Goal: Task Accomplishment & Management: Manage account settings

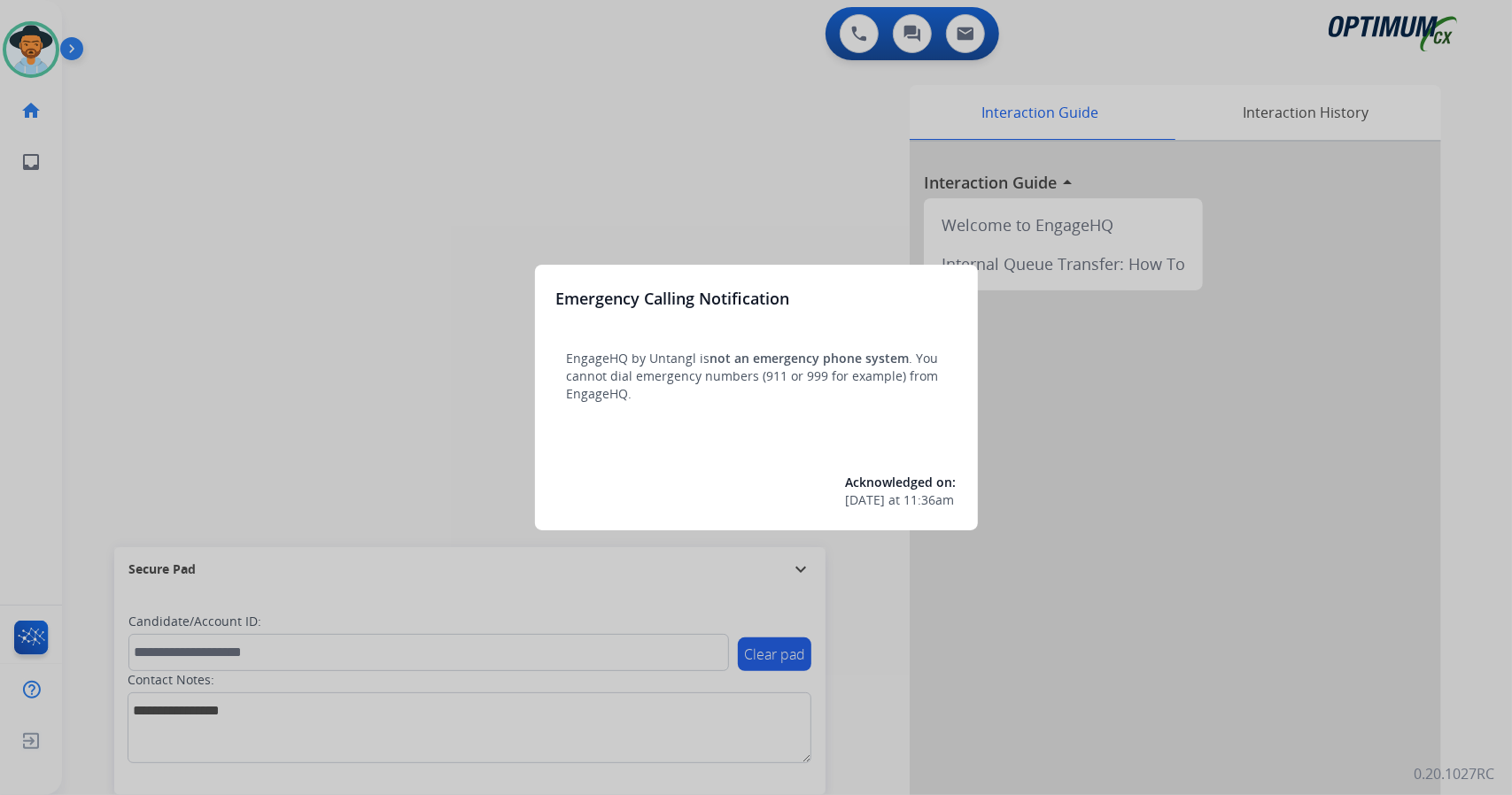
click at [257, 319] on div at bounding box center [756, 398] width 1512 height 795
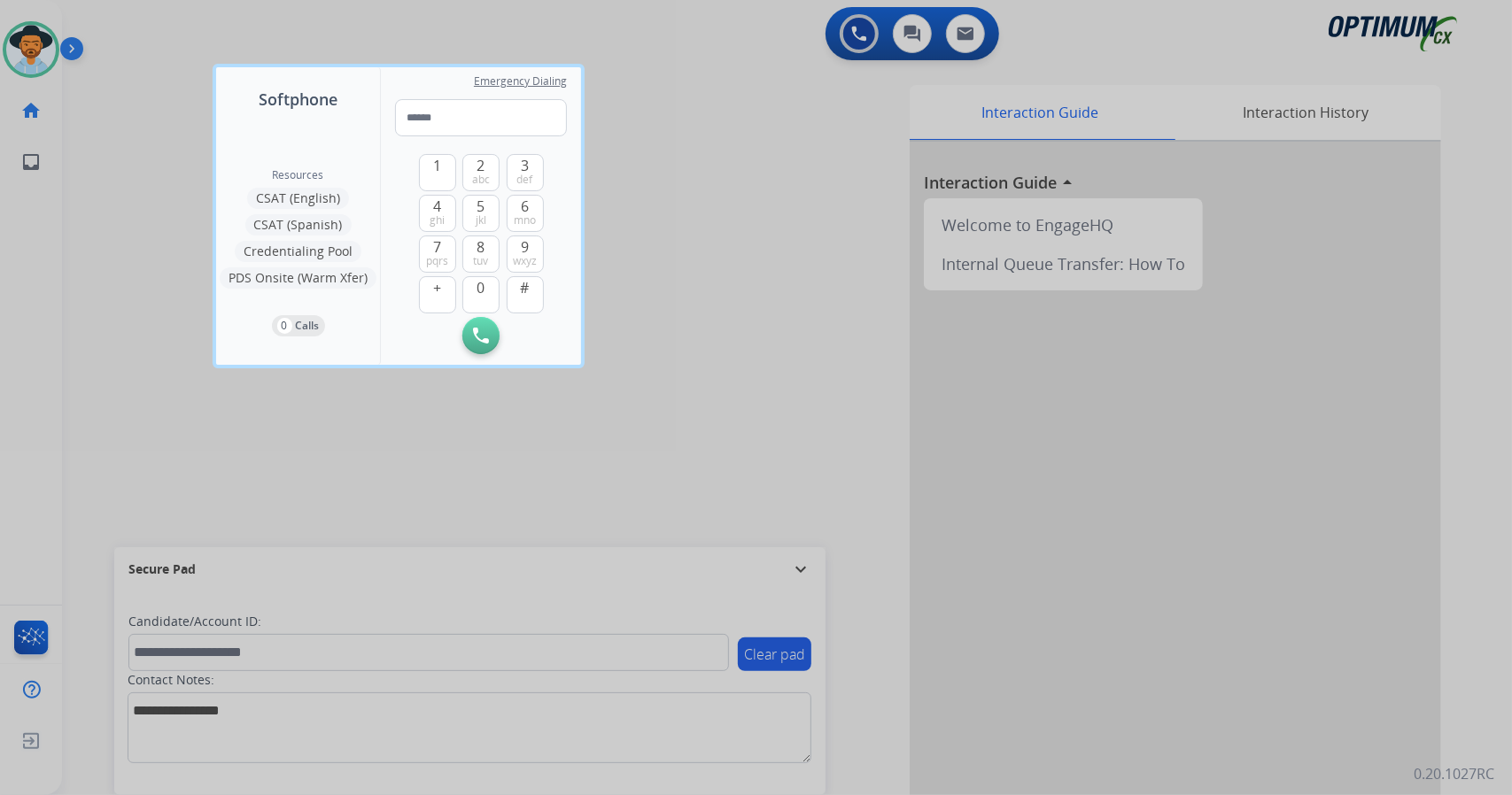
click at [179, 429] on div at bounding box center [756, 398] width 1512 height 795
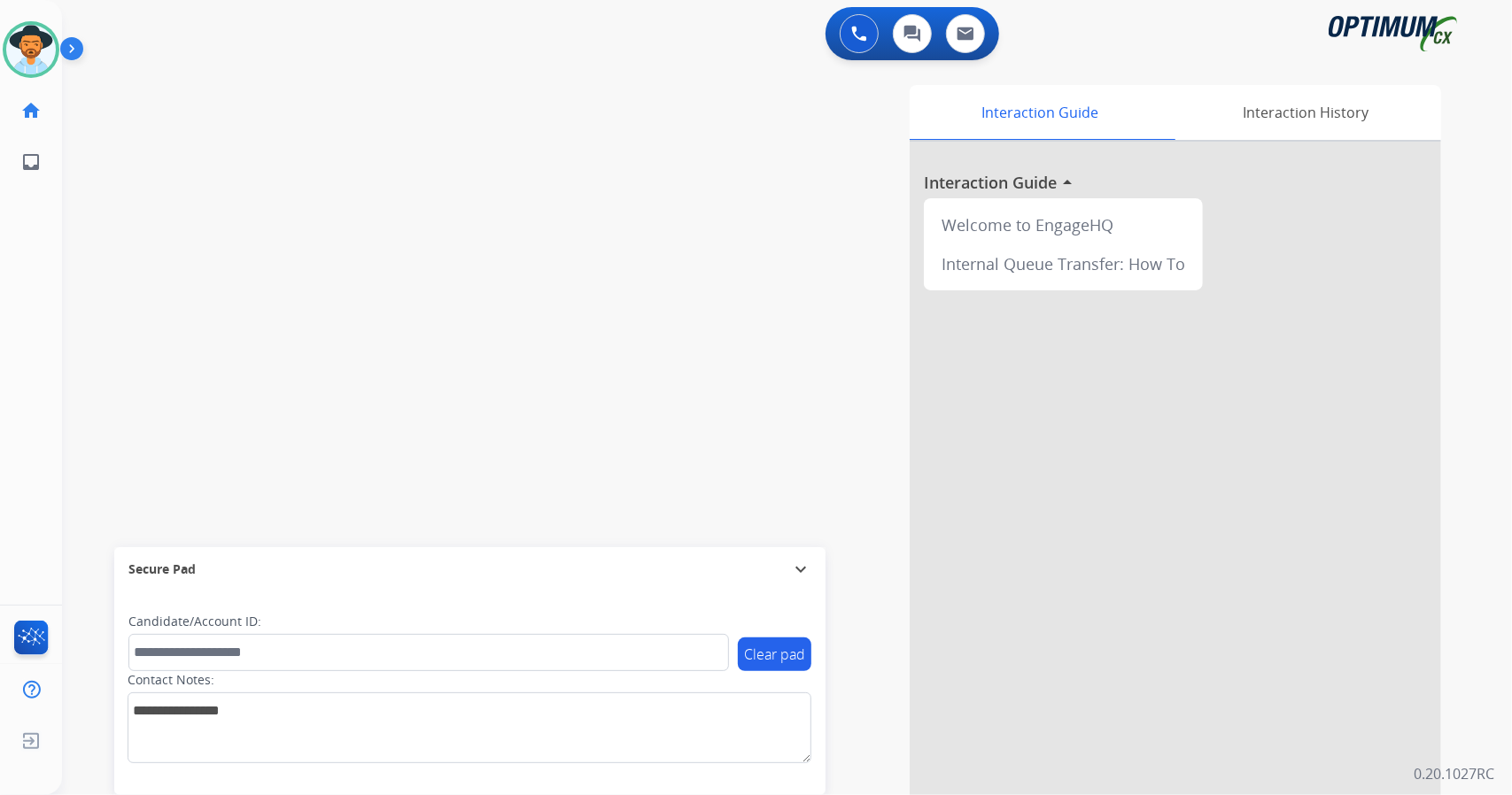
click at [709, 116] on div "Interaction Guide Interaction History Interaction Guide arrow_drop_up Welcome t…" at bounding box center [1002, 444] width 877 height 717
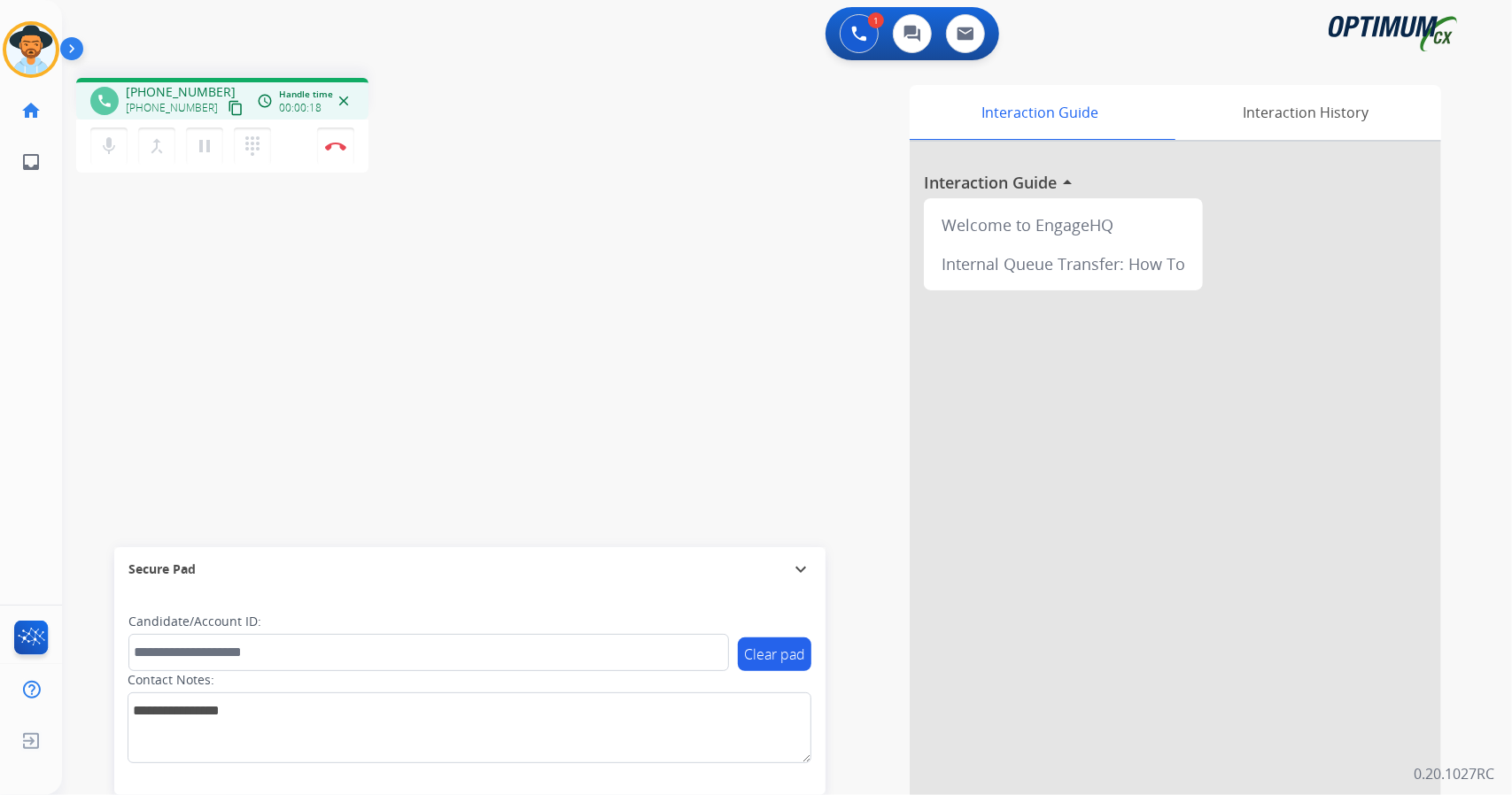
click at [418, 20] on div "1 Voice Interactions 0 Chat Interactions 0 Email Interactions" at bounding box center [776, 35] width 1386 height 57
click at [414, 142] on div "phone [PHONE_NUMBER] [PHONE_NUMBER] content_copy access_time Call metrics Queue…" at bounding box center [316, 127] width 481 height 100
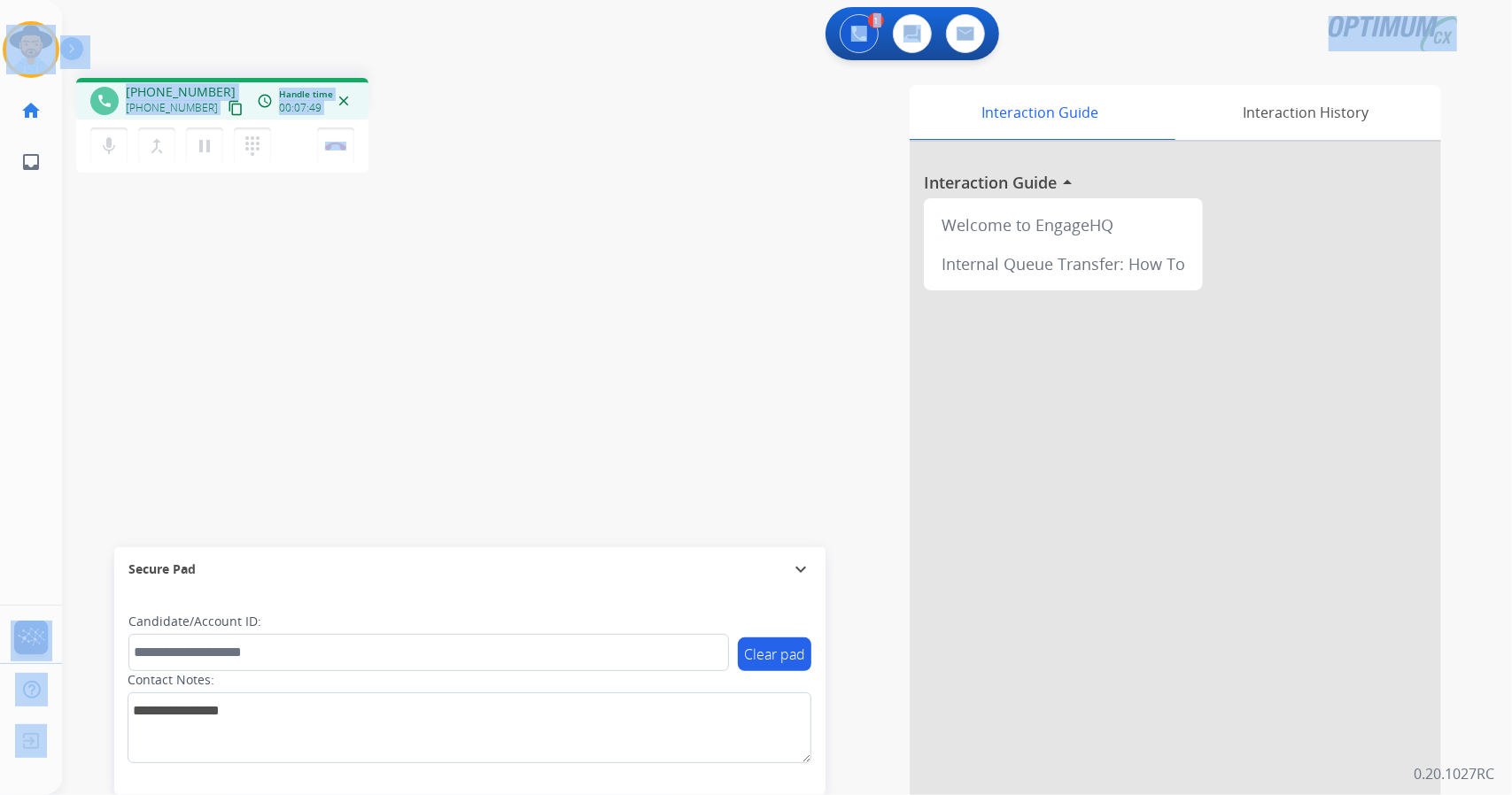
drag, startPoint x: 414, startPoint y: 142, endPoint x: 0, endPoint y: -82, distance: 470.7
click at [0, 0] on html "Outbound call Quit Outbound call Quit Schedule interaction + Add to my list Cus…" at bounding box center [756, 398] width 1512 height 795
click at [547, 163] on div "phone [PHONE_NUMBER] [PHONE_NUMBER] content_copy access_time Call metrics Queue…" at bounding box center [316, 127] width 481 height 100
drag, startPoint x: 4, startPoint y: 7, endPoint x: 379, endPoint y: 311, distance: 482.7
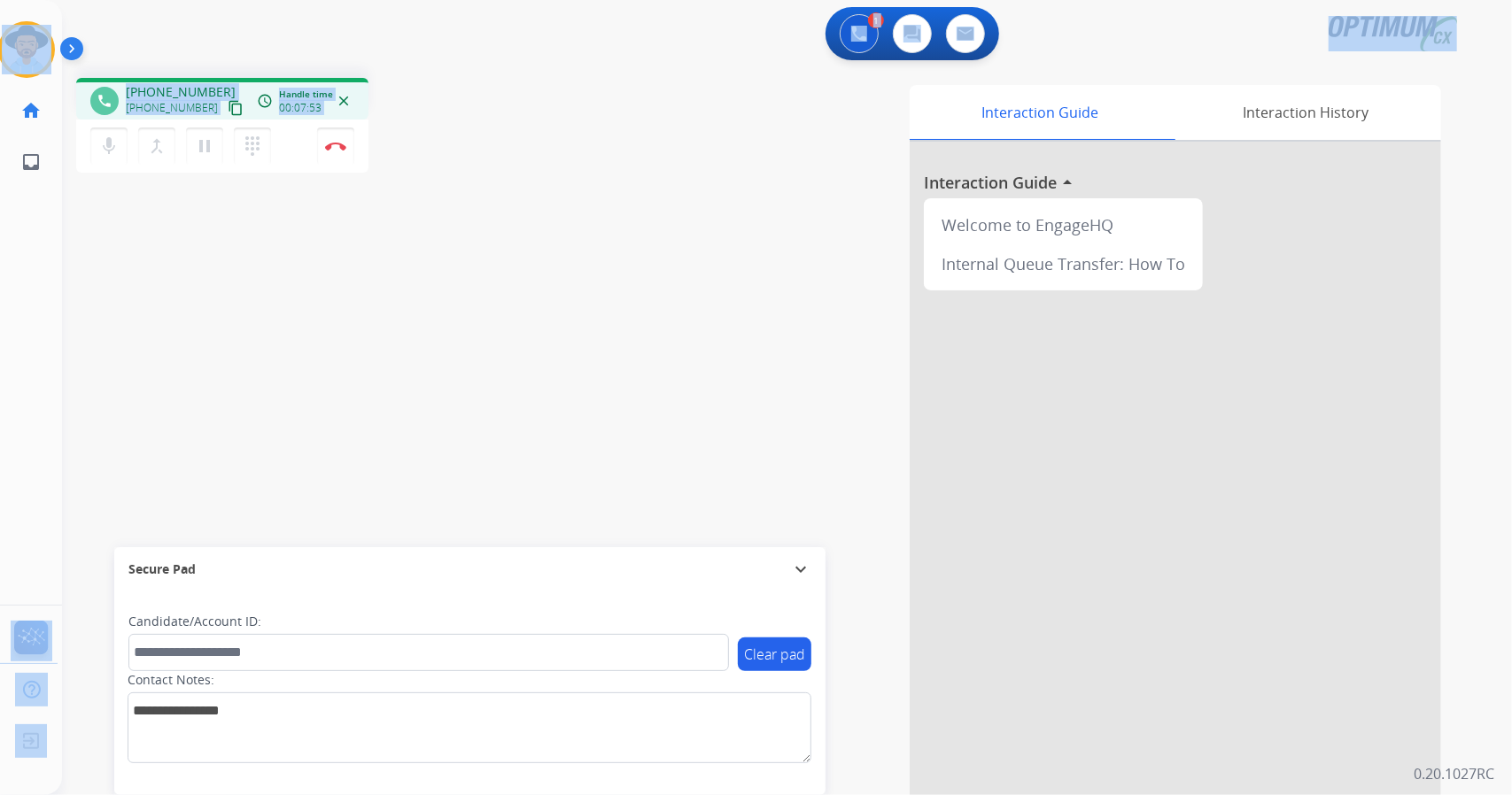
click at [379, 311] on div "Outbound call Quit Outbound call Quit Schedule interaction + Add to my list Cus…" at bounding box center [756, 398] width 1512 height 795
click at [379, 311] on div "phone [PHONE_NUMBER] [PHONE_NUMBER] content_copy access_time Call metrics Queue…" at bounding box center [765, 433] width 1408 height 738
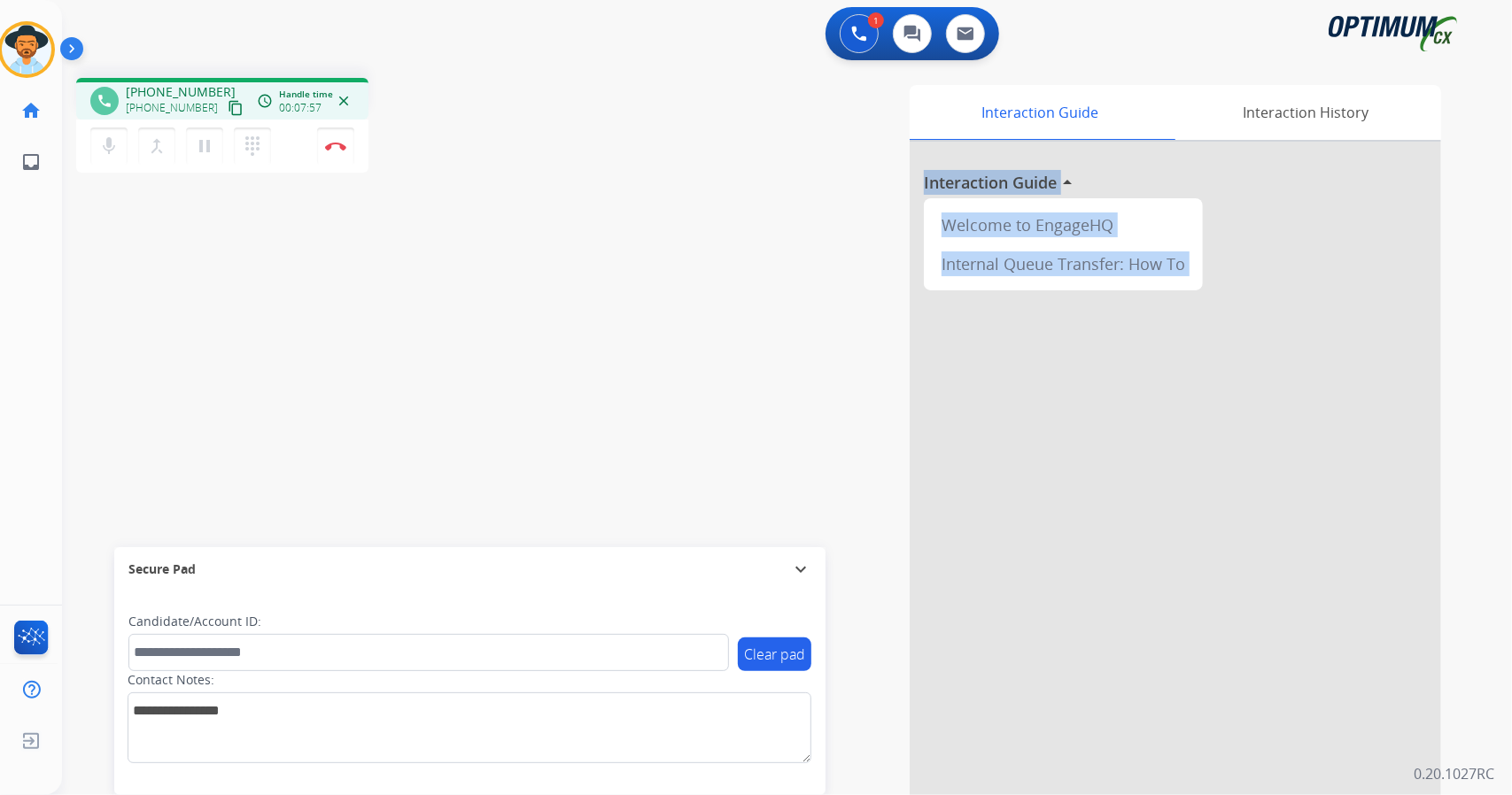
scroll to position [7, 0]
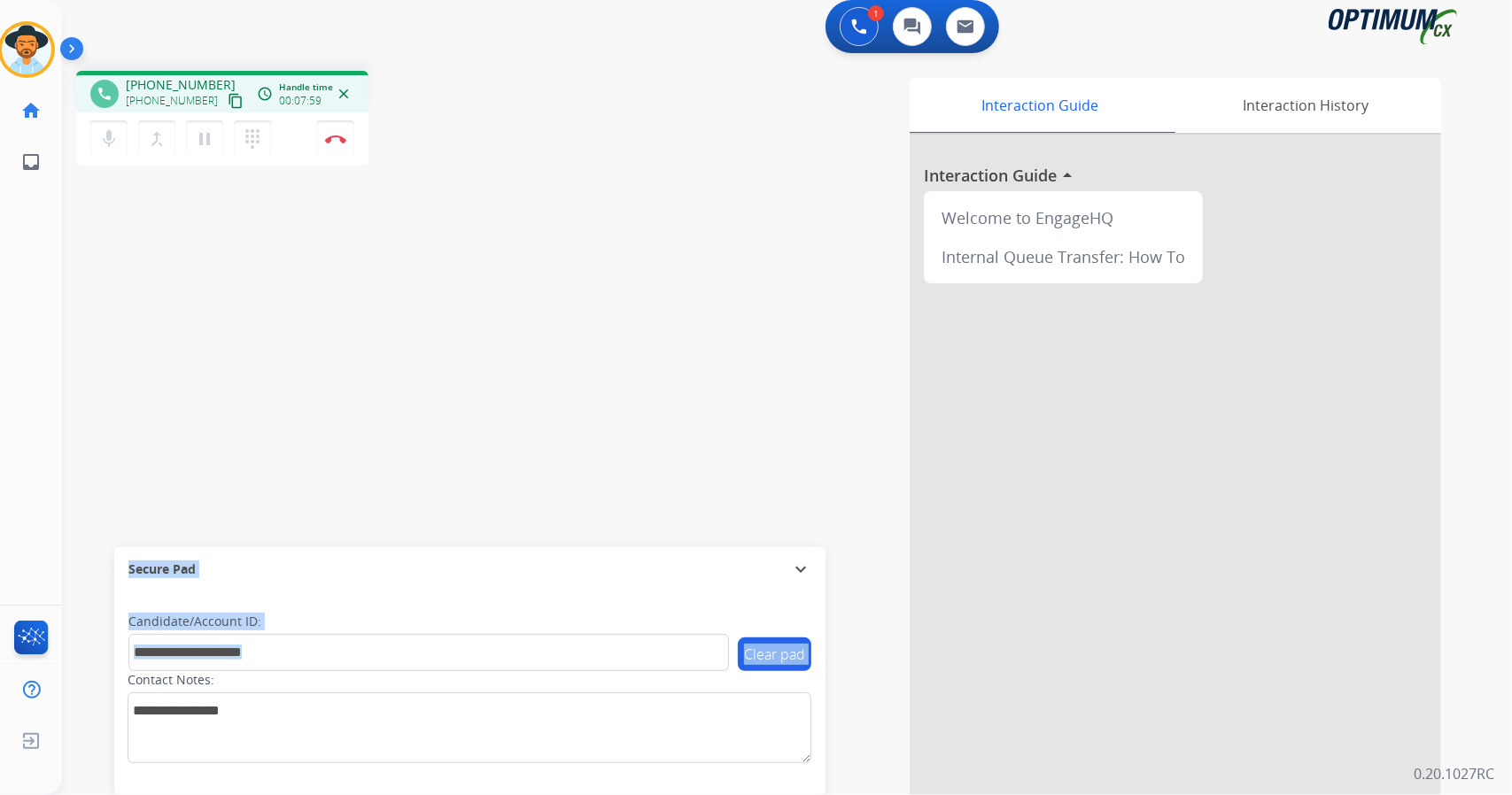
drag, startPoint x: 120, startPoint y: 560, endPoint x: 274, endPoint y: 711, distance: 215.7
click at [274, 711] on div "Secure Pad expand_more Clear pad Candidate/Account ID: Contact Notes:" at bounding box center [469, 671] width 711 height 248
click at [321, 362] on div "phone [PHONE_NUMBER] [PHONE_NUMBER] content_copy access_time Call metrics Queue…" at bounding box center [765, 426] width 1408 height 738
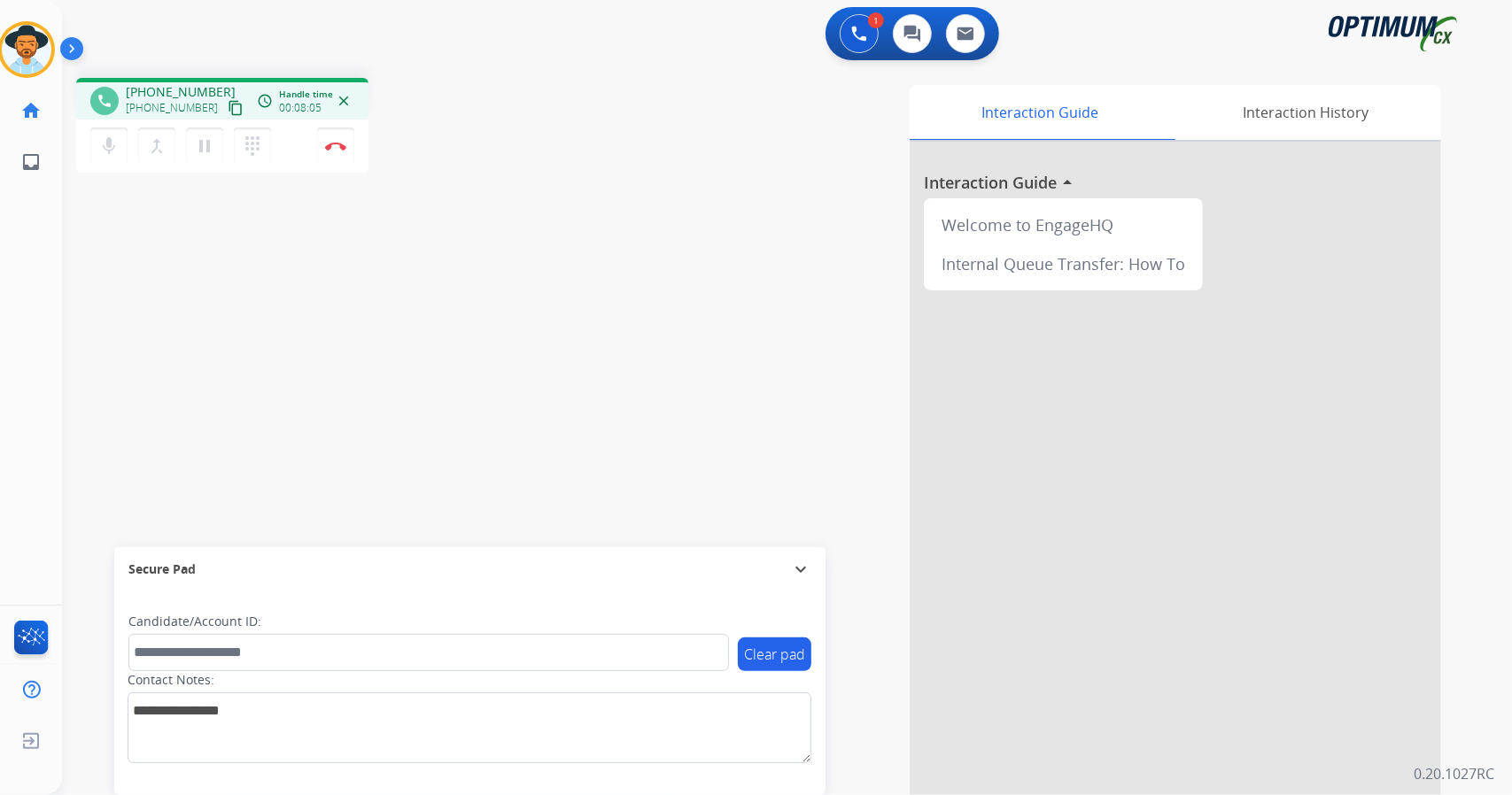
click at [476, 89] on div "phone [PHONE_NUMBER] [PHONE_NUMBER] content_copy access_time Call metrics Queue…" at bounding box center [316, 127] width 481 height 100
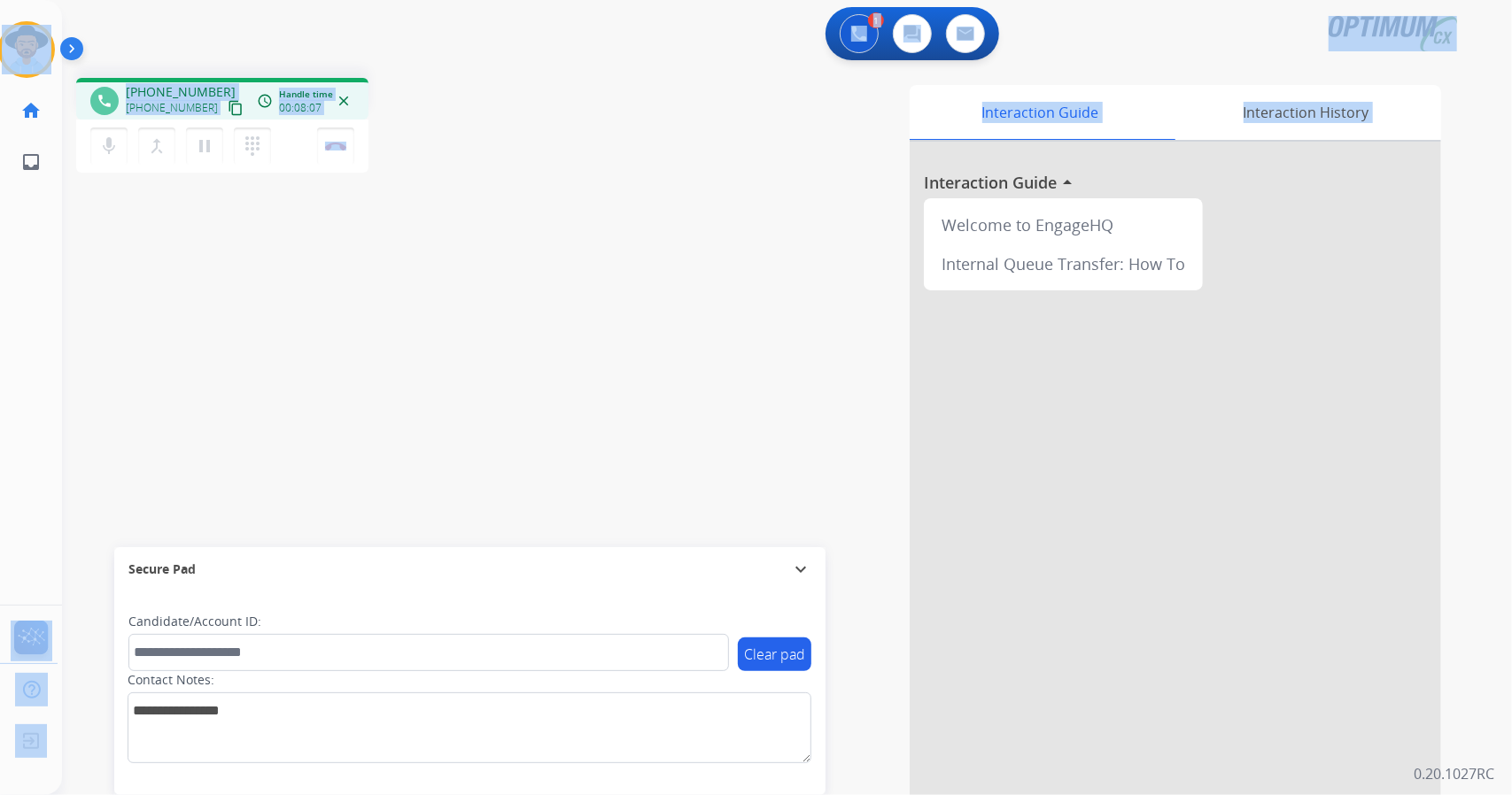
drag, startPoint x: 2, startPoint y: 4, endPoint x: 659, endPoint y: 495, distance: 820.2
click at [659, 495] on div "Outbound call Quit Outbound call Quit Schedule interaction + Add to my list Cus…" at bounding box center [756, 398] width 1512 height 795
click at [487, 139] on div "phone [PHONE_NUMBER] [PHONE_NUMBER] content_copy access_time Call metrics Queue…" at bounding box center [316, 127] width 481 height 100
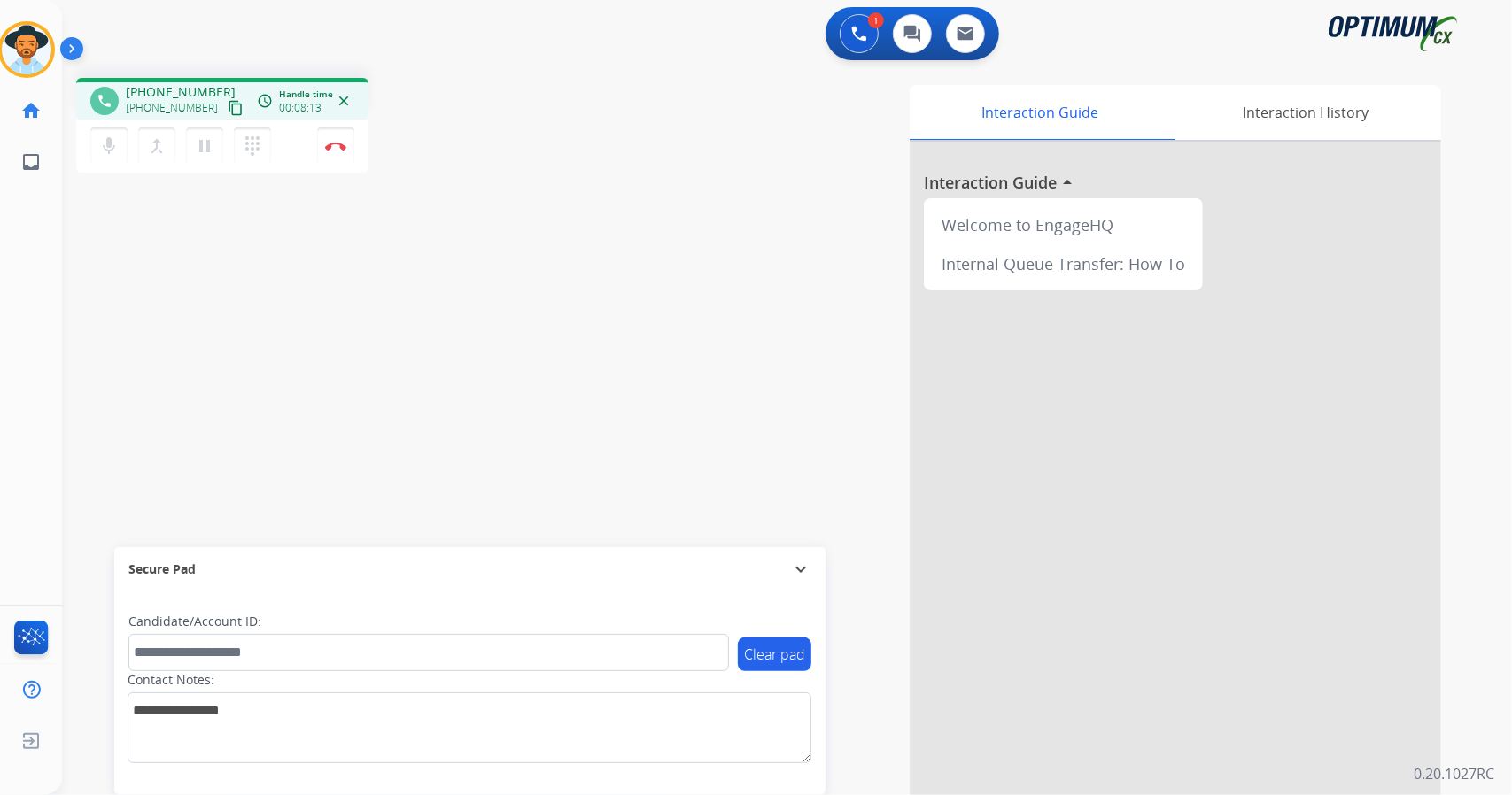
click at [0, 7] on div "[PERSON_NAME] Edit Avatar Agent: [PERSON_NAME] Profile: OCX Training home Home …" at bounding box center [26, 94] width 62 height 188
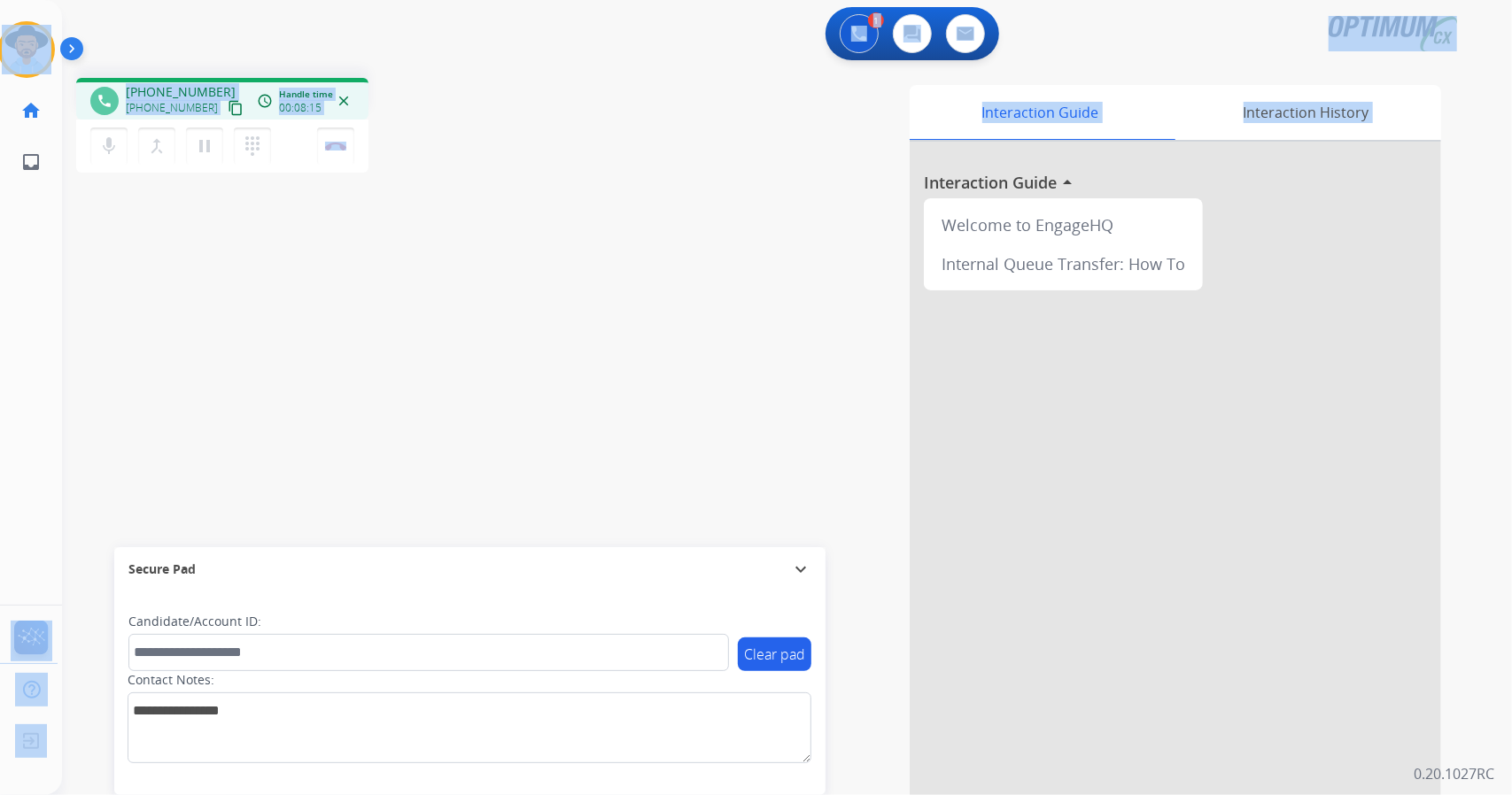
drag, startPoint x: 4, startPoint y: 6, endPoint x: 256, endPoint y: 517, distance: 569.8
click at [256, 517] on div "Outbound call Quit Outbound call Quit Schedule interaction + Add to my list Cus…" at bounding box center [756, 398] width 1512 height 795
click at [451, 142] on div "phone [PHONE_NUMBER] [PHONE_NUMBER] content_copy access_time Call metrics Queue…" at bounding box center [316, 127] width 481 height 100
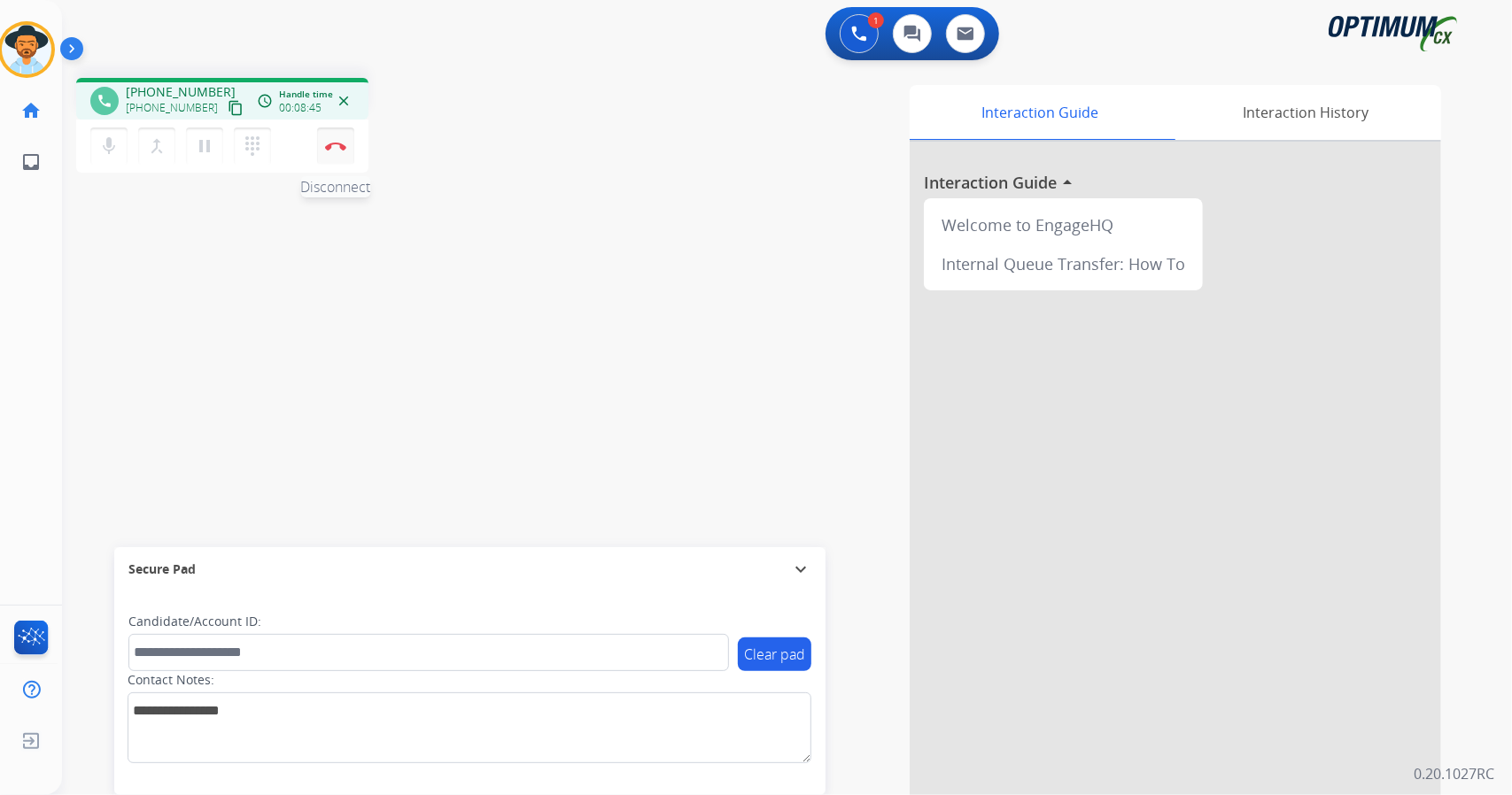
click at [338, 155] on button "Disconnect" at bounding box center [335, 145] width 37 height 37
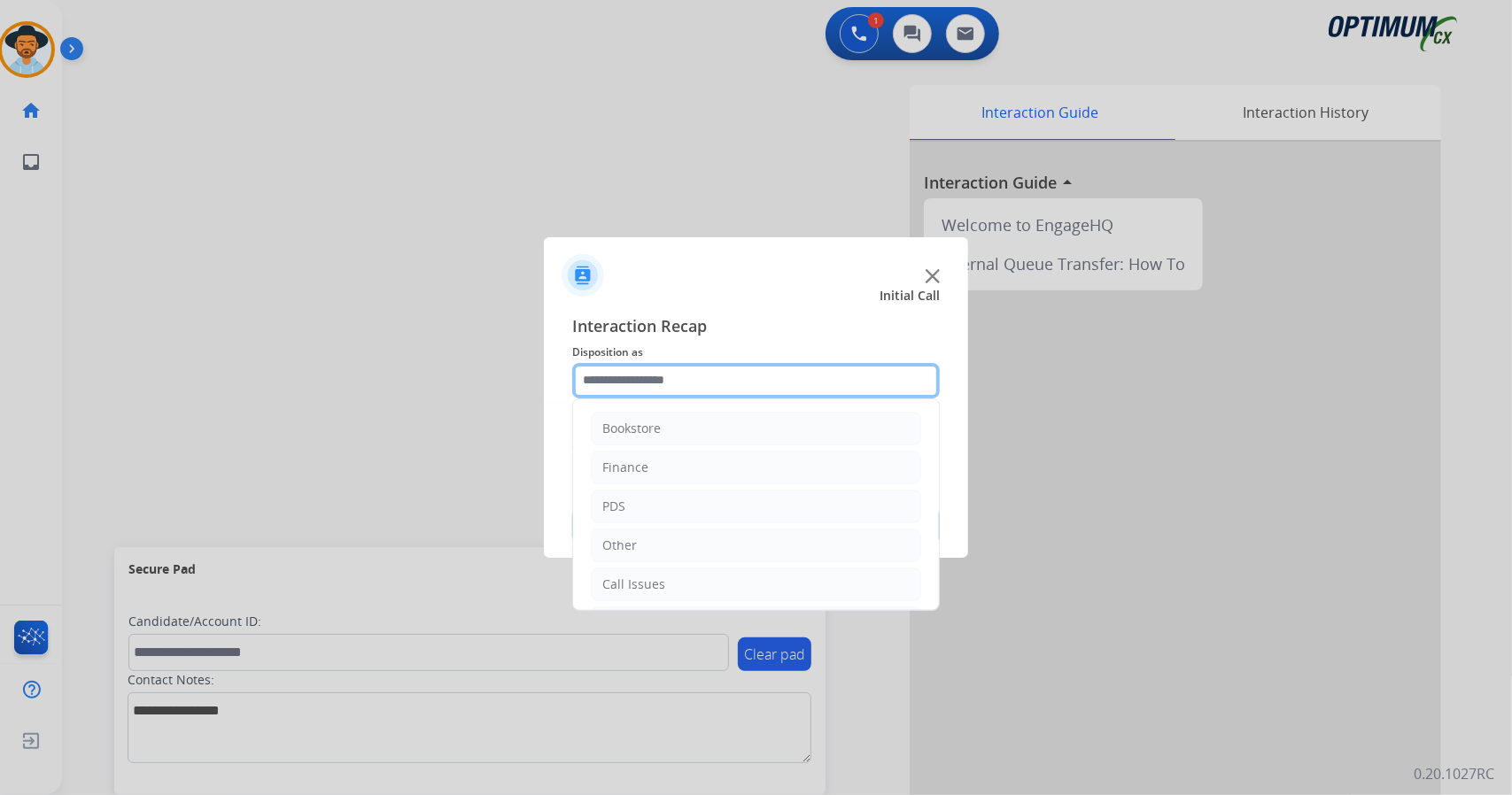
click at [668, 386] on input "text" at bounding box center [756, 380] width 367 height 35
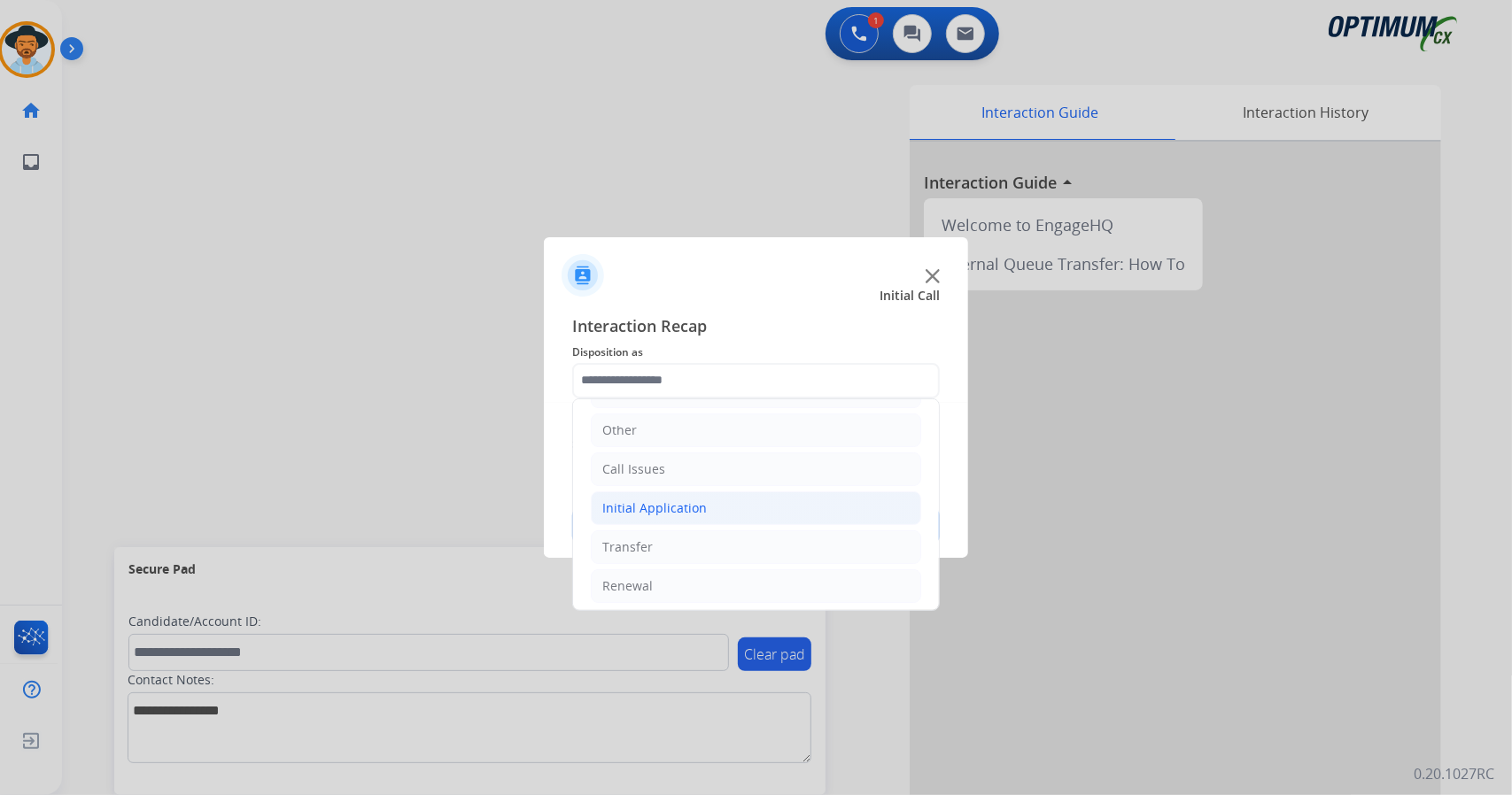
click at [657, 512] on li "Initial Application" at bounding box center [756, 508] width 330 height 33
click at [673, 582] on li "Renewal" at bounding box center [756, 585] width 330 height 33
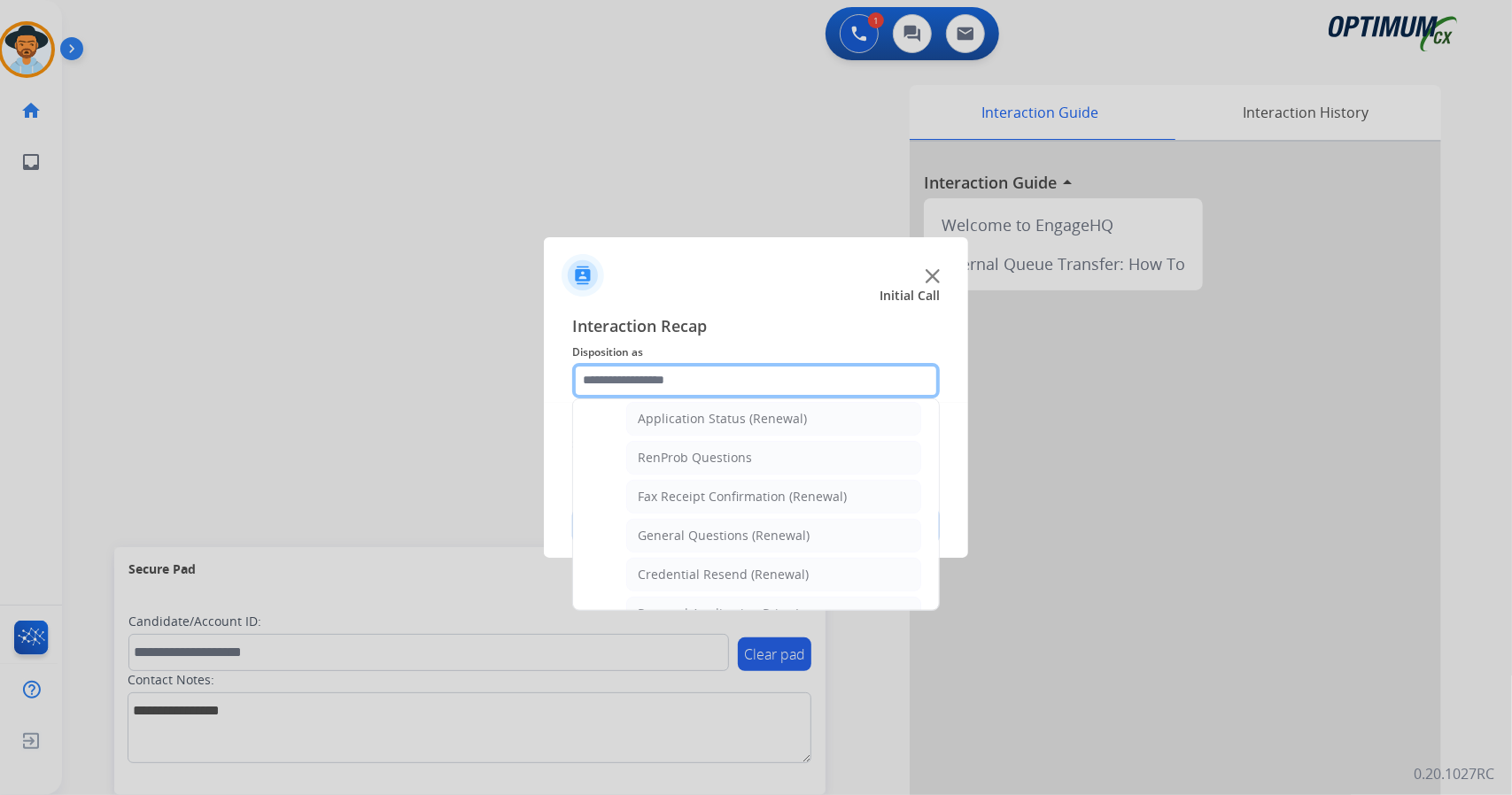
scroll to position [421, 0]
click at [687, 553] on li "Credential Resend (Renewal)" at bounding box center [774, 569] width 295 height 33
type input "**********"
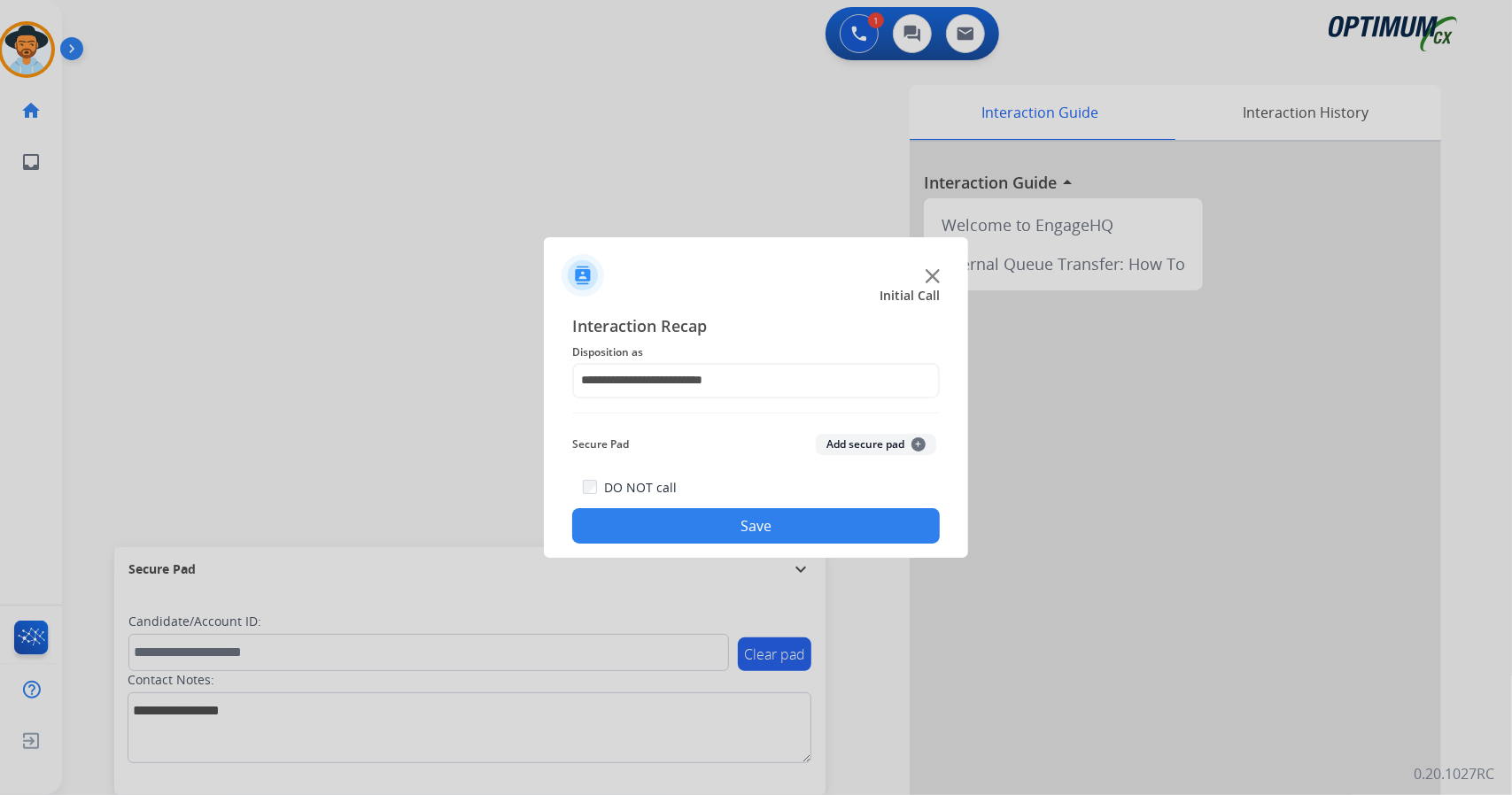
click at [683, 534] on button "Save" at bounding box center [756, 526] width 367 height 35
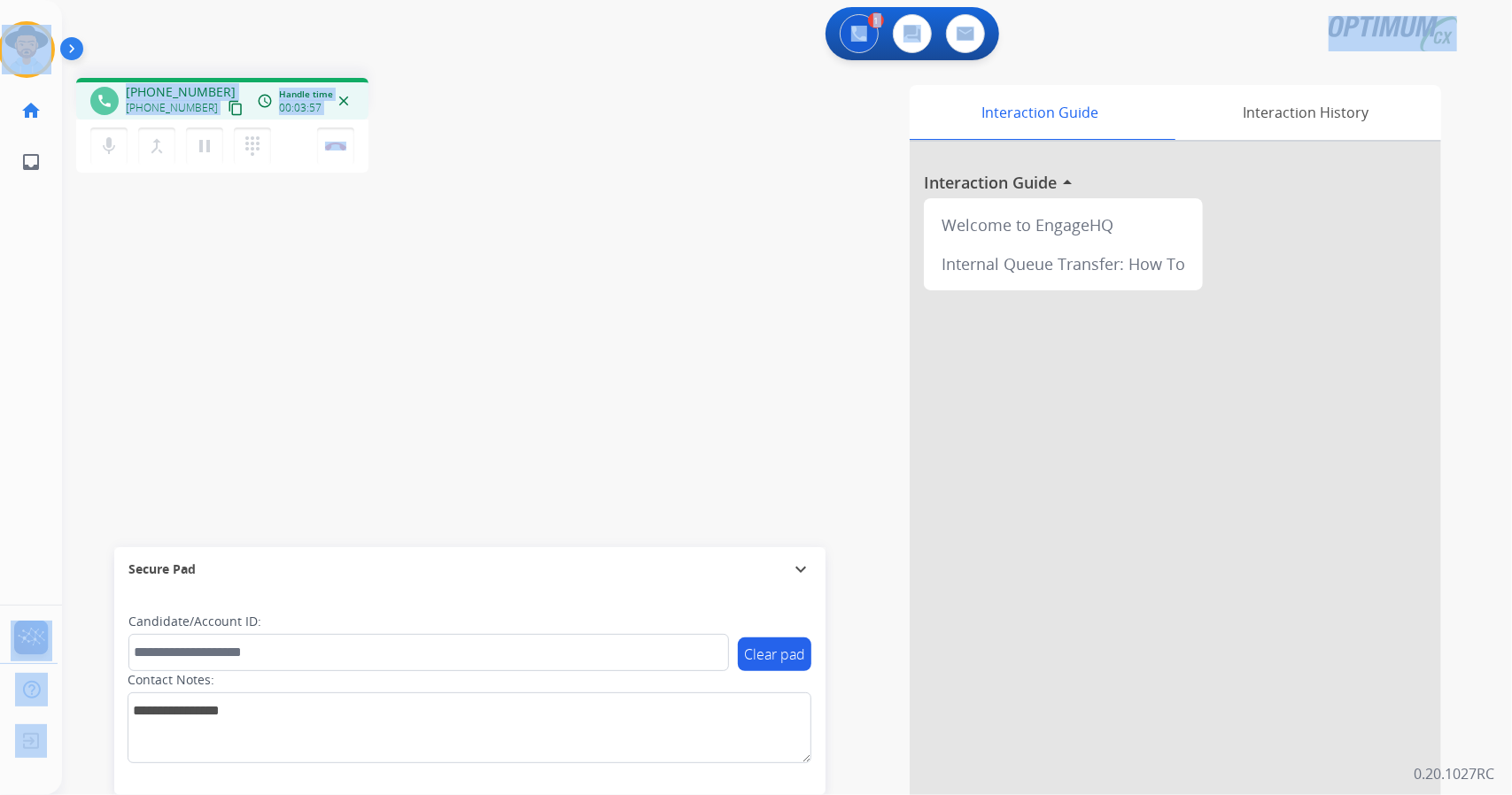
drag, startPoint x: 396, startPoint y: 145, endPoint x: 47, endPoint y: 8, distance: 374.9
click at [47, 8] on div "Outbound call Quit Outbound call Quit Schedule interaction + Add to my list Cus…" at bounding box center [756, 398] width 1512 height 795
click at [156, 32] on div "1 Voice Interactions 0 Chat Interactions 0 Email Interactions" at bounding box center [776, 35] width 1386 height 57
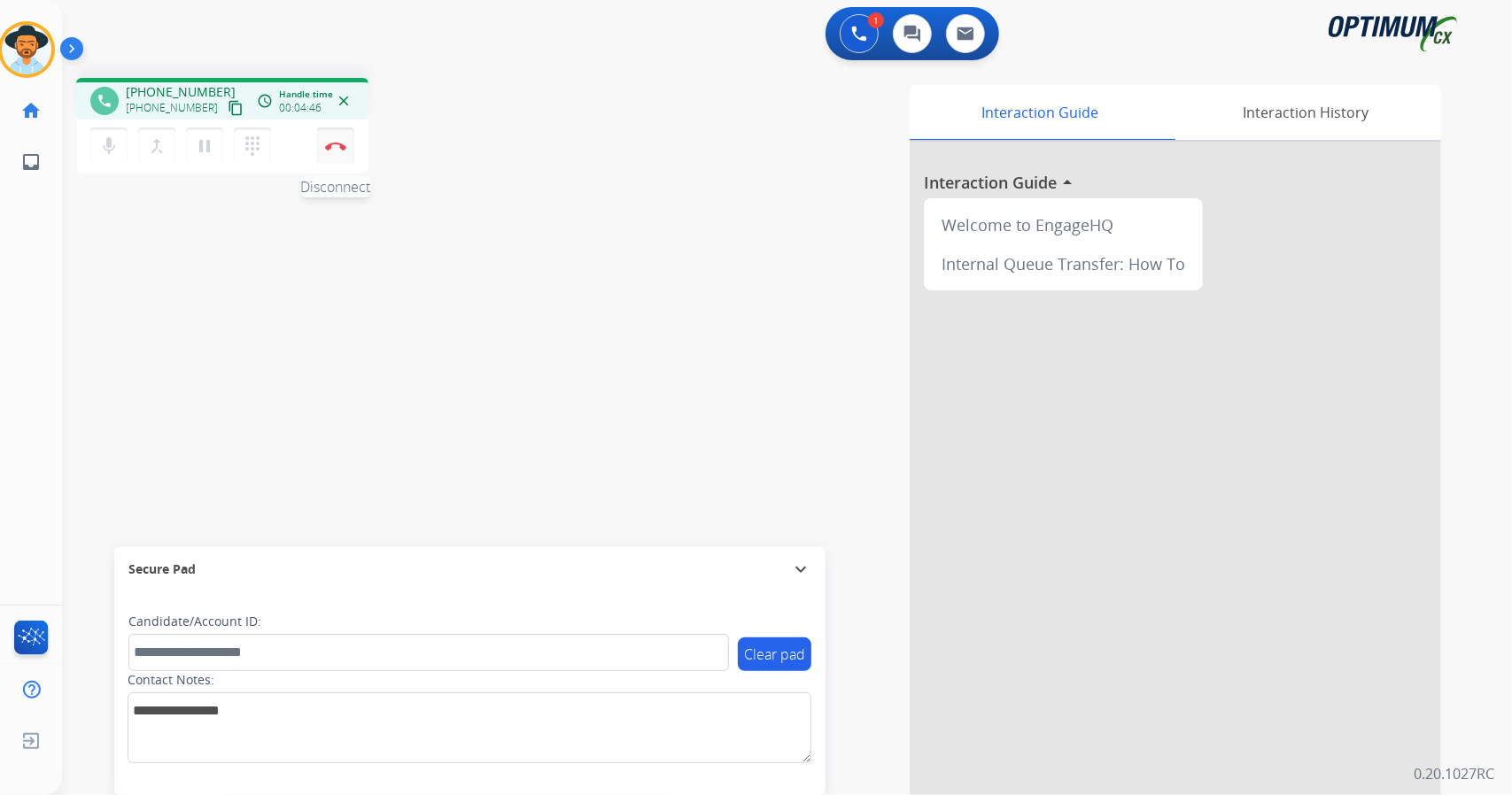
click at [333, 140] on button "Disconnect" at bounding box center [335, 145] width 37 height 37
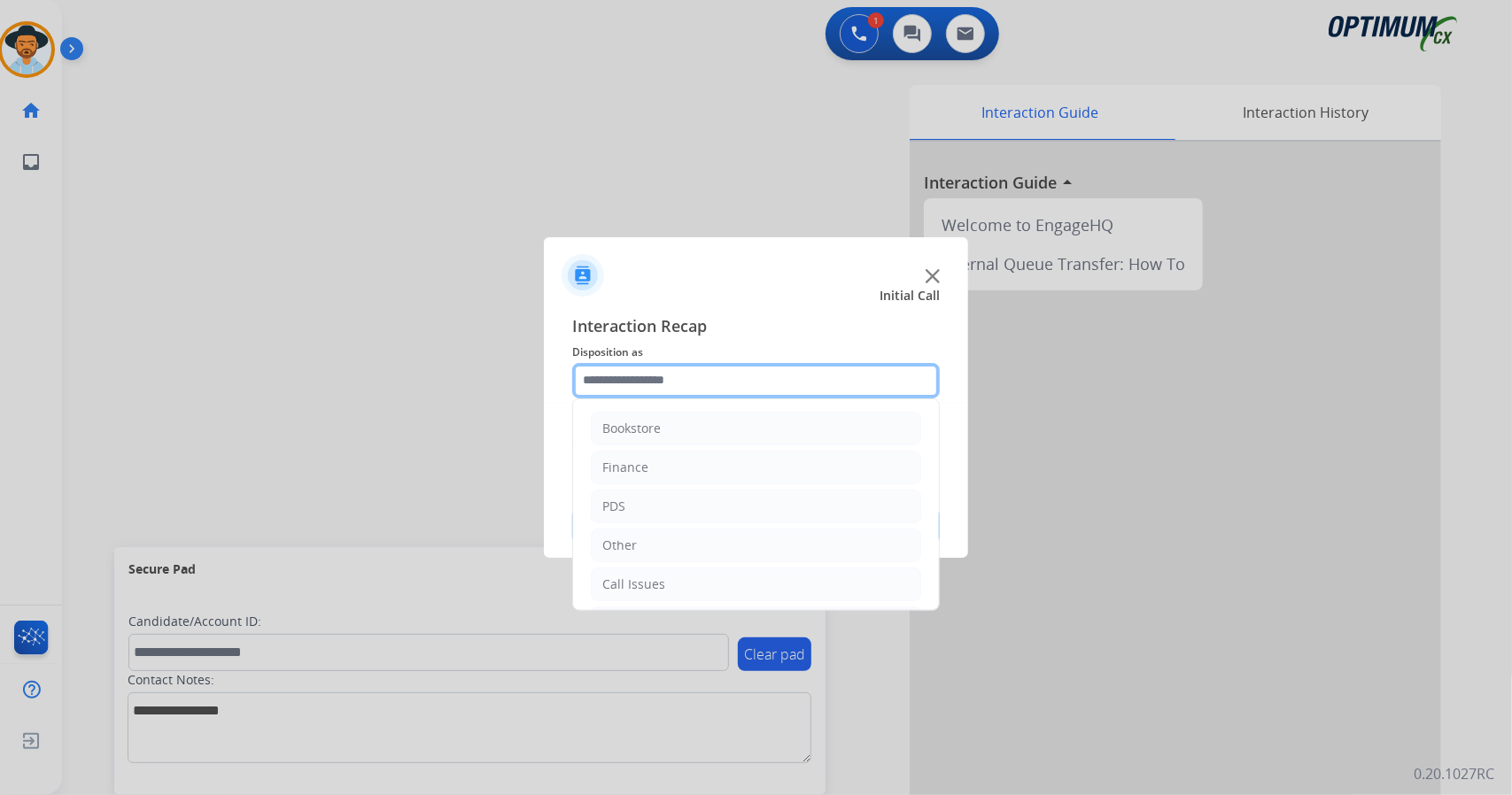
click at [689, 381] on input "text" at bounding box center [756, 380] width 367 height 35
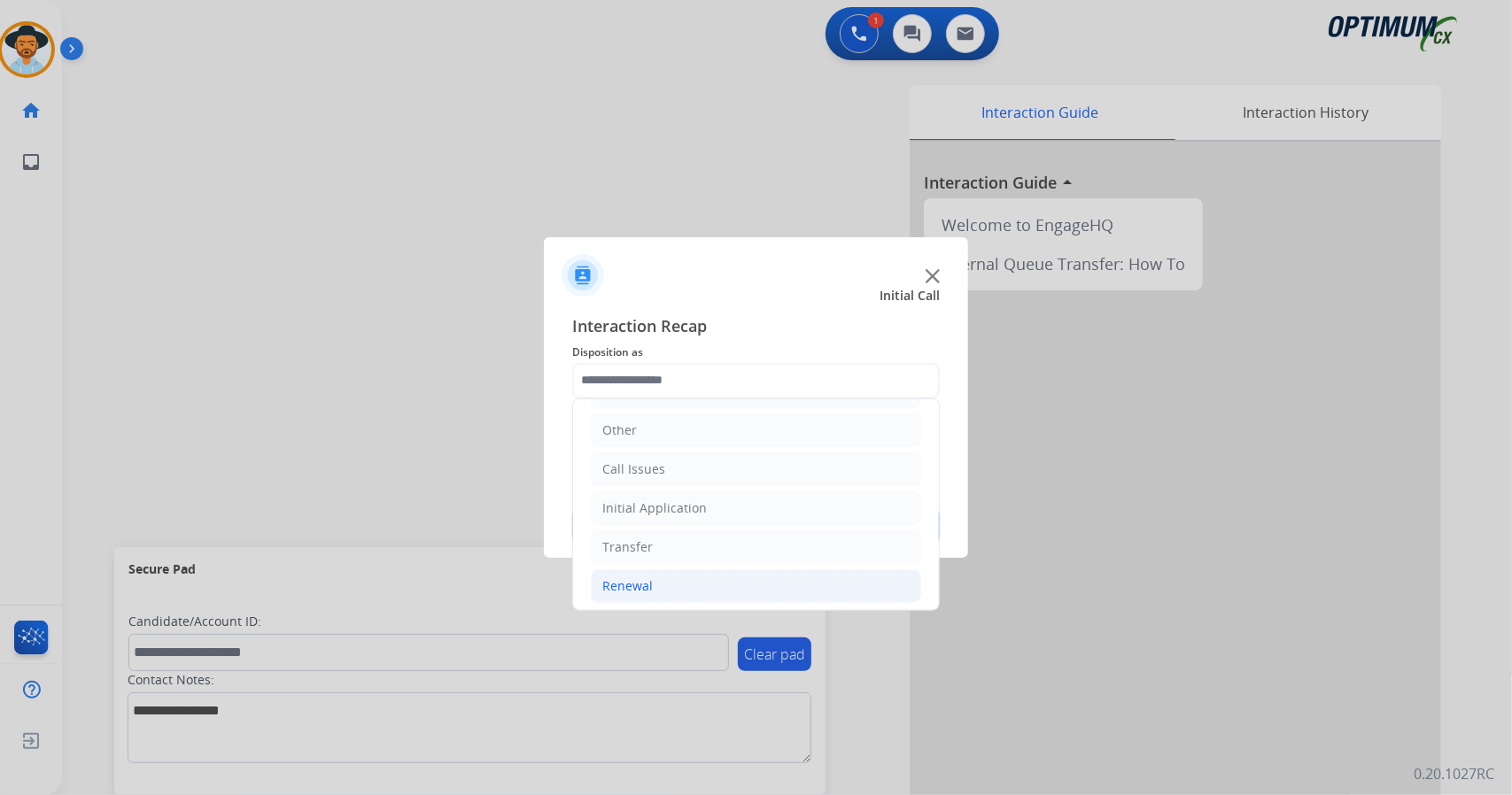
click at [668, 594] on li "Renewal" at bounding box center [756, 585] width 330 height 33
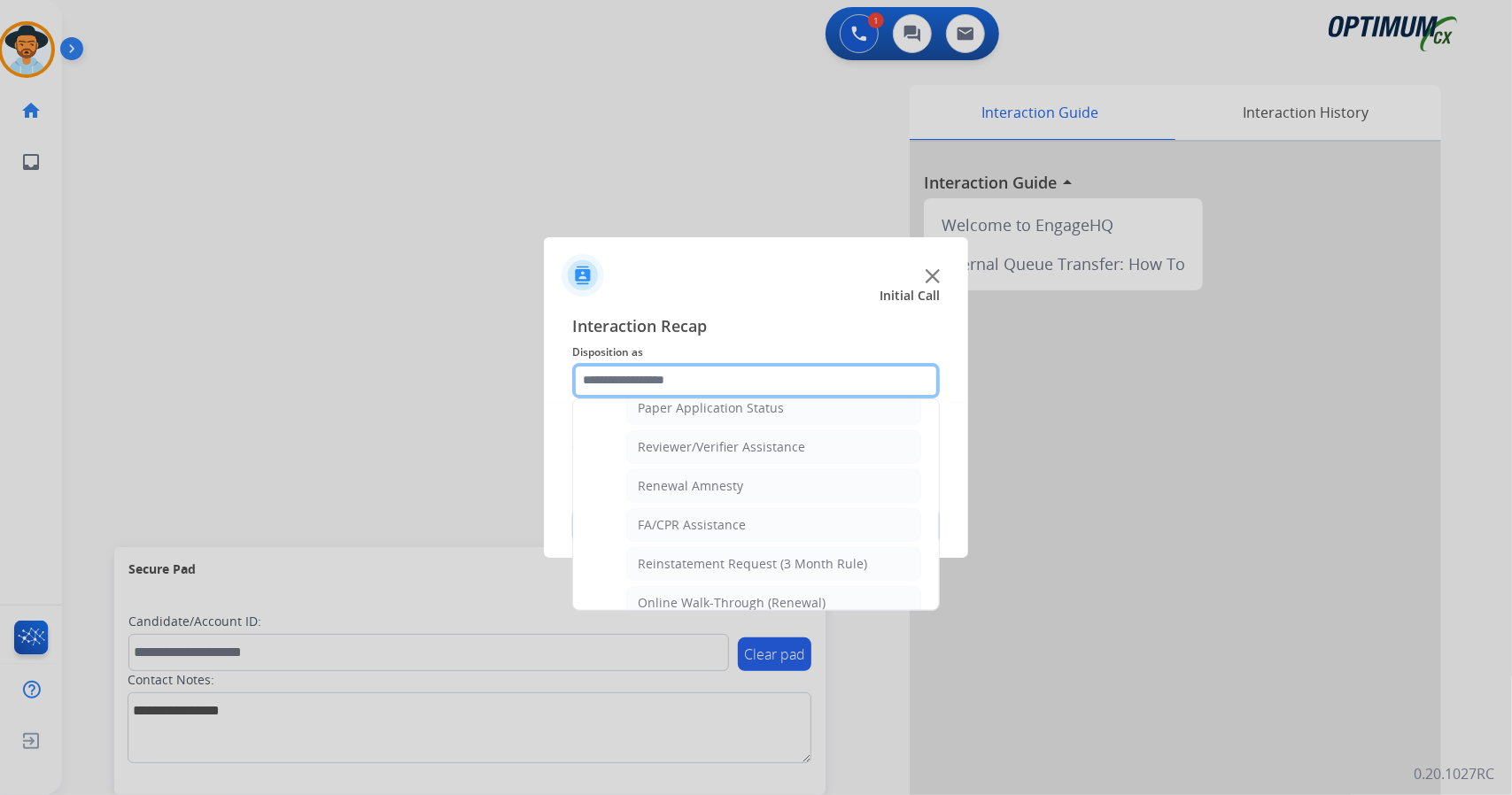
scroll to position [670, 0]
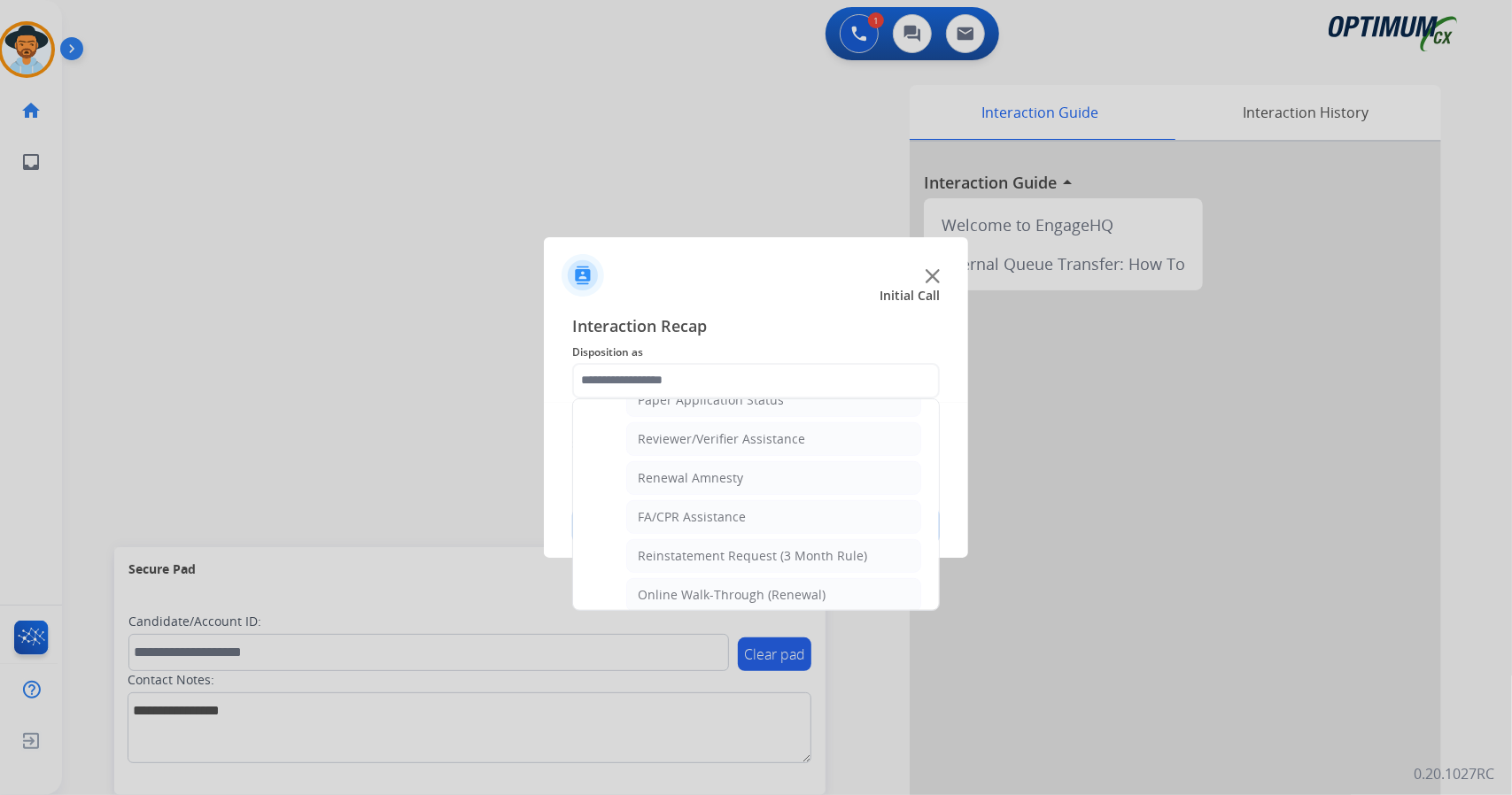
click at [668, 594] on li "Online Walk-Through (Renewal)" at bounding box center [774, 594] width 295 height 33
type input "**********"
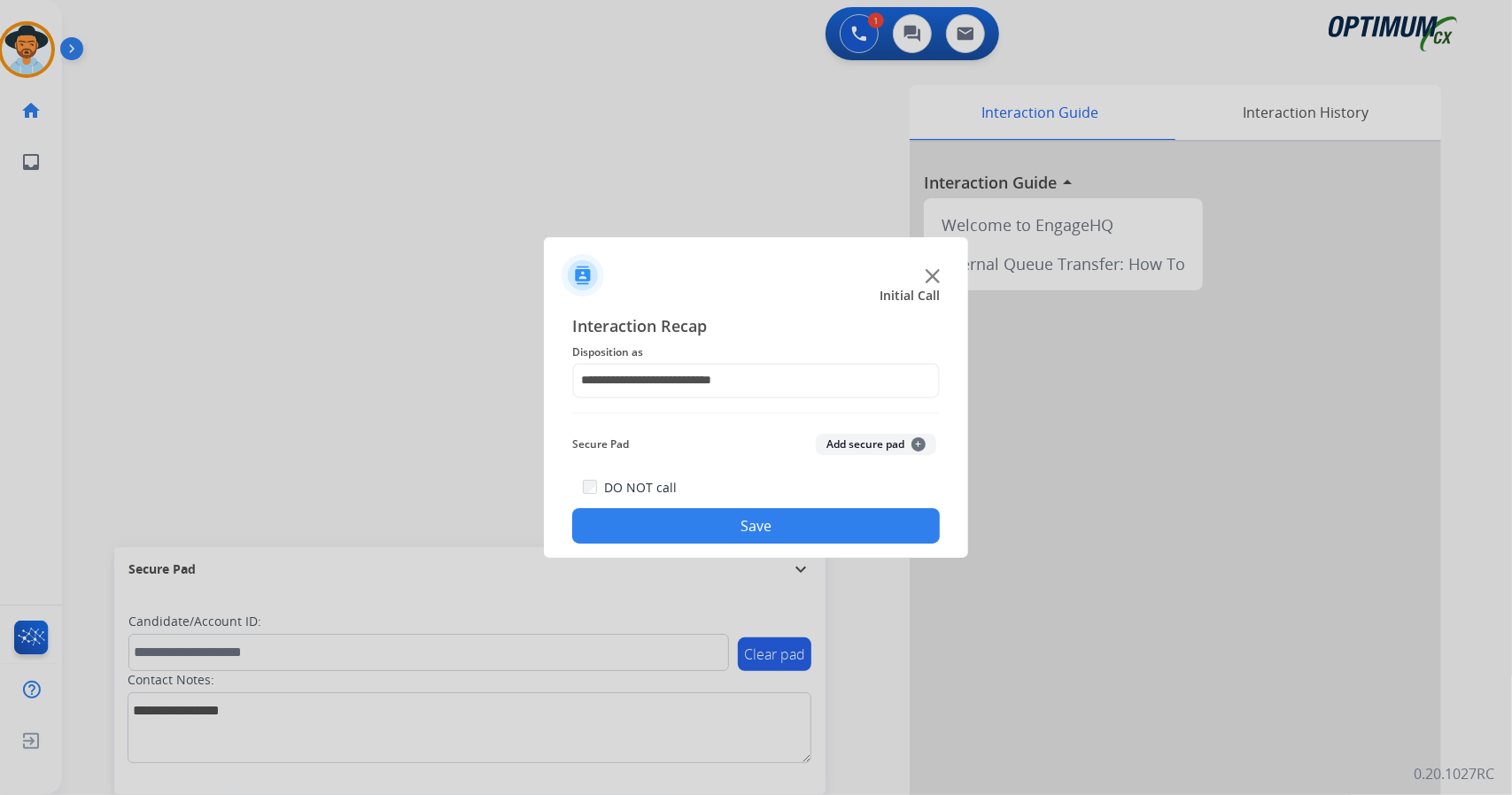
click at [670, 516] on button "Save" at bounding box center [756, 526] width 367 height 35
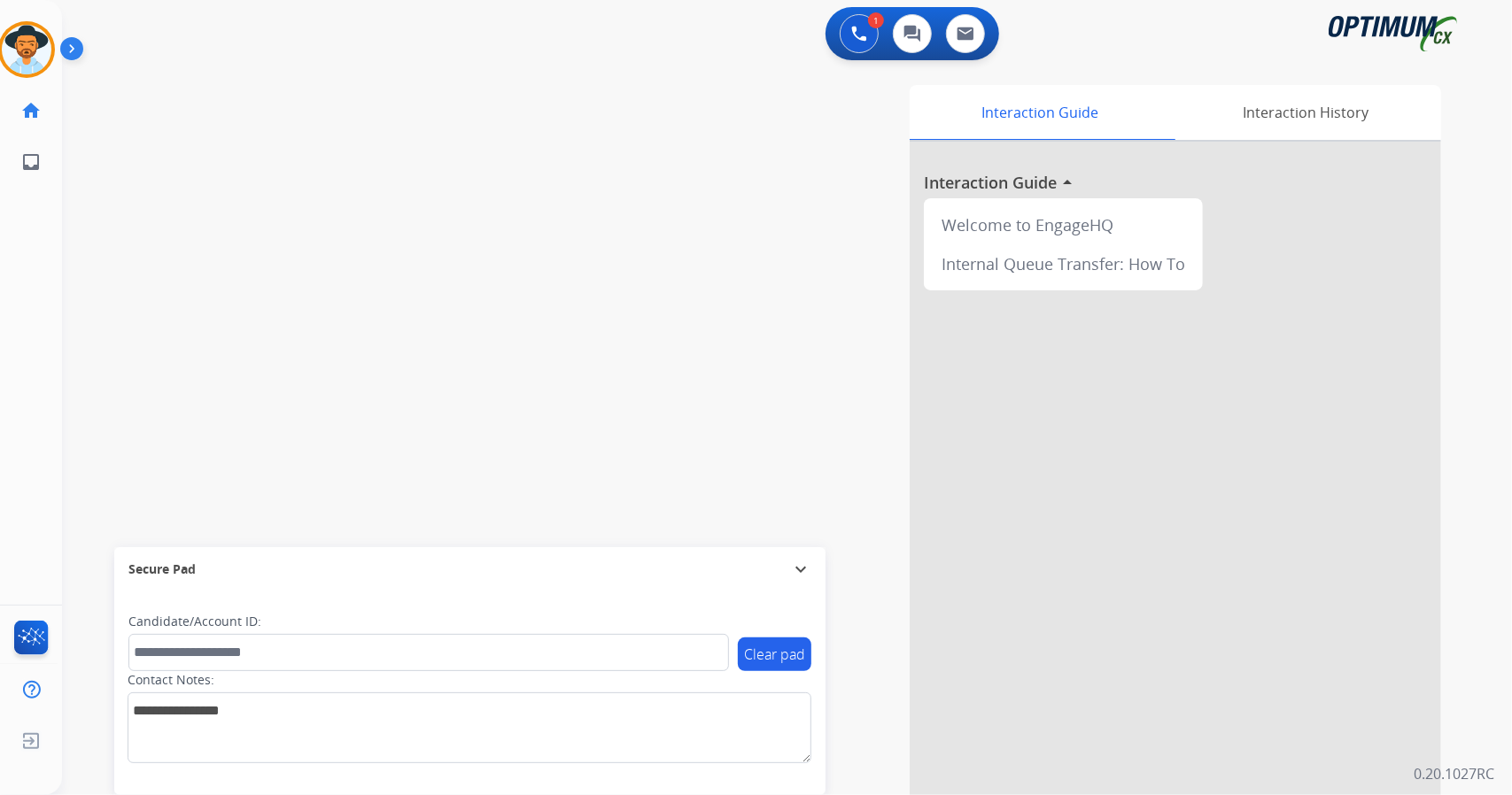
click at [372, 233] on div "swap_horiz Break voice bridge close_fullscreen Connect 3-Way Call merge_type Se…" at bounding box center [765, 433] width 1408 height 738
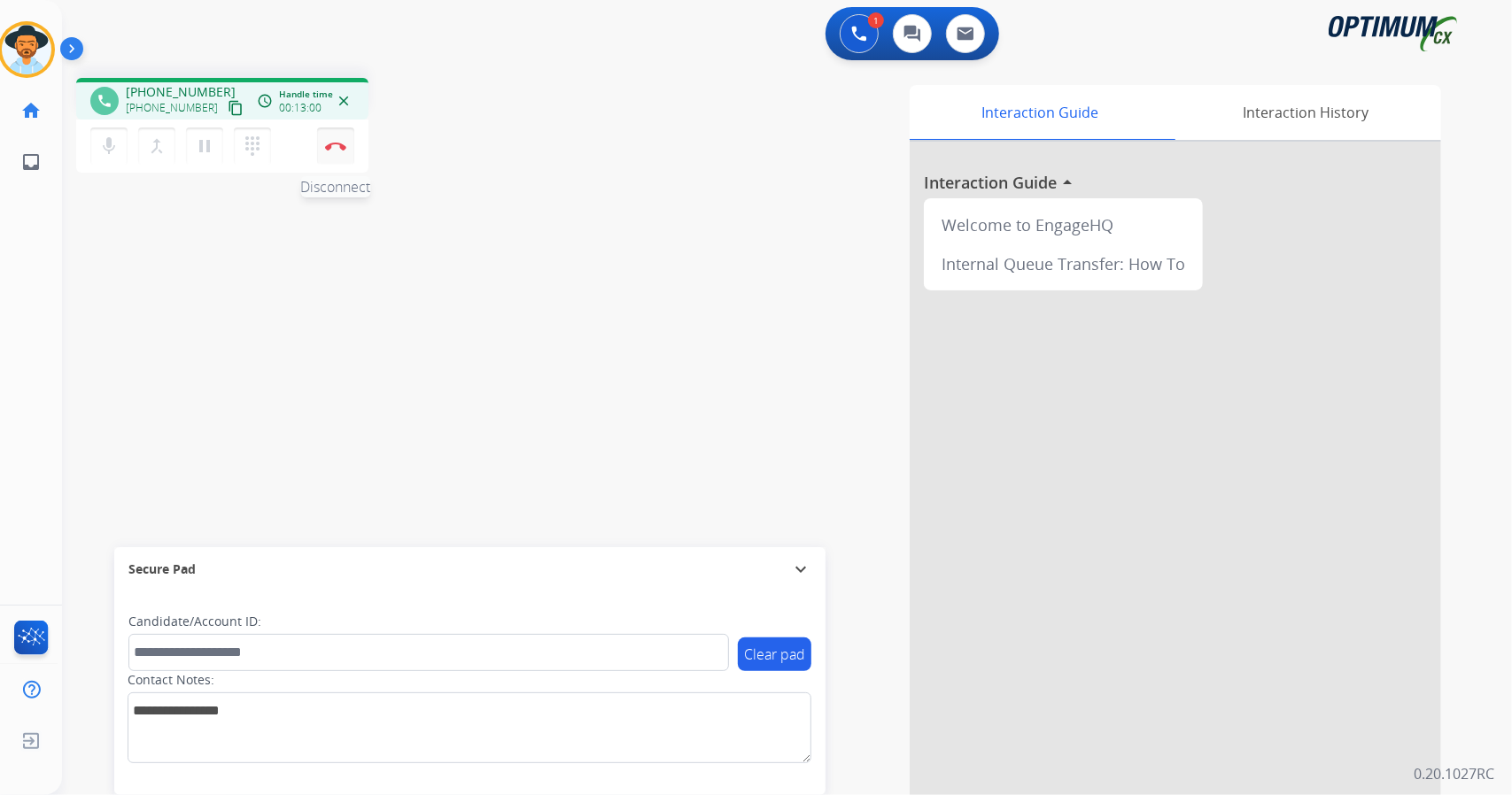
click at [339, 142] on img at bounding box center [335, 145] width 21 height 9
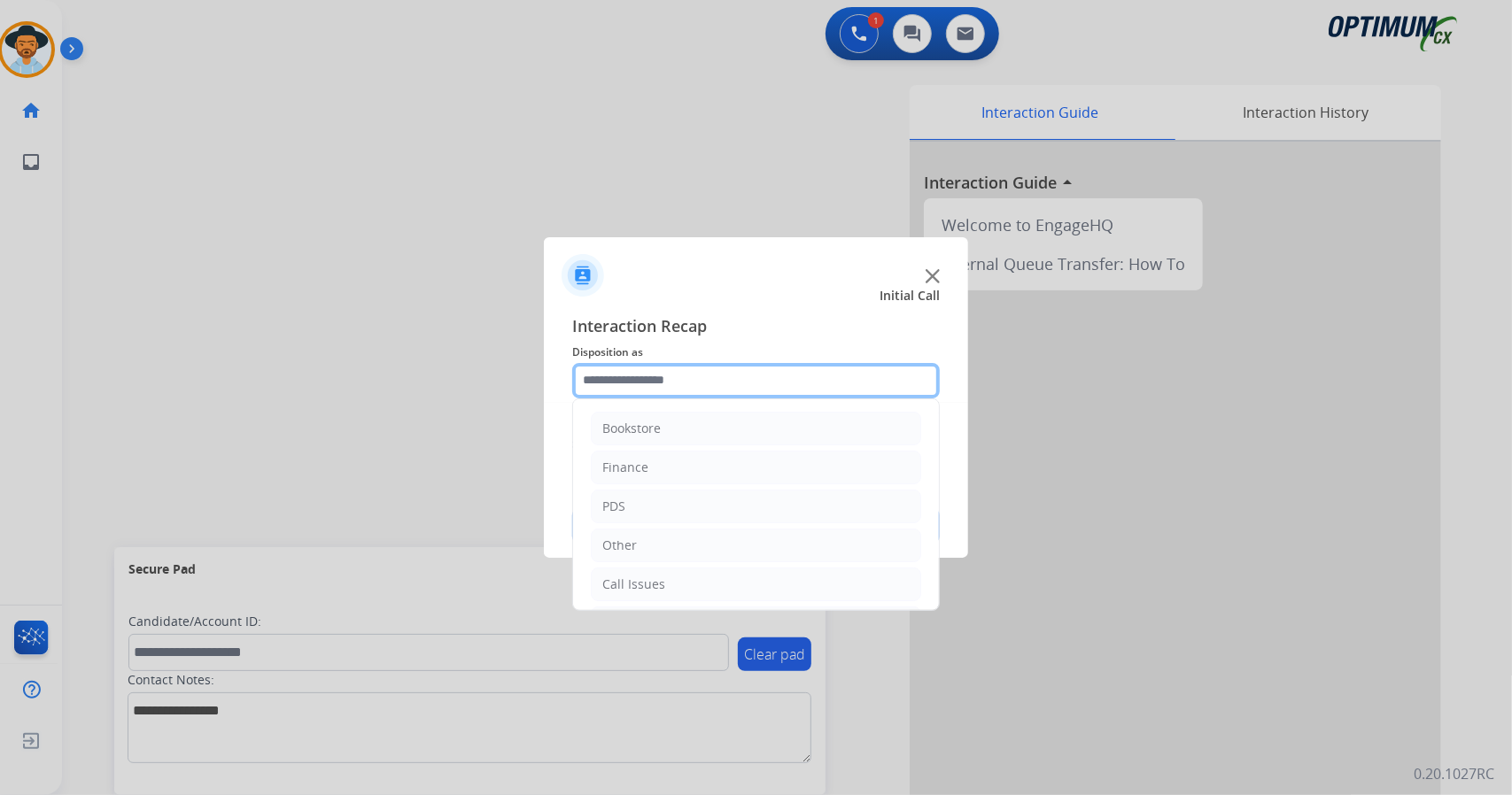
click at [830, 381] on input "text" at bounding box center [756, 380] width 367 height 35
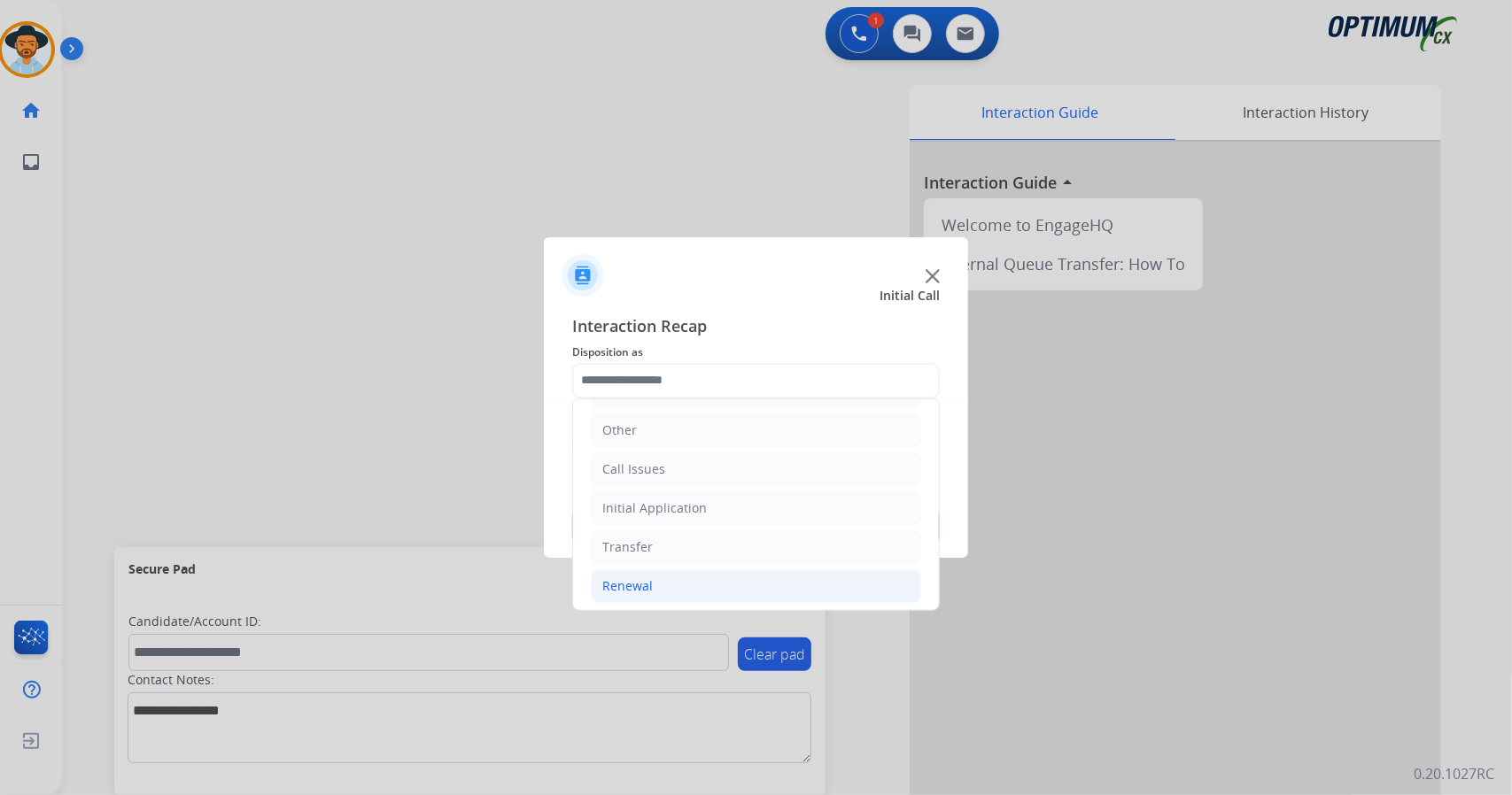
click at [669, 579] on li "Renewal" at bounding box center [756, 585] width 330 height 33
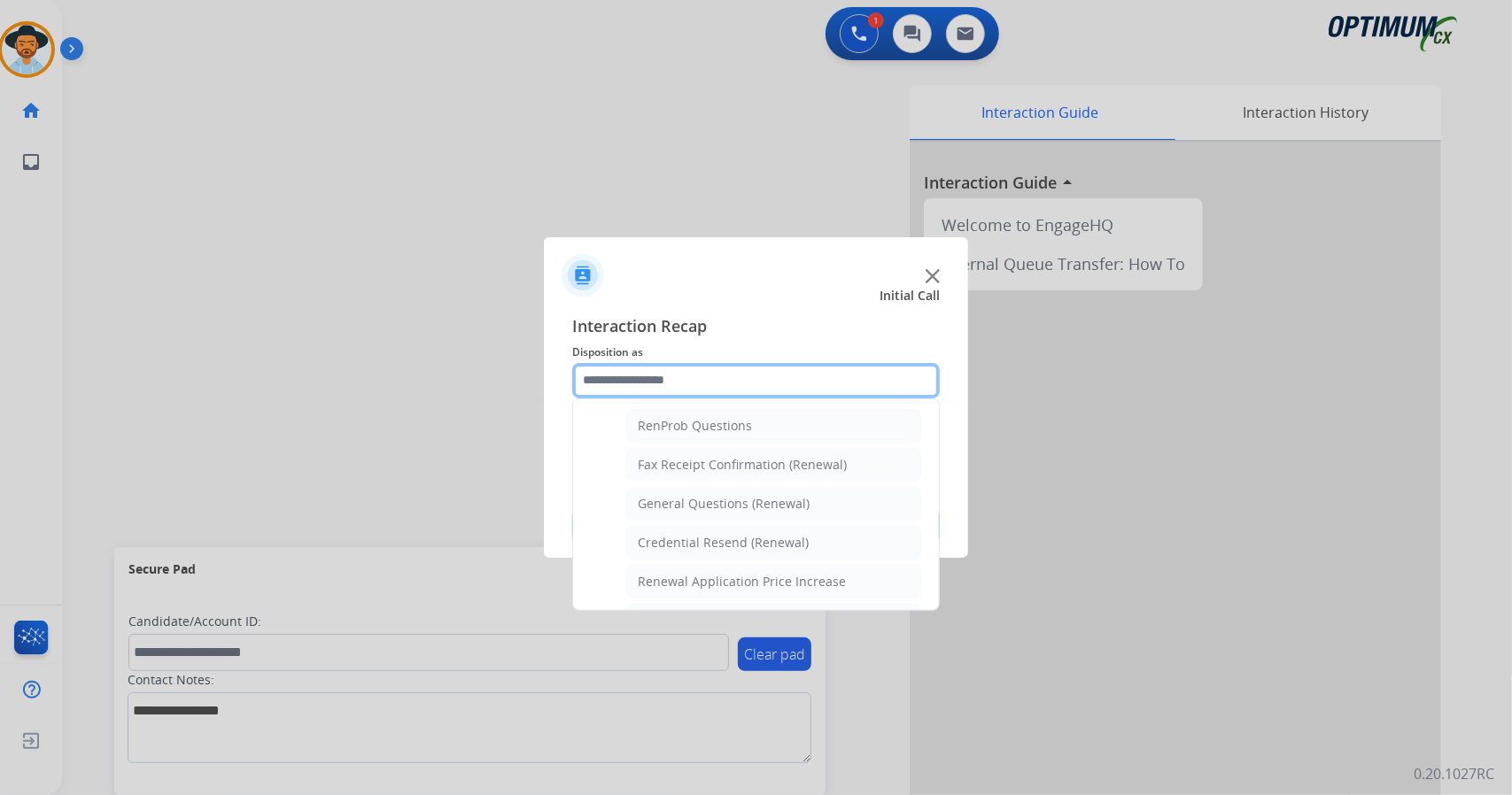
scroll to position [450, 0]
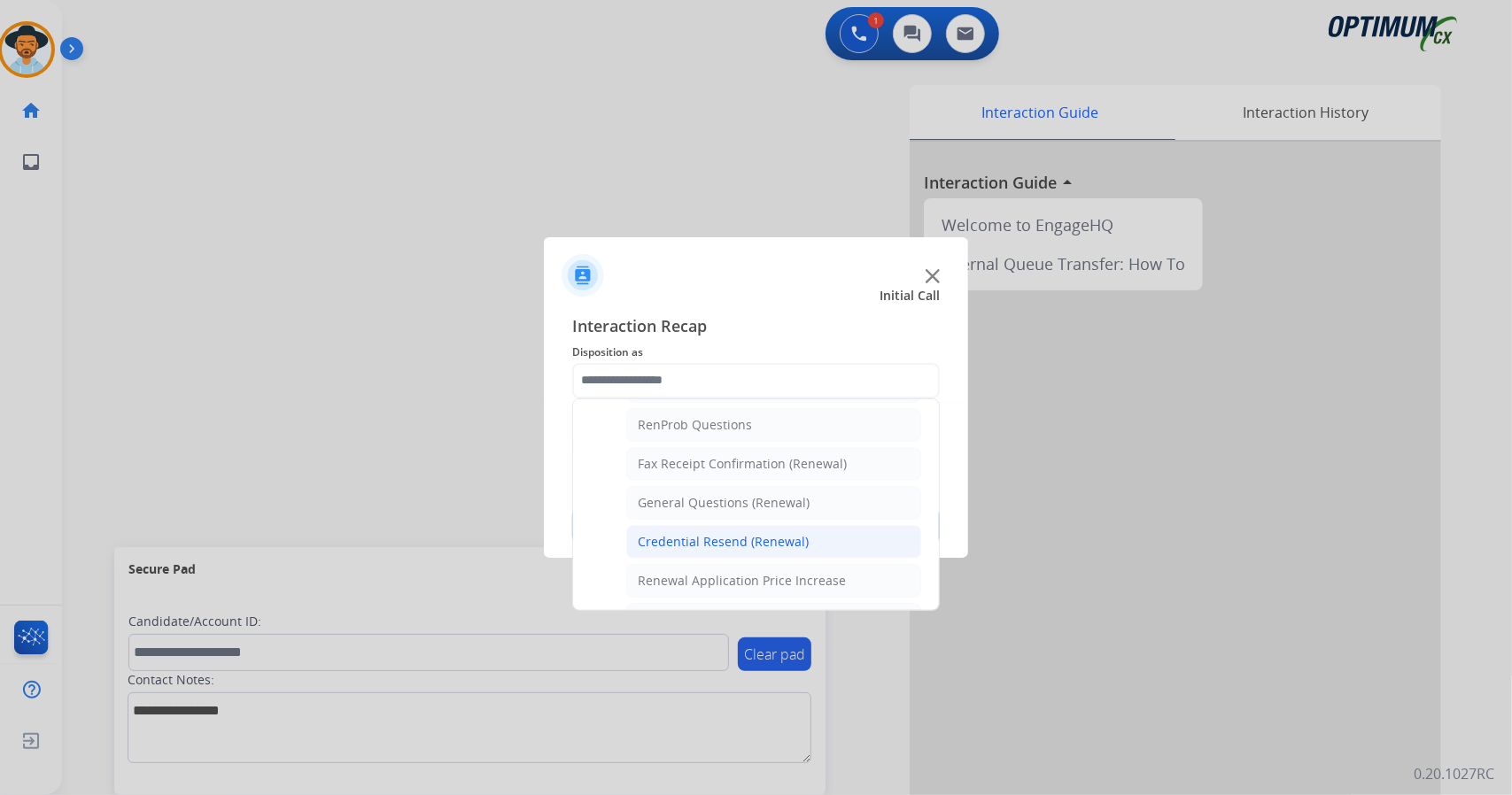
click at [726, 533] on div "Credential Resend (Renewal)" at bounding box center [723, 542] width 171 height 18
type input "**********"
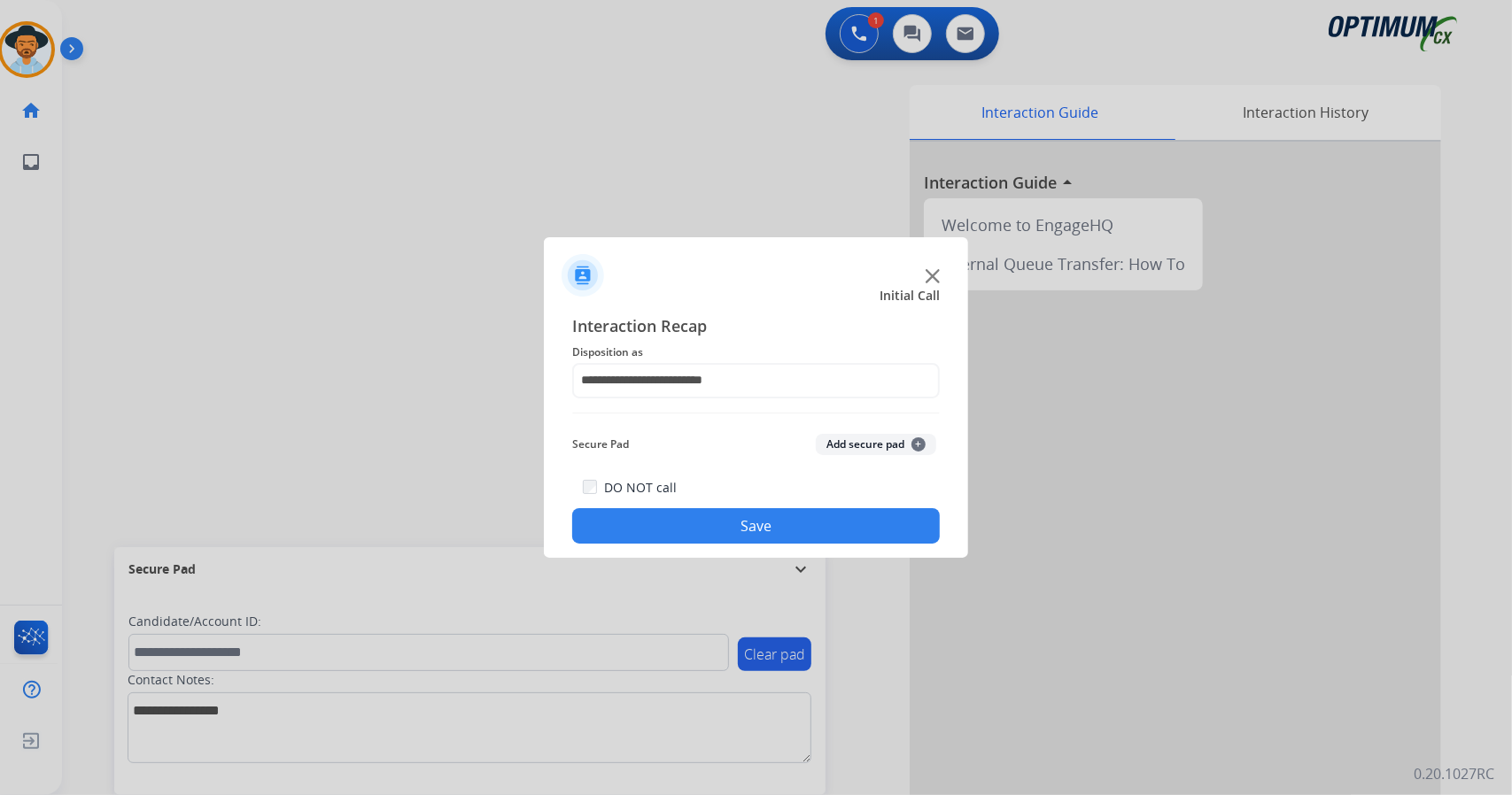
click at [794, 513] on button "Save" at bounding box center [756, 526] width 367 height 35
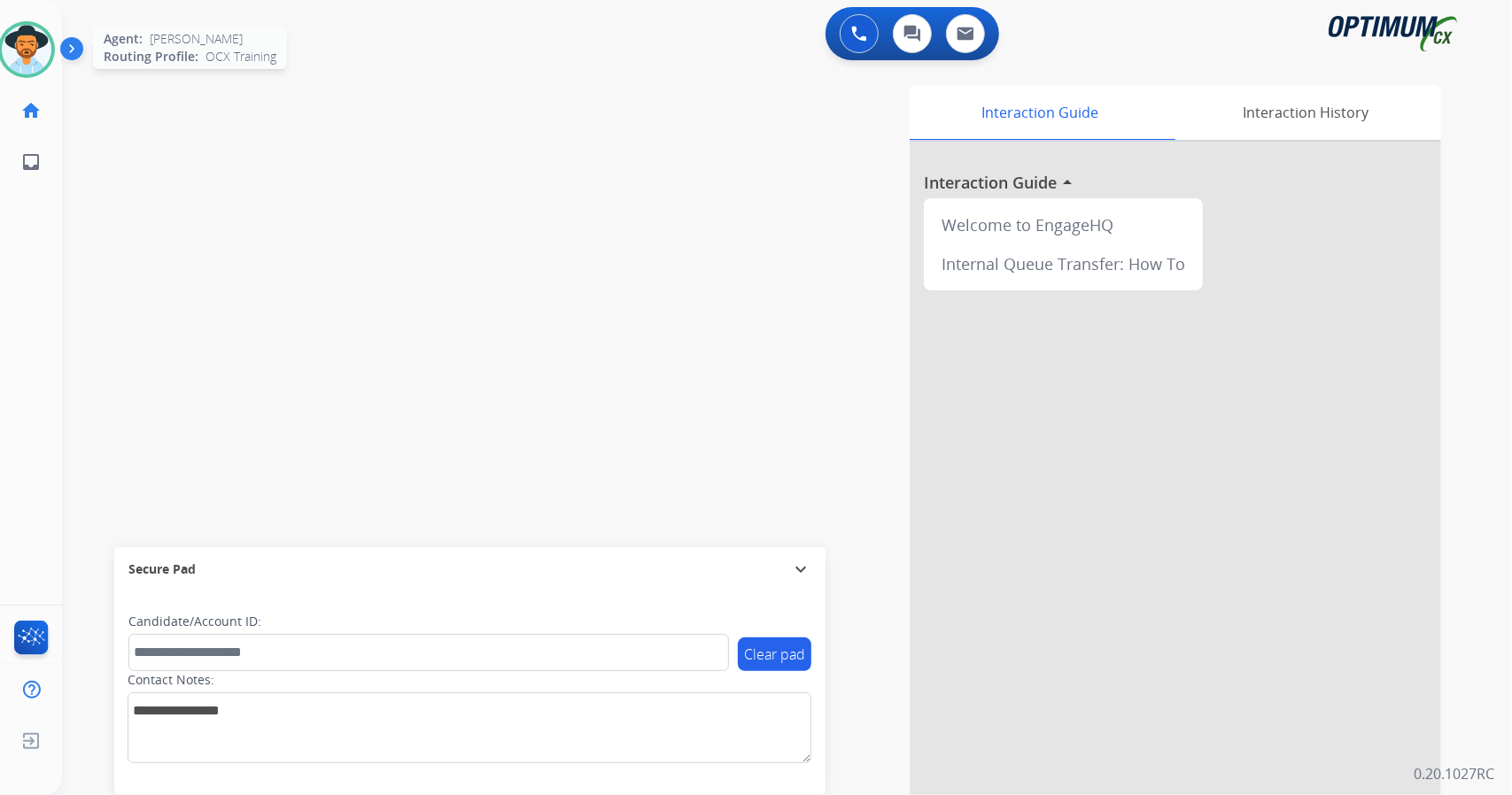
click at [12, 56] on img at bounding box center [27, 49] width 49 height 49
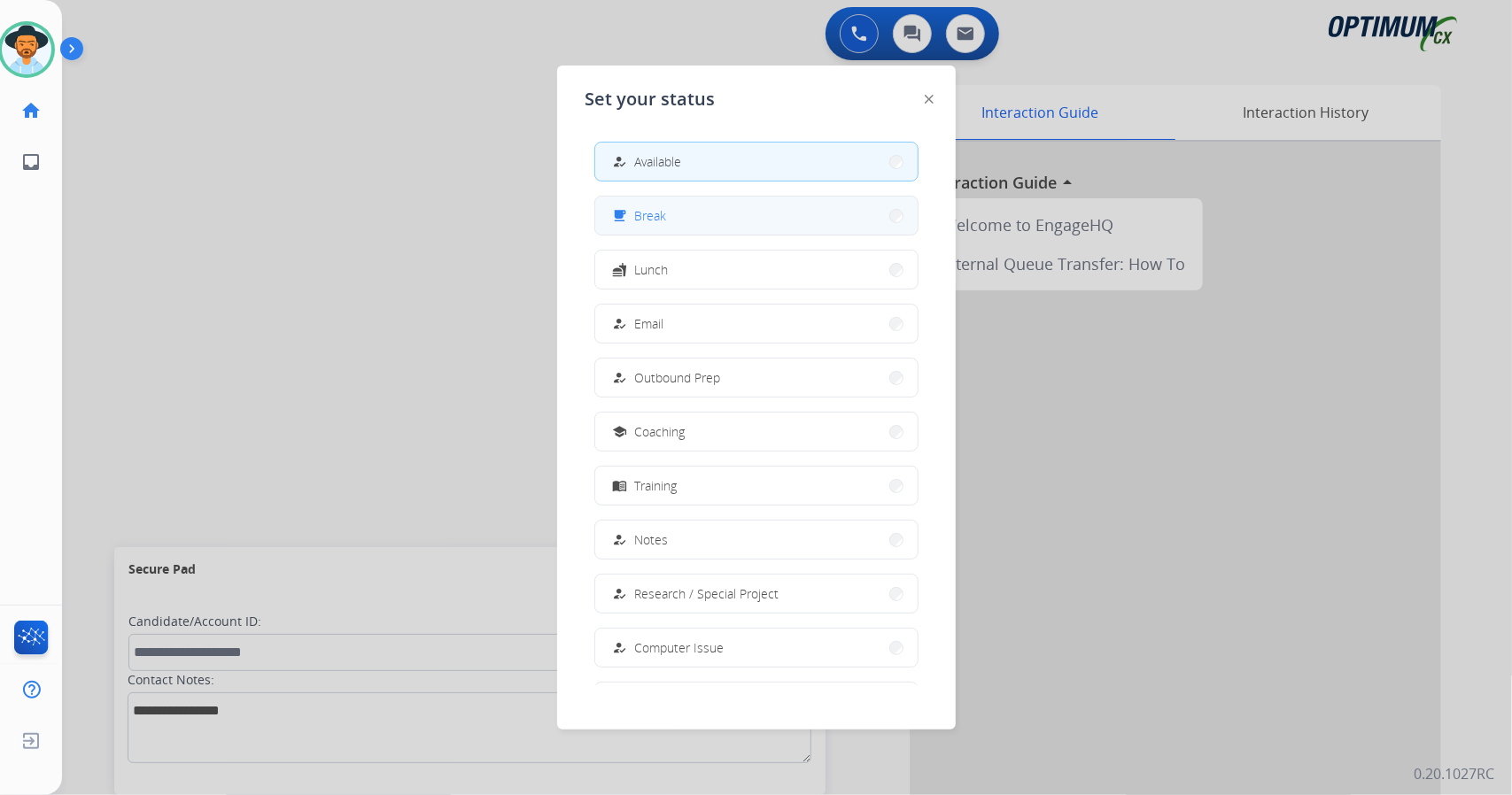
click at [691, 221] on button "free_breakfast Break" at bounding box center [756, 215] width 323 height 38
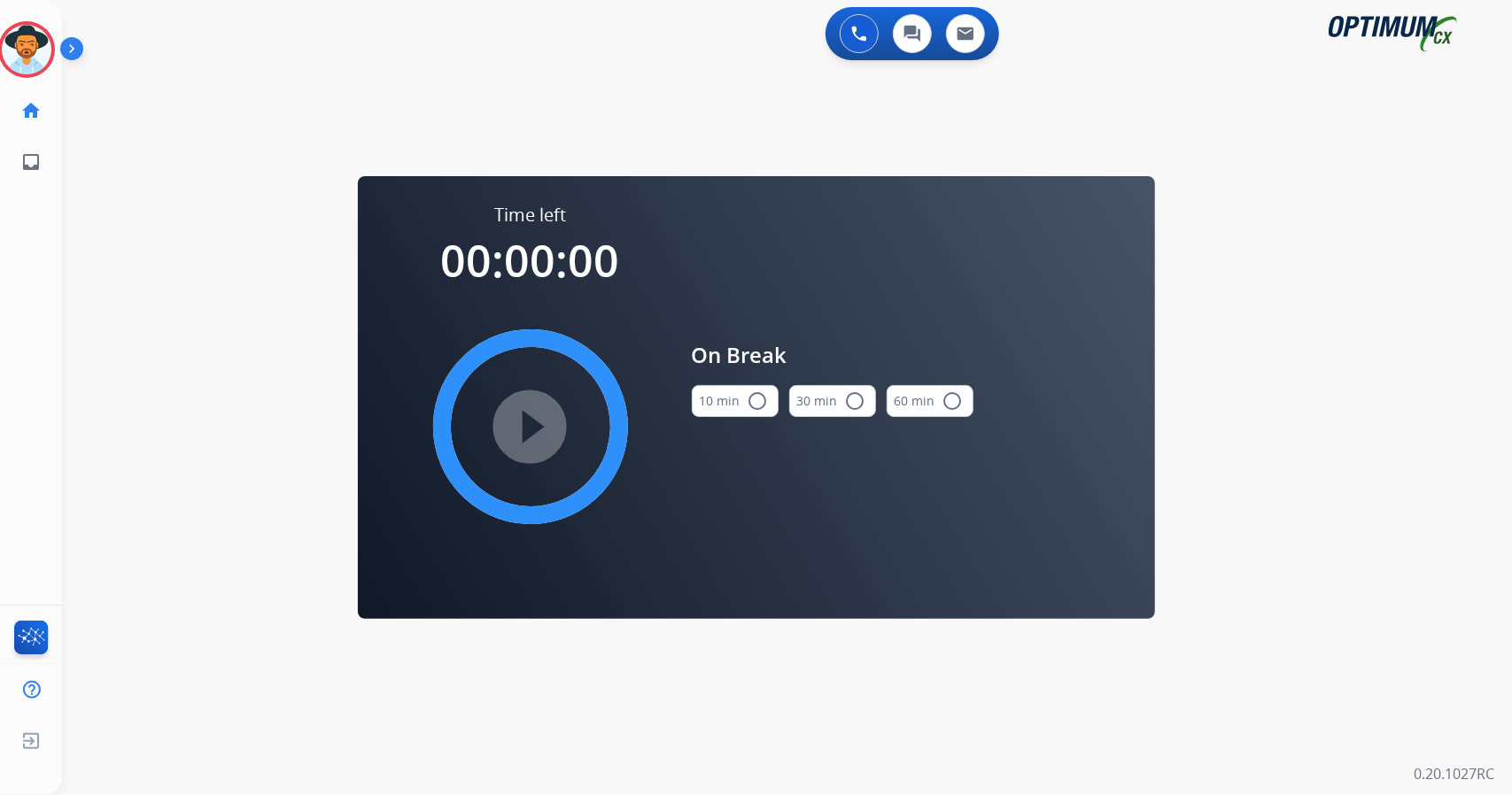
click at [1348, 391] on div "0 Voice Interactions 0 Chat Interactions 0 Email Interactions swap_horiz Break …" at bounding box center [787, 398] width 1450 height 795
click at [693, 406] on button "10 min radio_button_unchecked" at bounding box center [735, 401] width 86 height 32
click at [537, 435] on mat-icon "play_circle_filled" at bounding box center [531, 427] width 21 height 21
click at [35, 32] on icon at bounding box center [27, 49] width 58 height 58
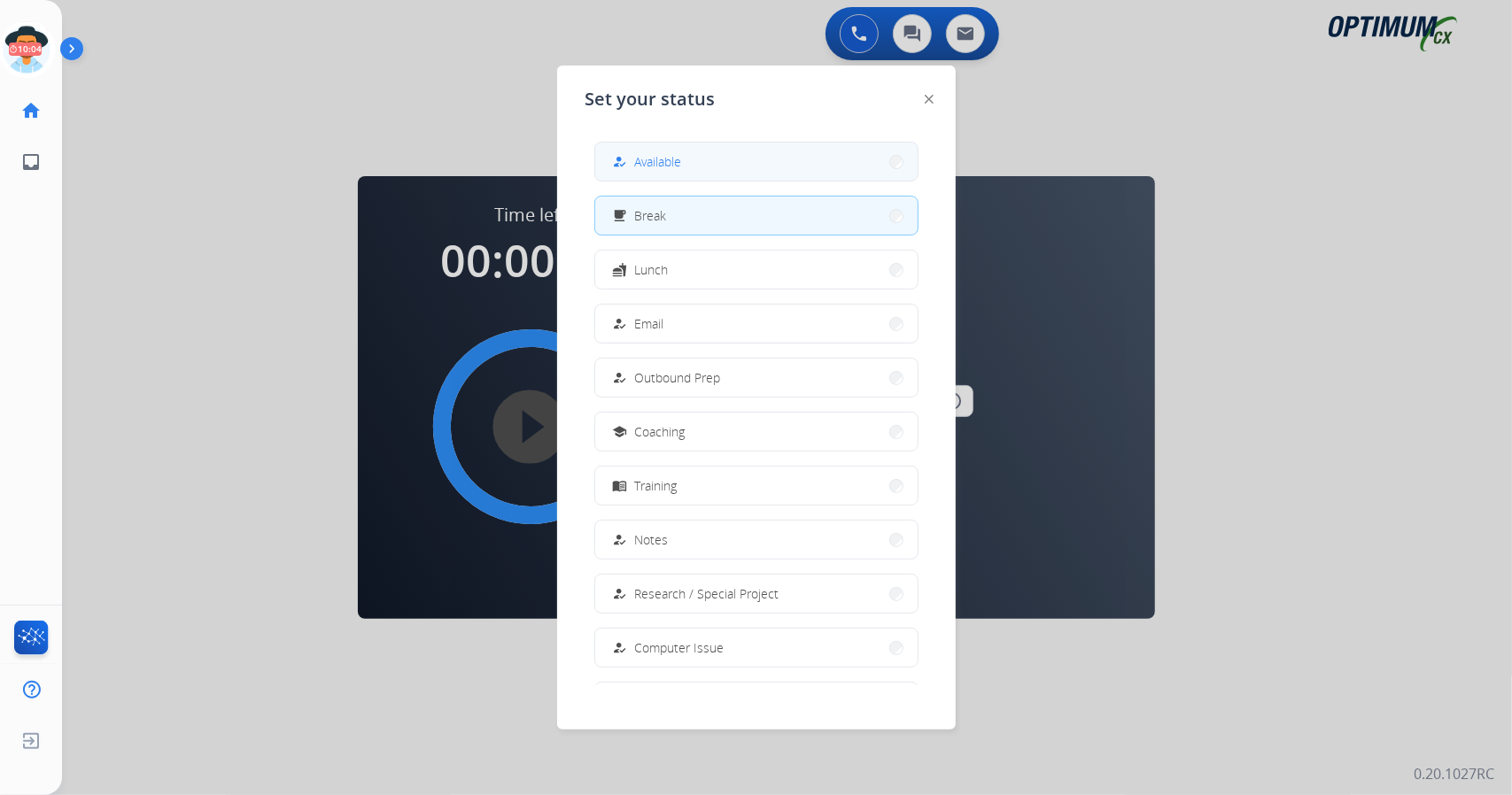
click at [702, 165] on button "how_to_reg Available" at bounding box center [756, 161] width 323 height 38
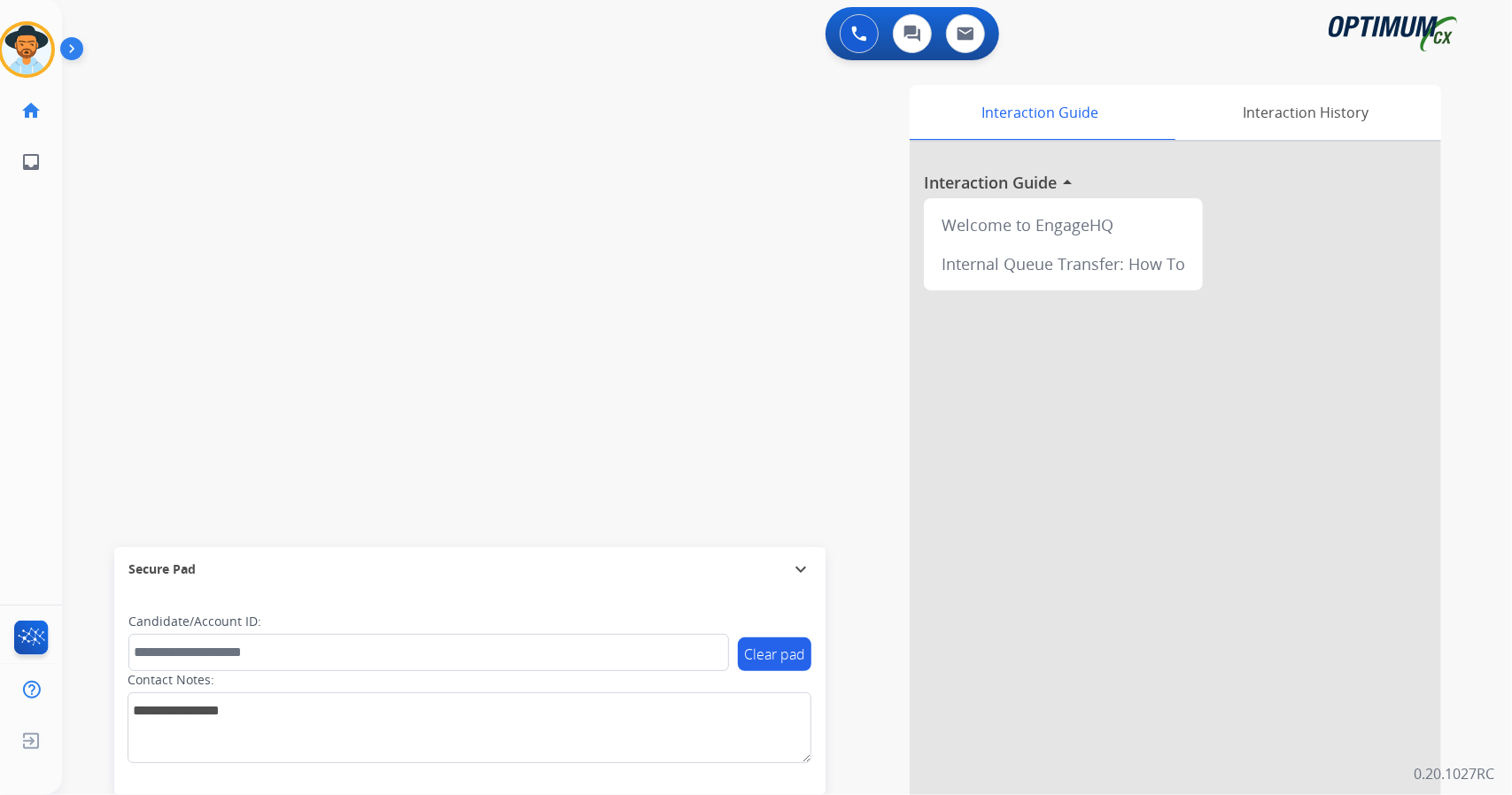
click at [446, 311] on div "swap_horiz Break voice bridge close_fullscreen Connect 3-Way Call merge_type Se…" at bounding box center [765, 433] width 1408 height 738
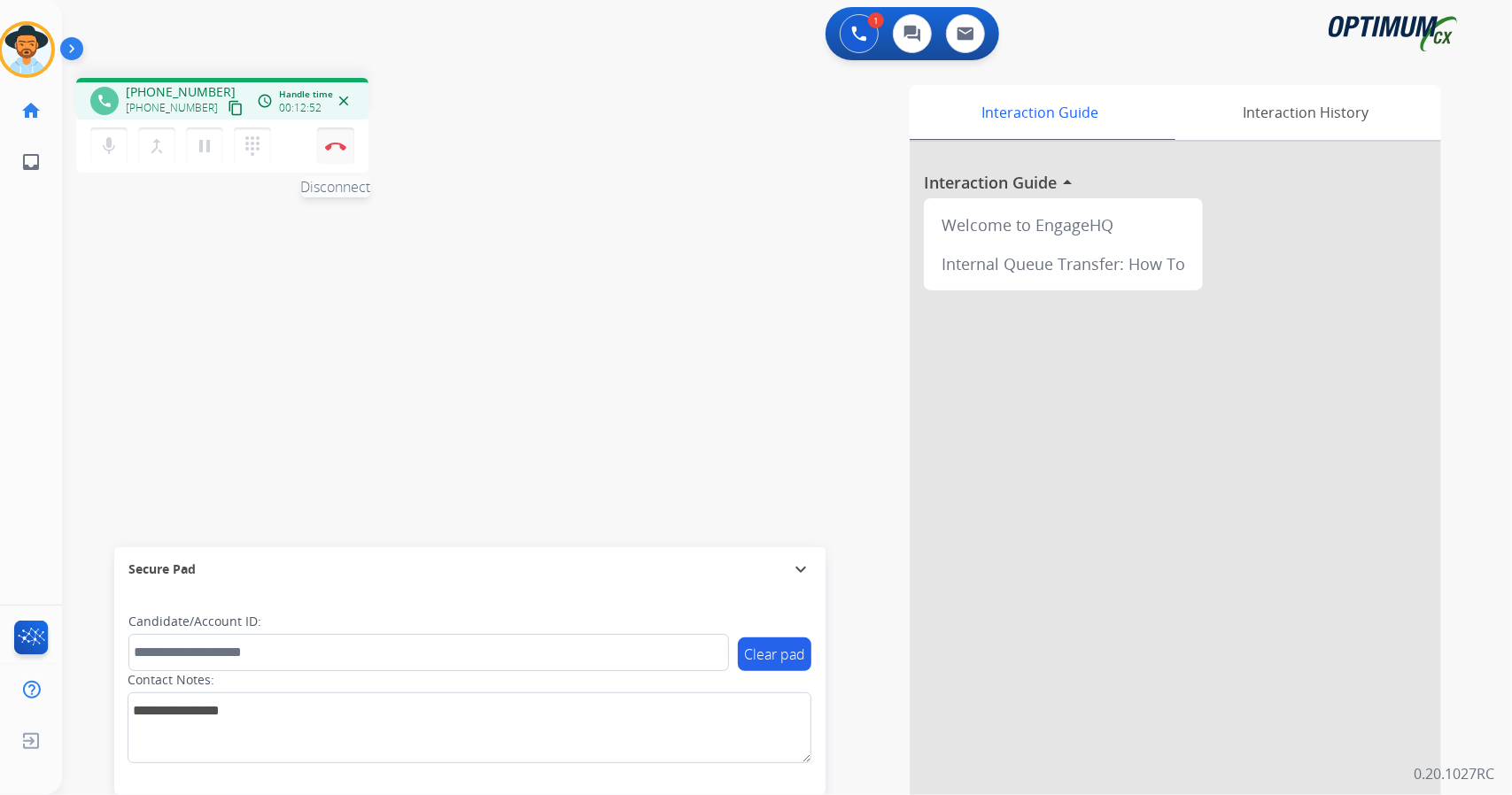
click at [333, 140] on button "Disconnect" at bounding box center [335, 145] width 37 height 37
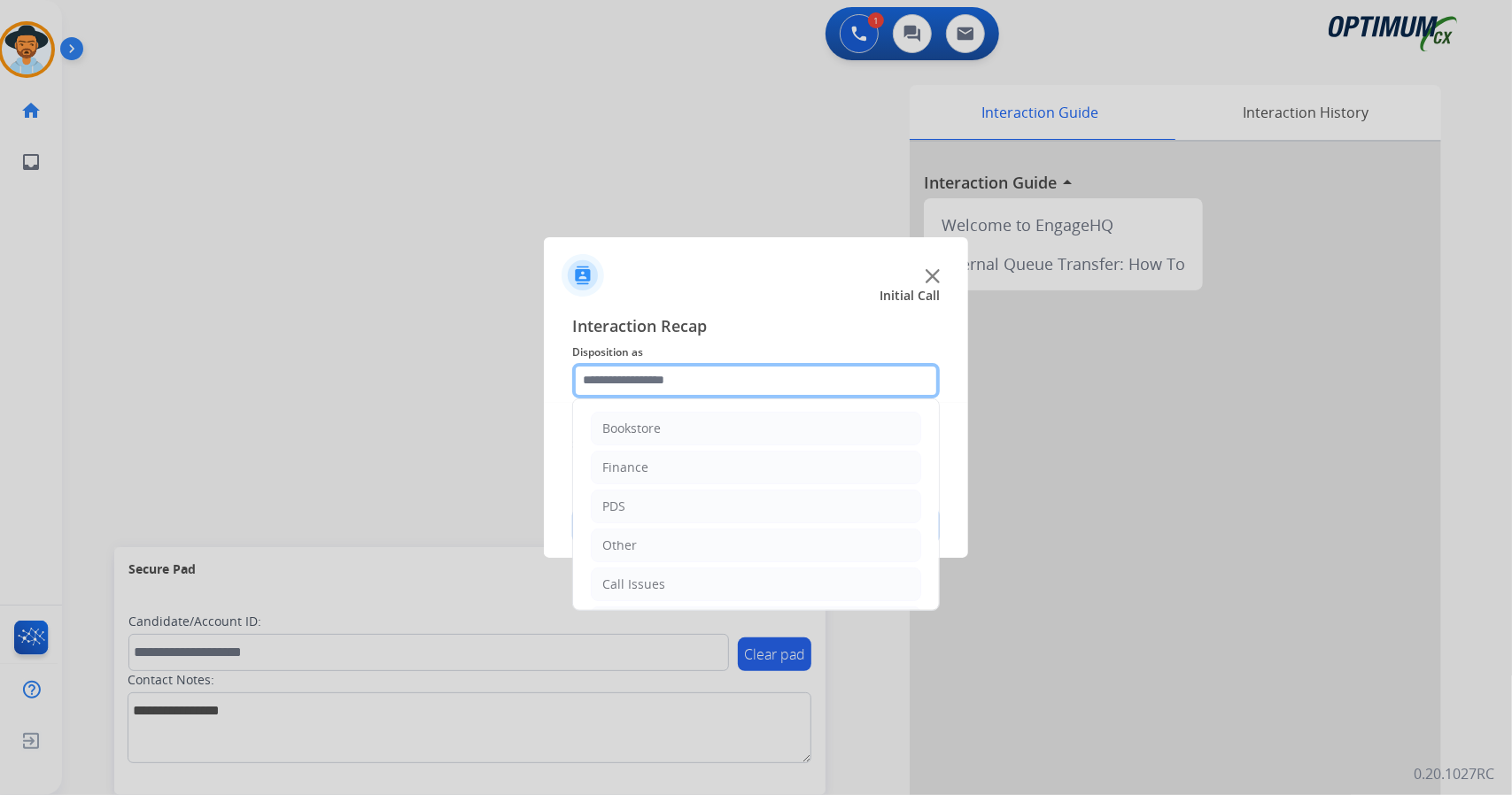
click at [812, 389] on input "text" at bounding box center [756, 380] width 367 height 35
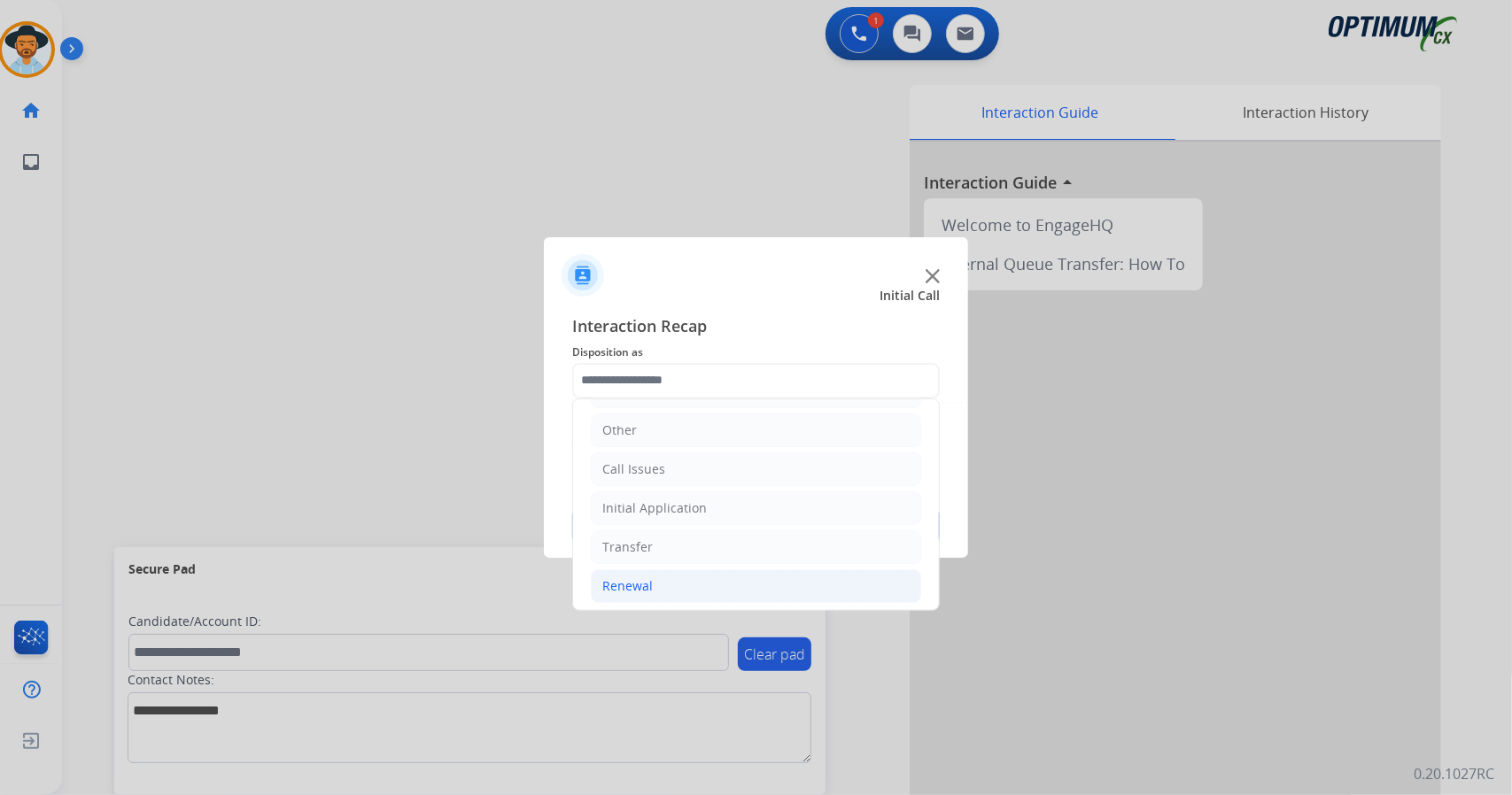
click at [649, 585] on div "Renewal" at bounding box center [627, 585] width 50 height 18
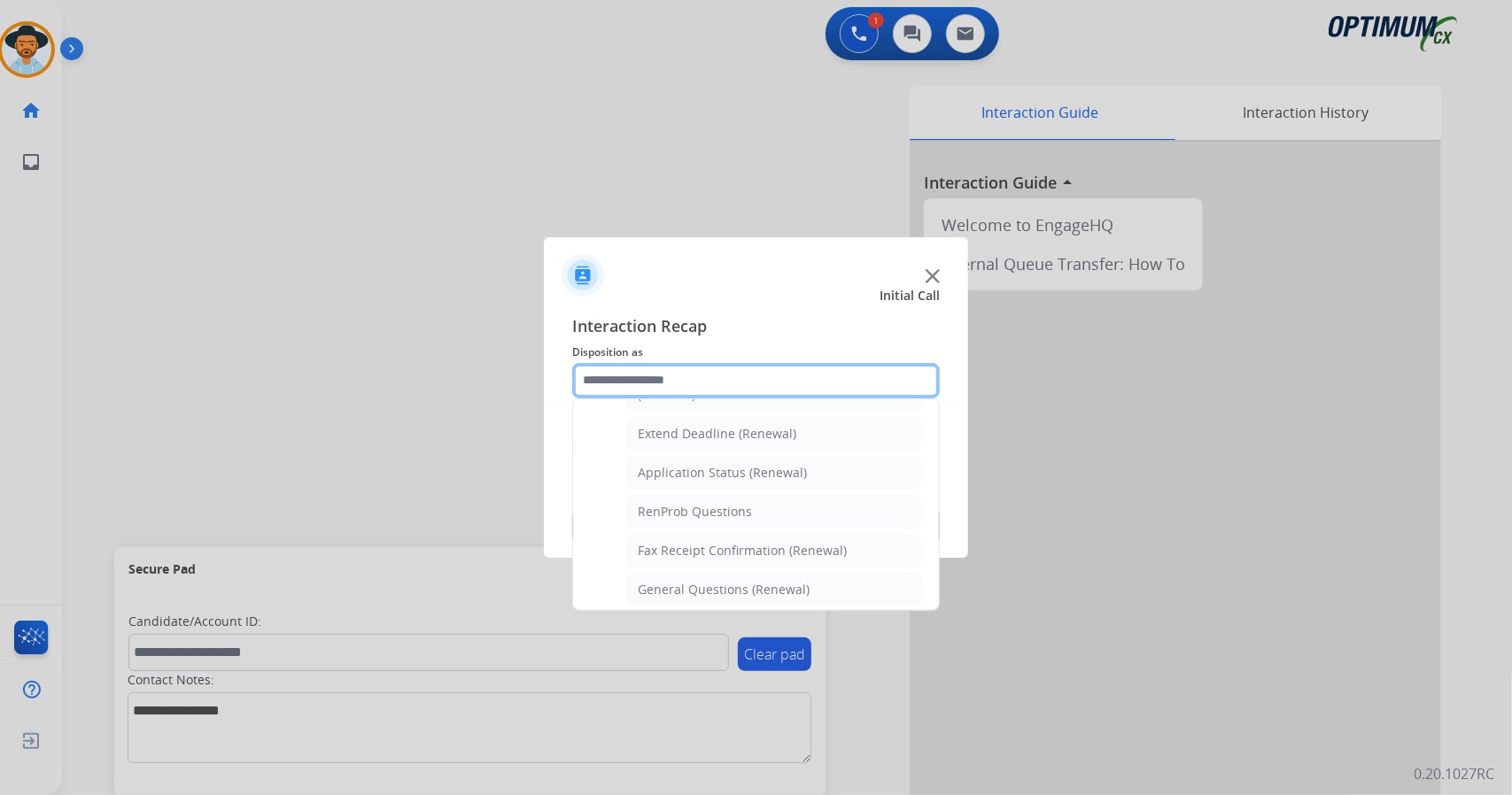
scroll to position [373, 0]
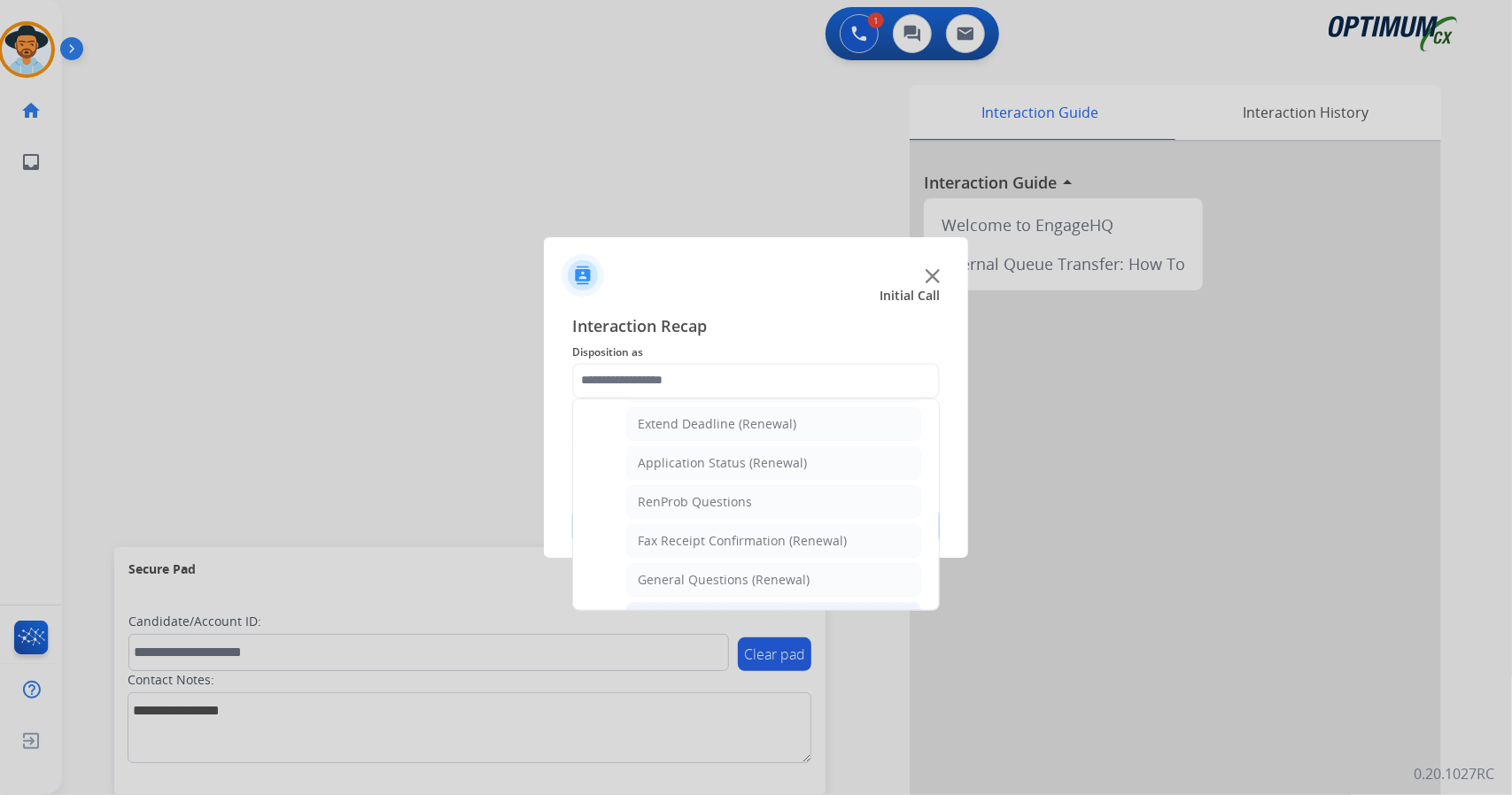
click at [693, 602] on li "Credential Resend (Renewal)" at bounding box center [774, 619] width 295 height 33
type input "**********"
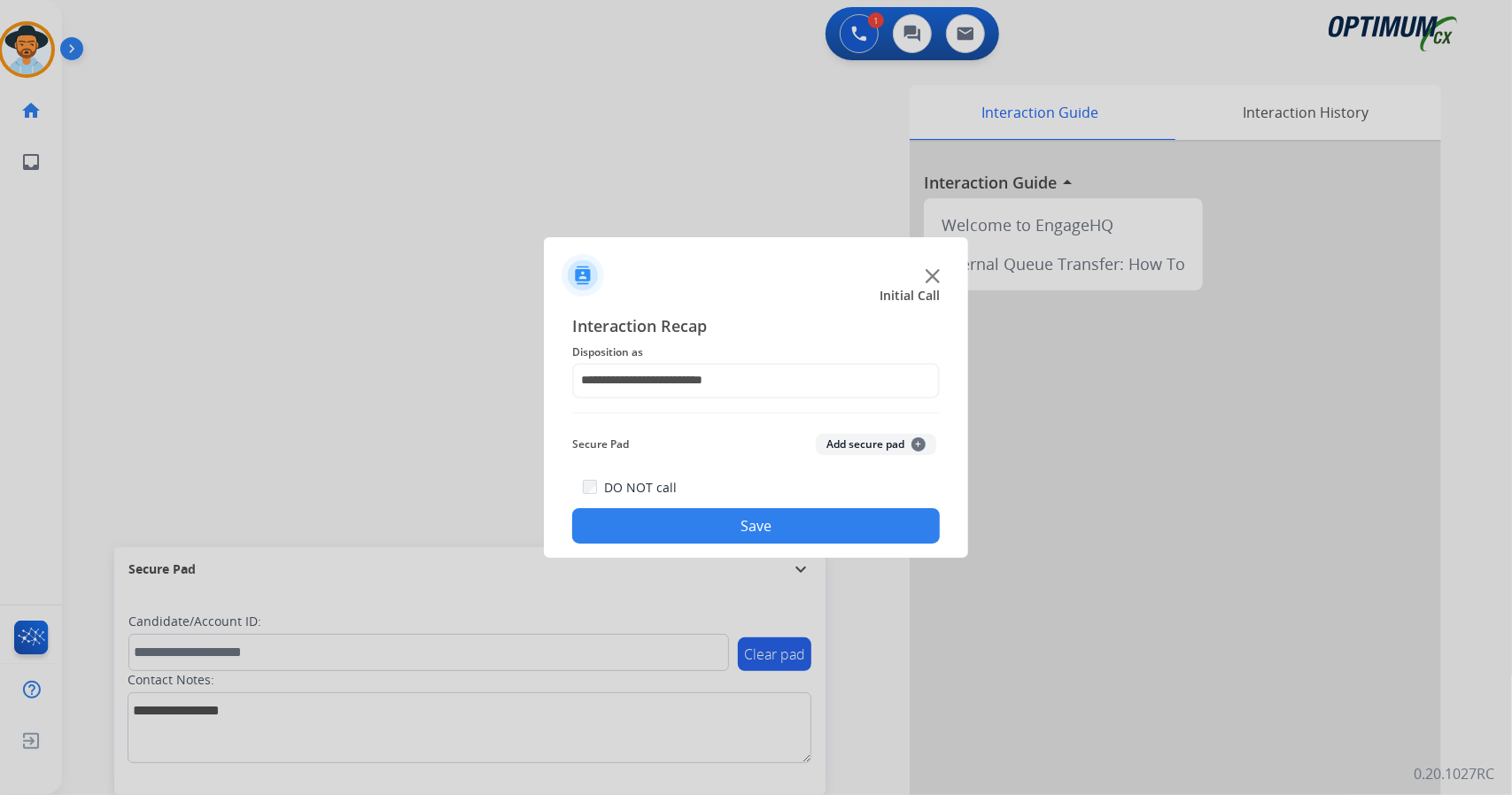
click at [706, 512] on button "Save" at bounding box center [756, 526] width 367 height 35
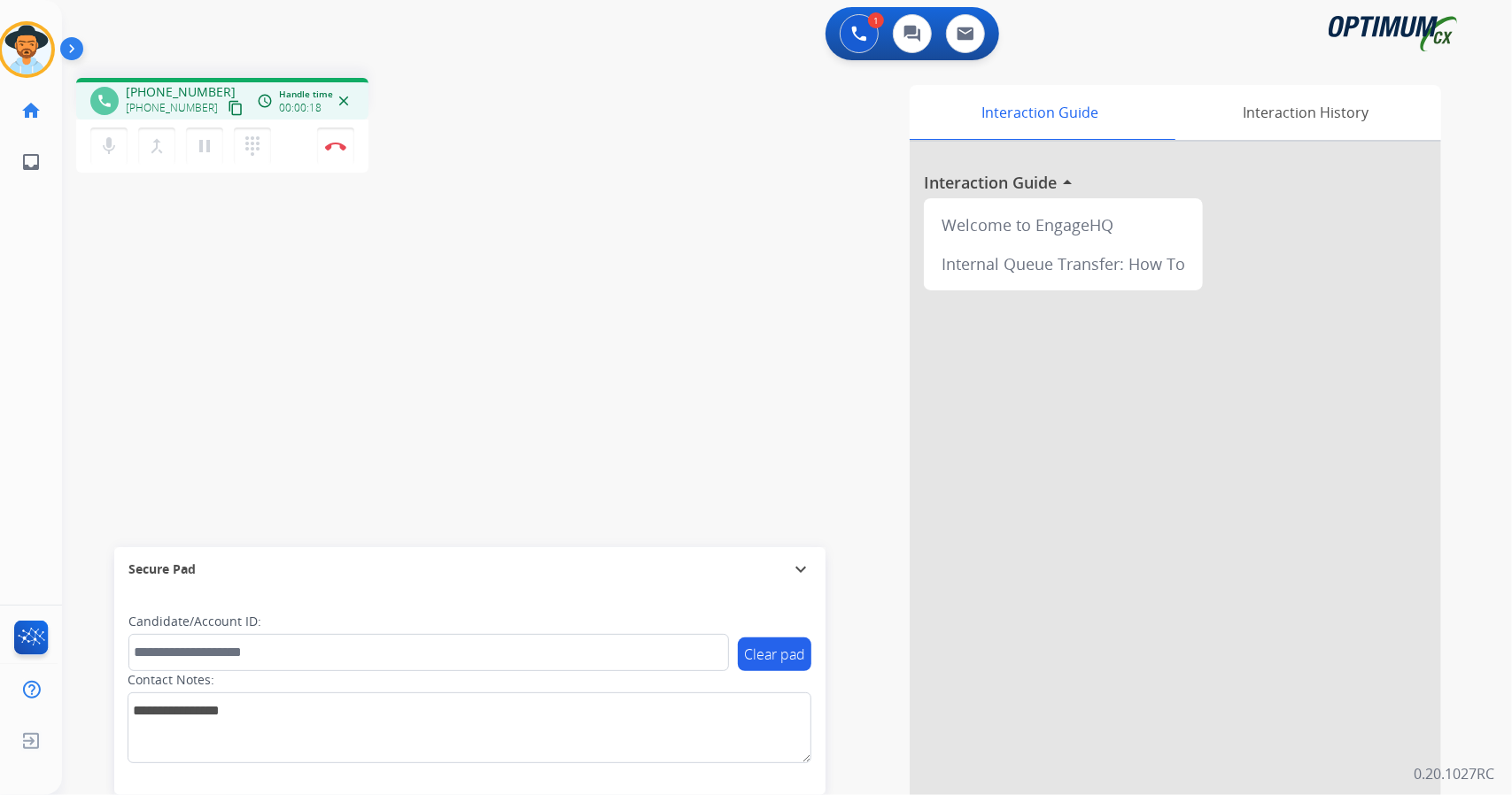
click at [542, 7] on div "1 Voice Interactions 0 Chat Interactions 0 Email Interactions" at bounding box center [776, 35] width 1386 height 57
click at [351, 136] on button "Disconnect" at bounding box center [335, 145] width 37 height 37
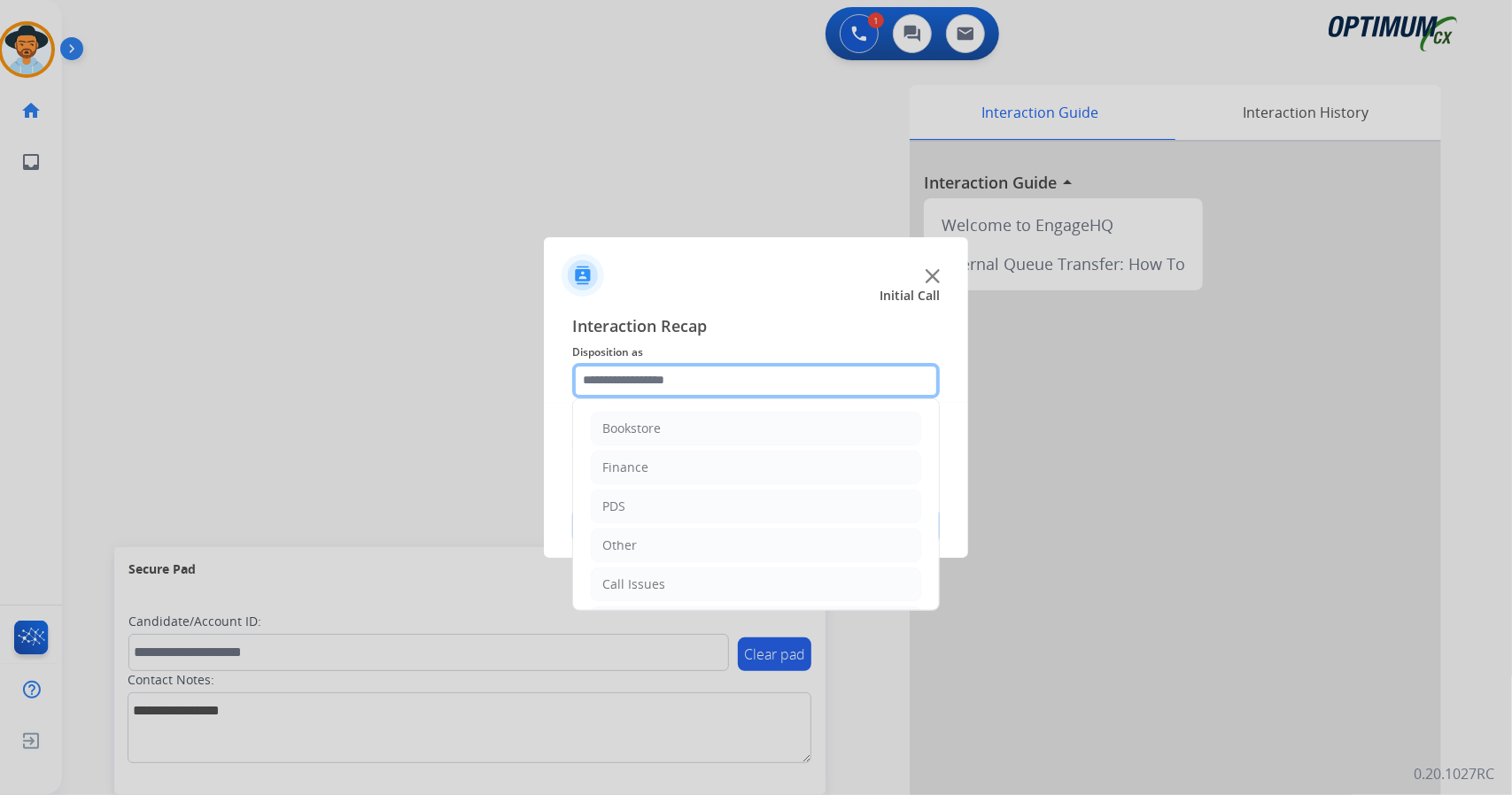
click at [795, 382] on input "text" at bounding box center [756, 380] width 367 height 35
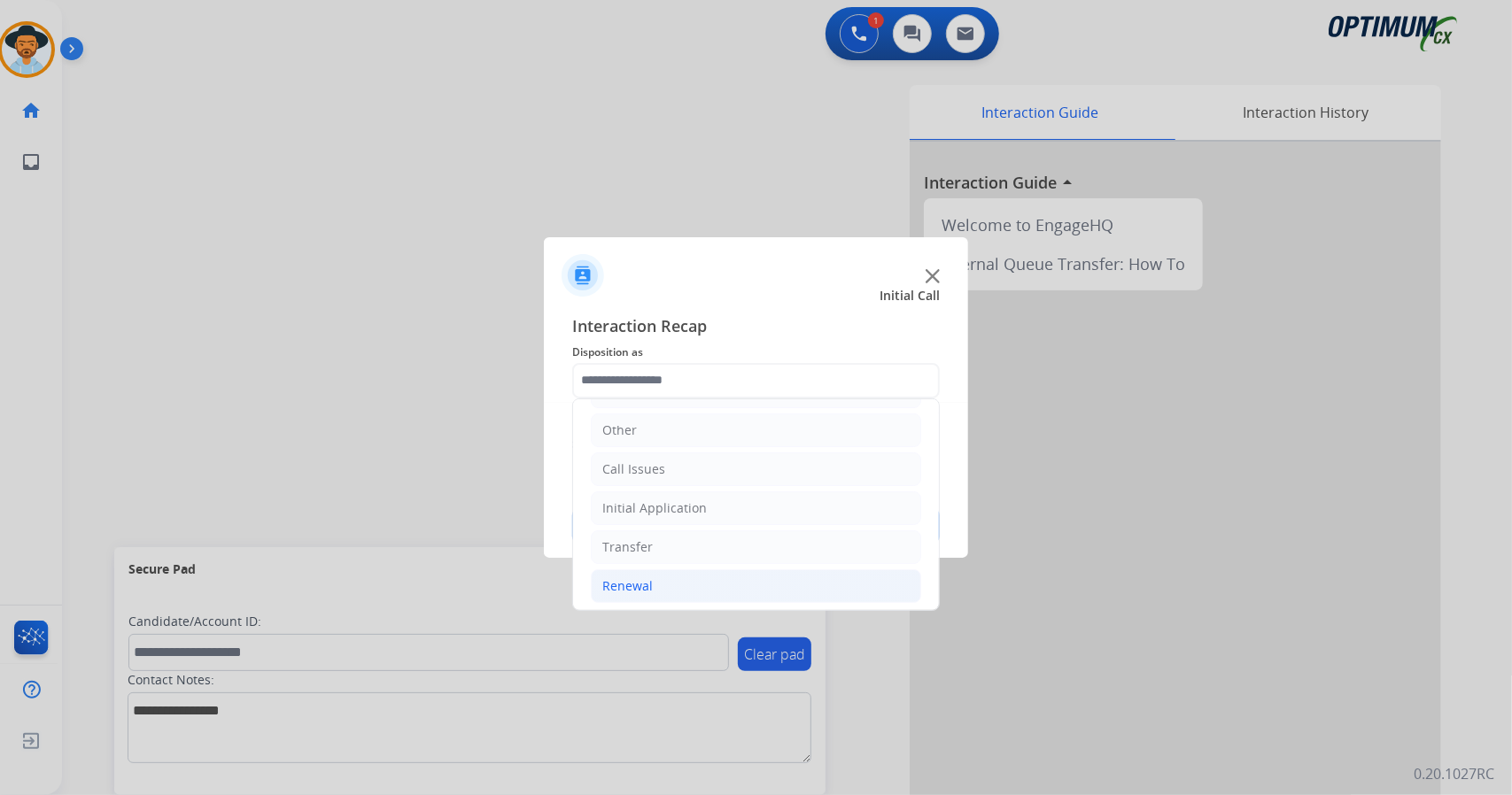
click at [704, 582] on li "Renewal" at bounding box center [756, 585] width 330 height 33
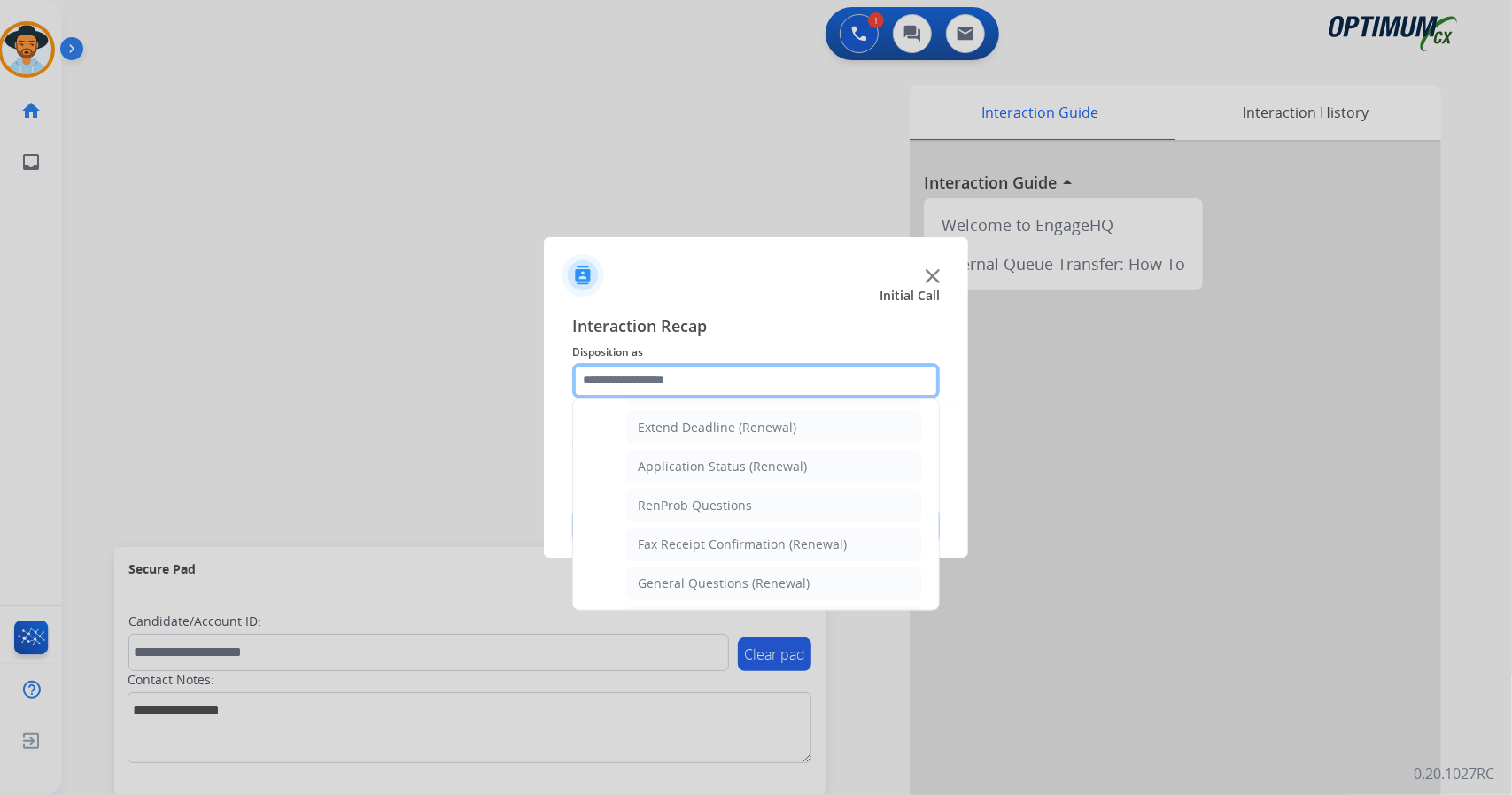
scroll to position [372, 0]
click at [704, 582] on li "General Questions (Renewal)" at bounding box center [774, 580] width 295 height 33
type input "**********"
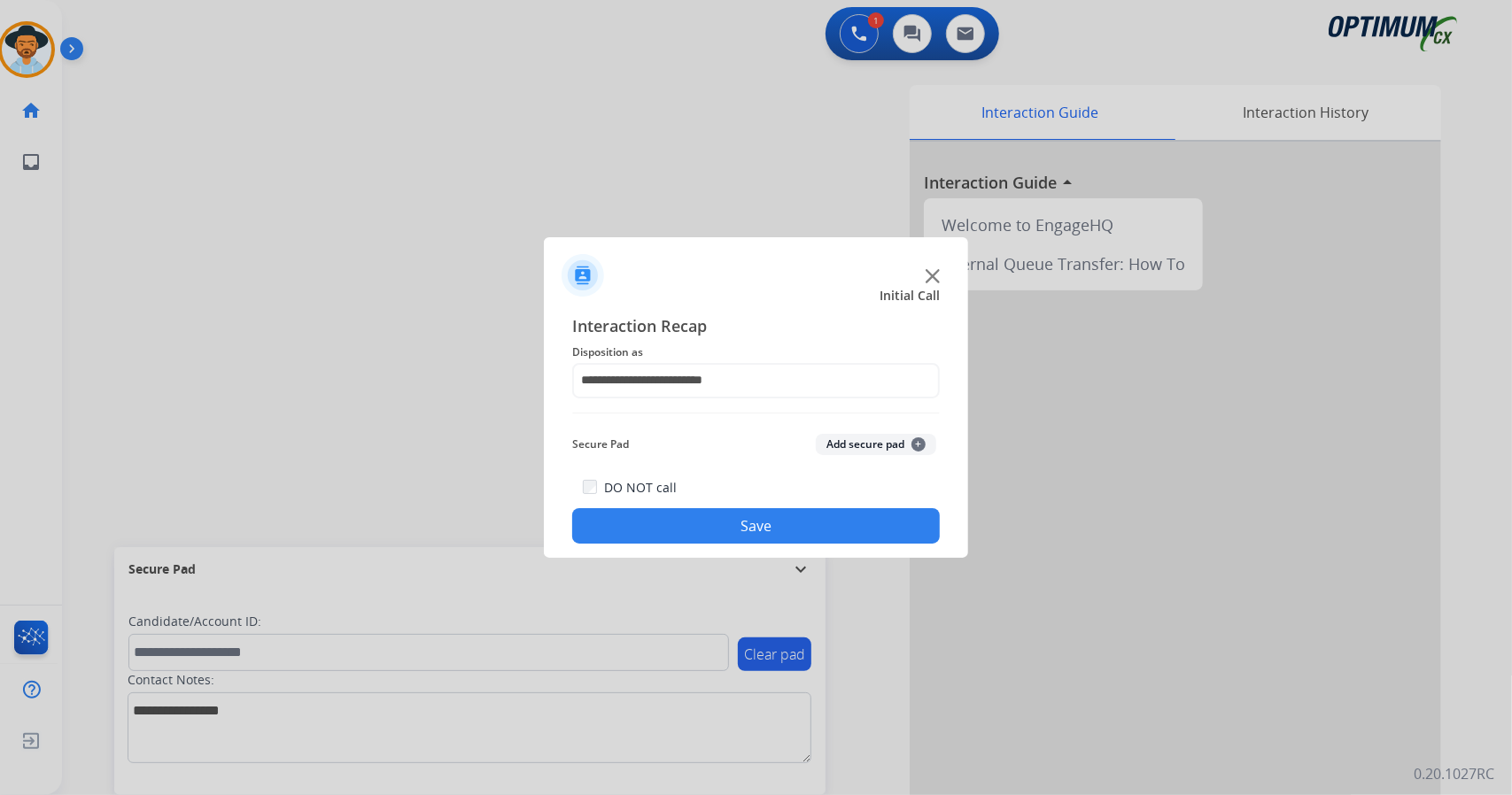
drag, startPoint x: 692, startPoint y: 548, endPoint x: 681, endPoint y: 527, distance: 23.7
click at [681, 527] on div "**********" at bounding box center [756, 428] width 424 height 259
click at [681, 527] on button "Save" at bounding box center [756, 526] width 367 height 35
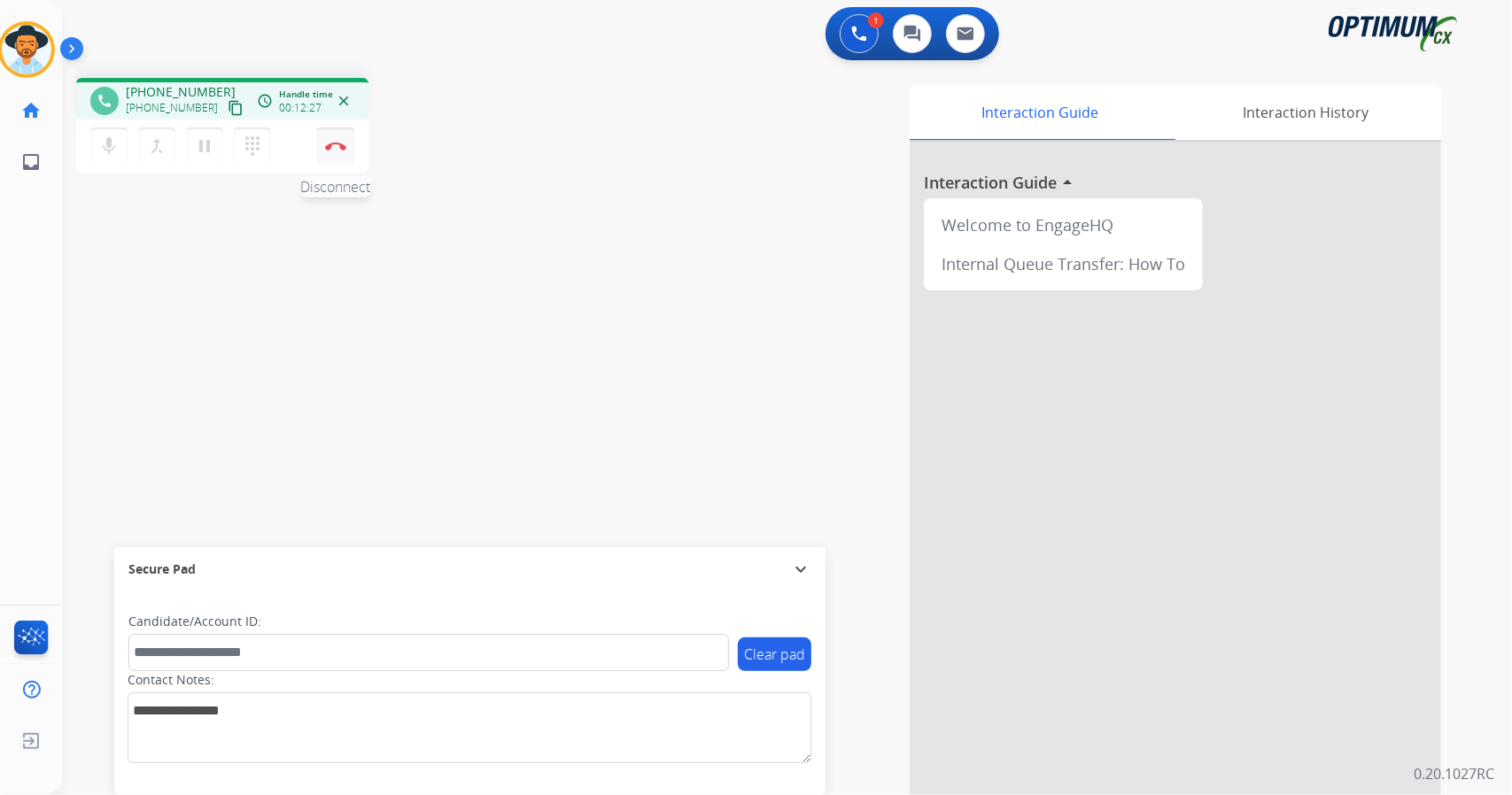
click at [340, 150] on button "Disconnect" at bounding box center [335, 145] width 37 height 37
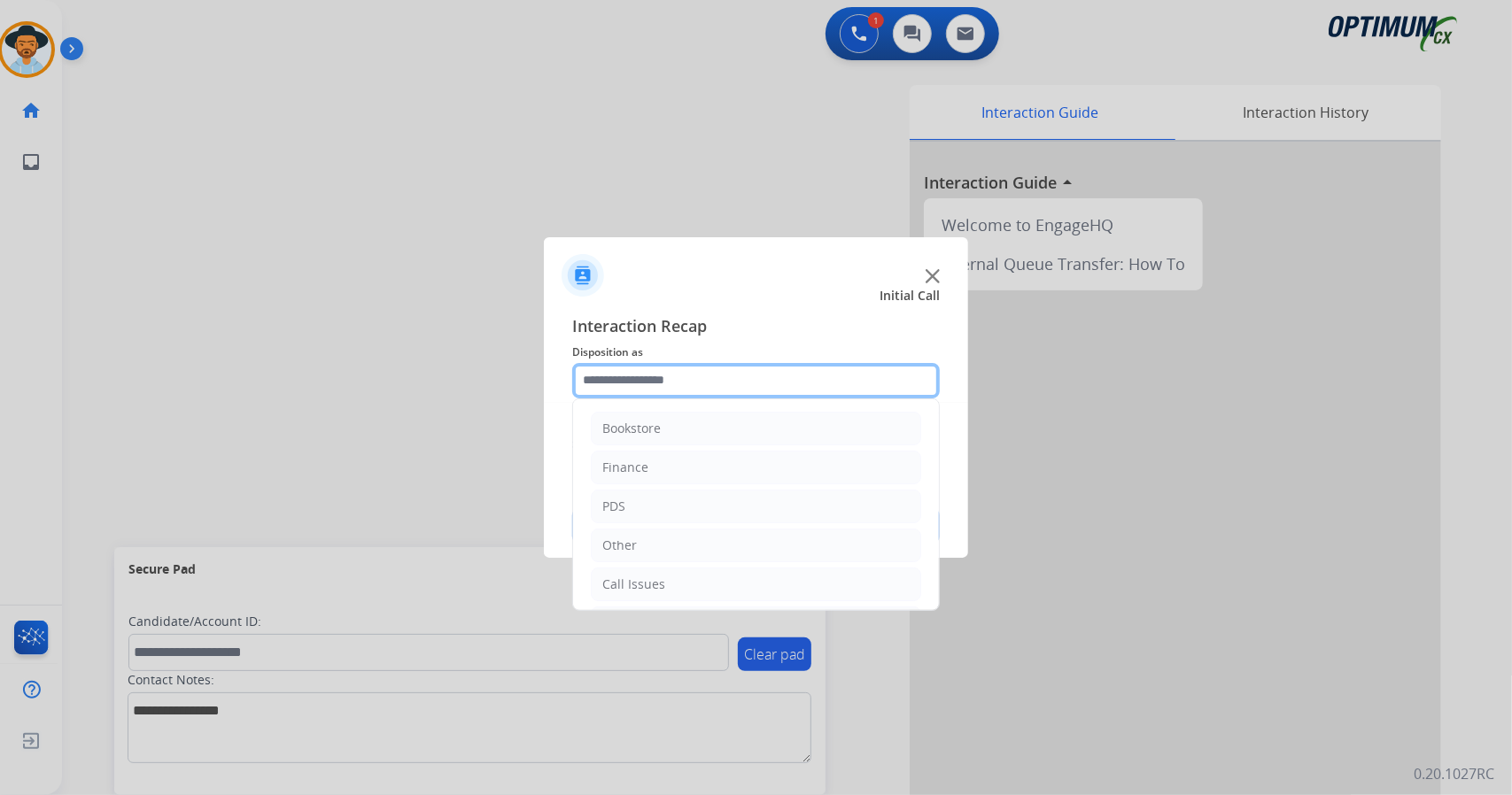
click at [698, 381] on input "text" at bounding box center [756, 380] width 367 height 35
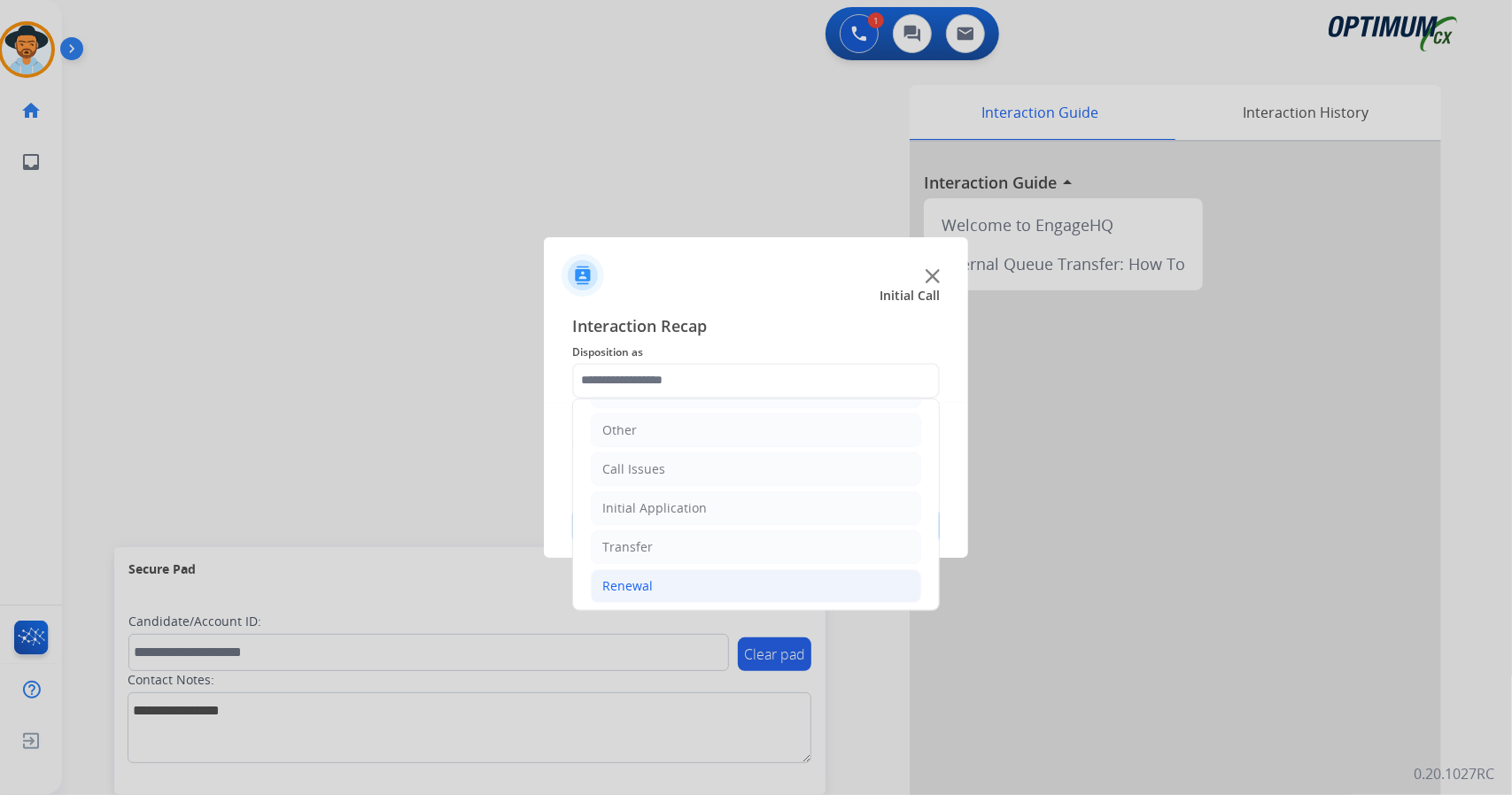
click at [720, 596] on li "Renewal" at bounding box center [756, 585] width 330 height 33
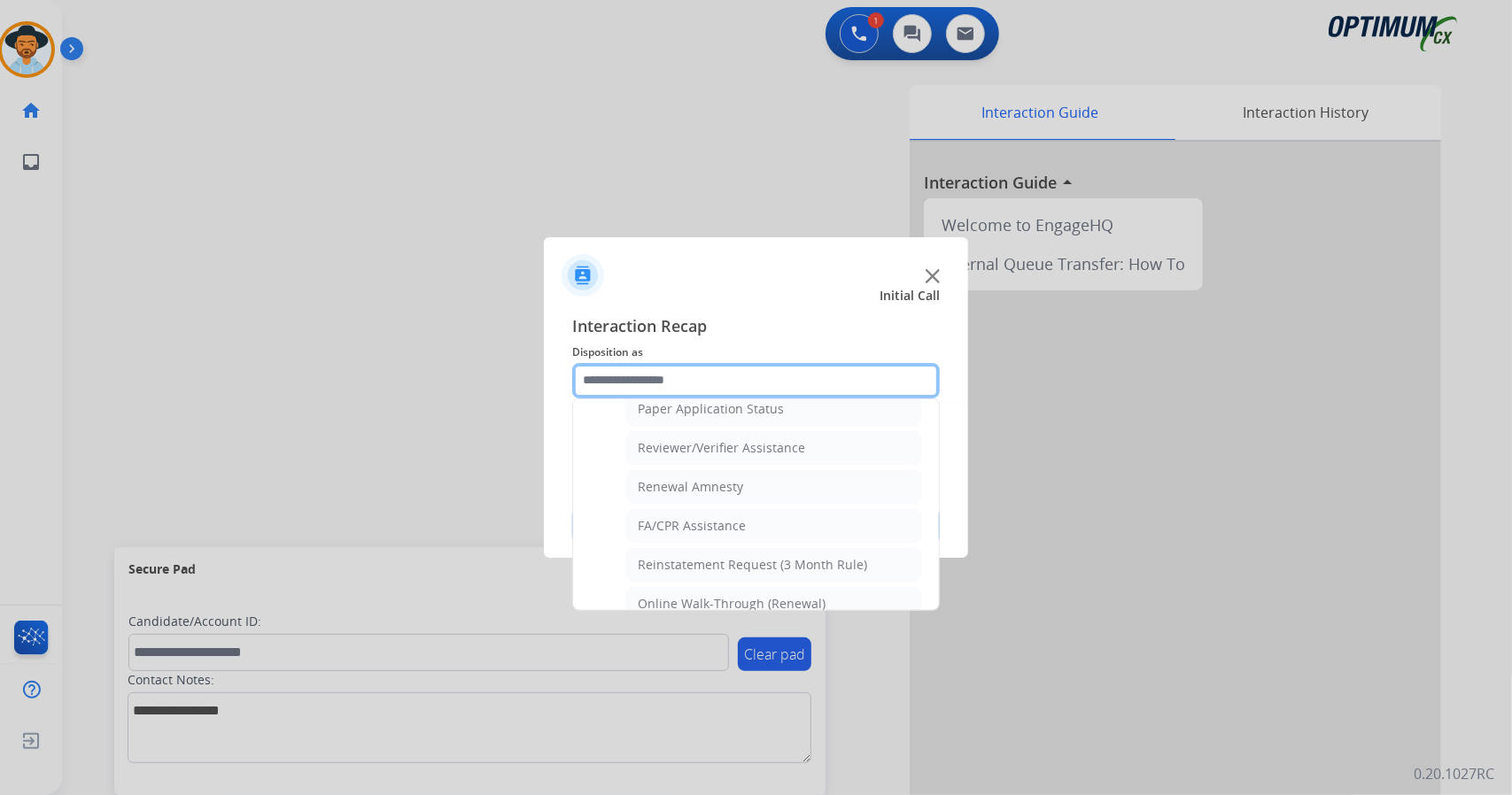
scroll to position [670, 0]
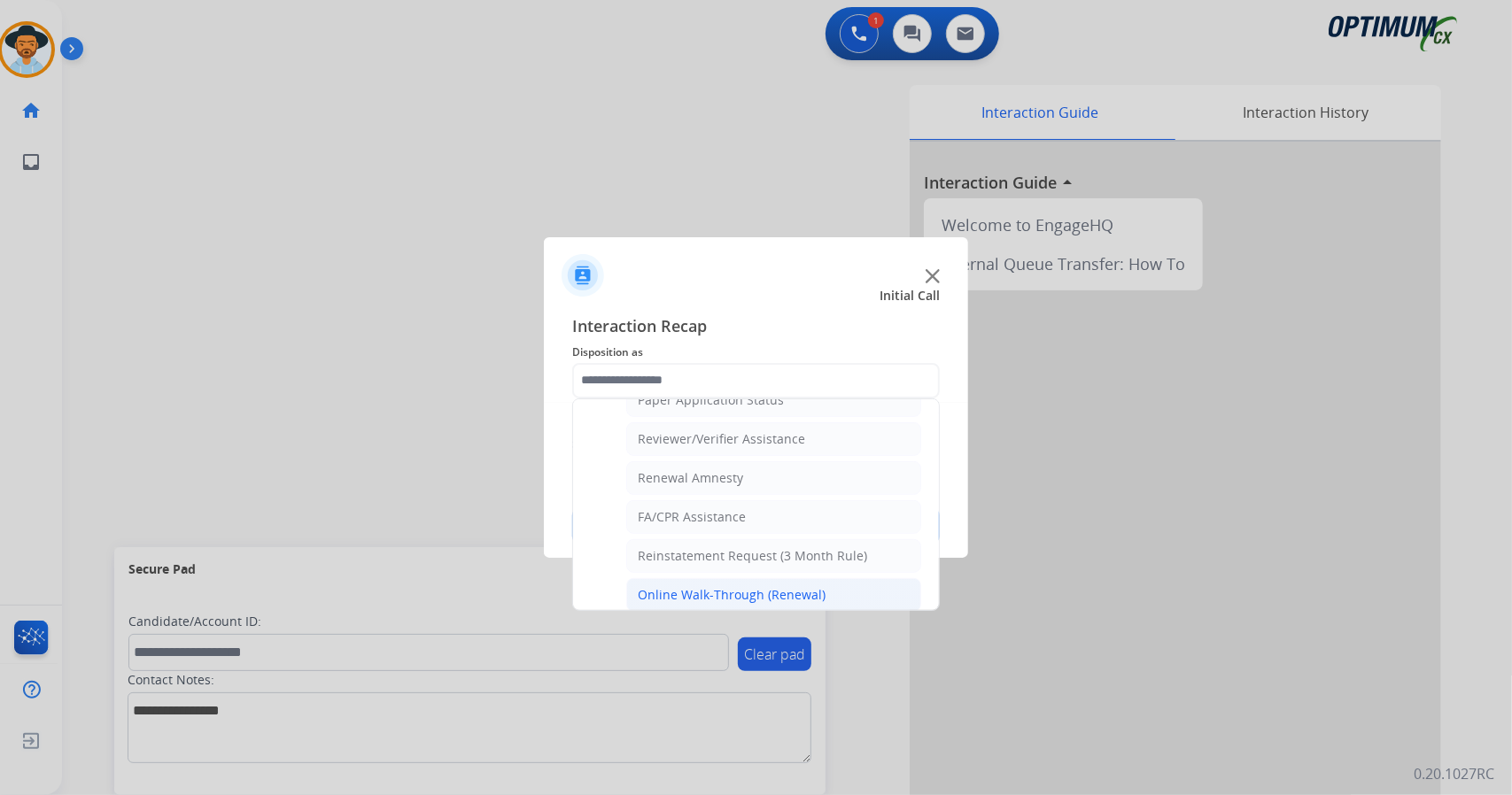
click at [705, 586] on div "Online Walk-Through (Renewal)" at bounding box center [732, 595] width 188 height 18
type input "**********"
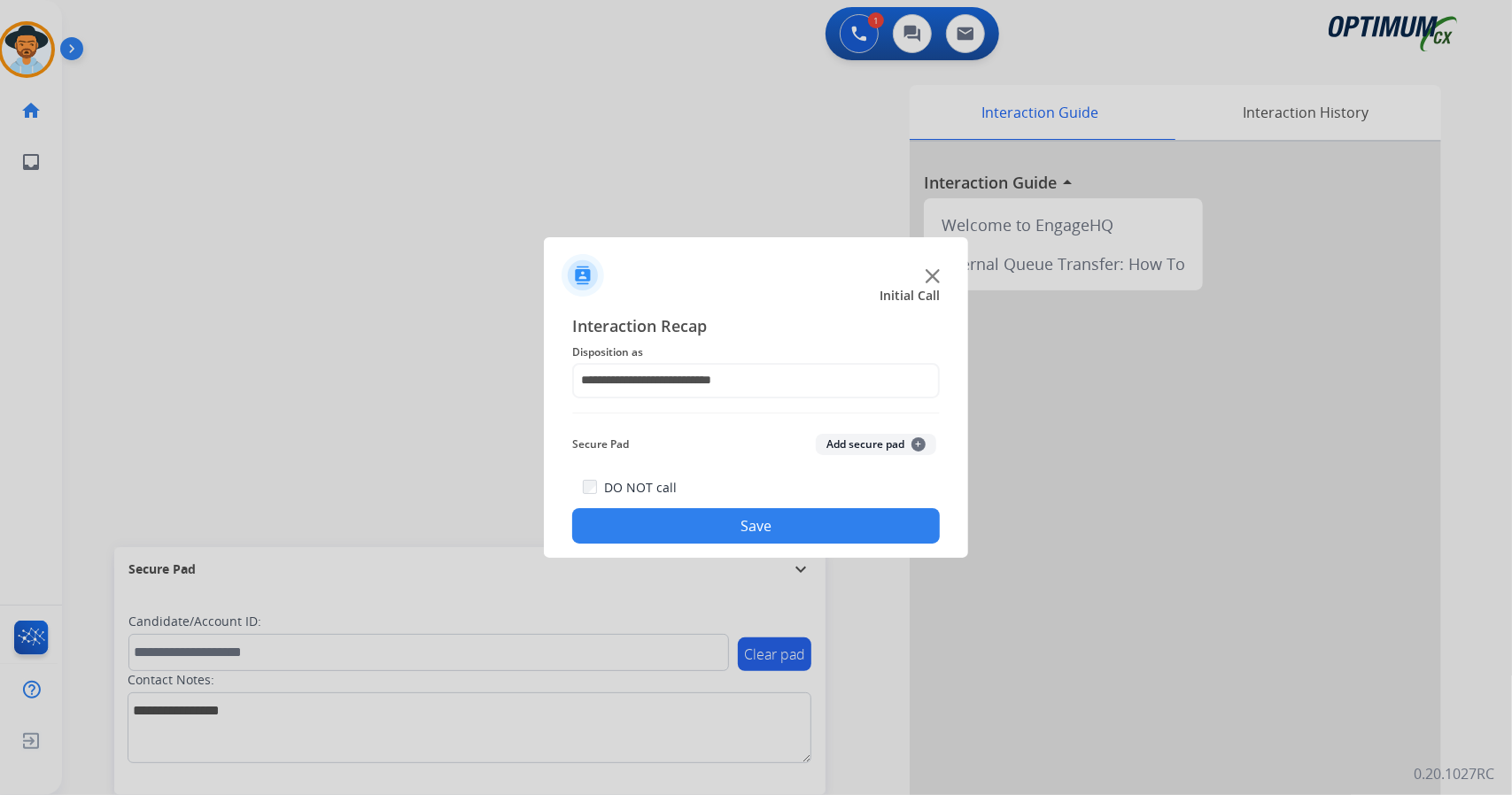
click at [689, 524] on button "Save" at bounding box center [756, 526] width 367 height 35
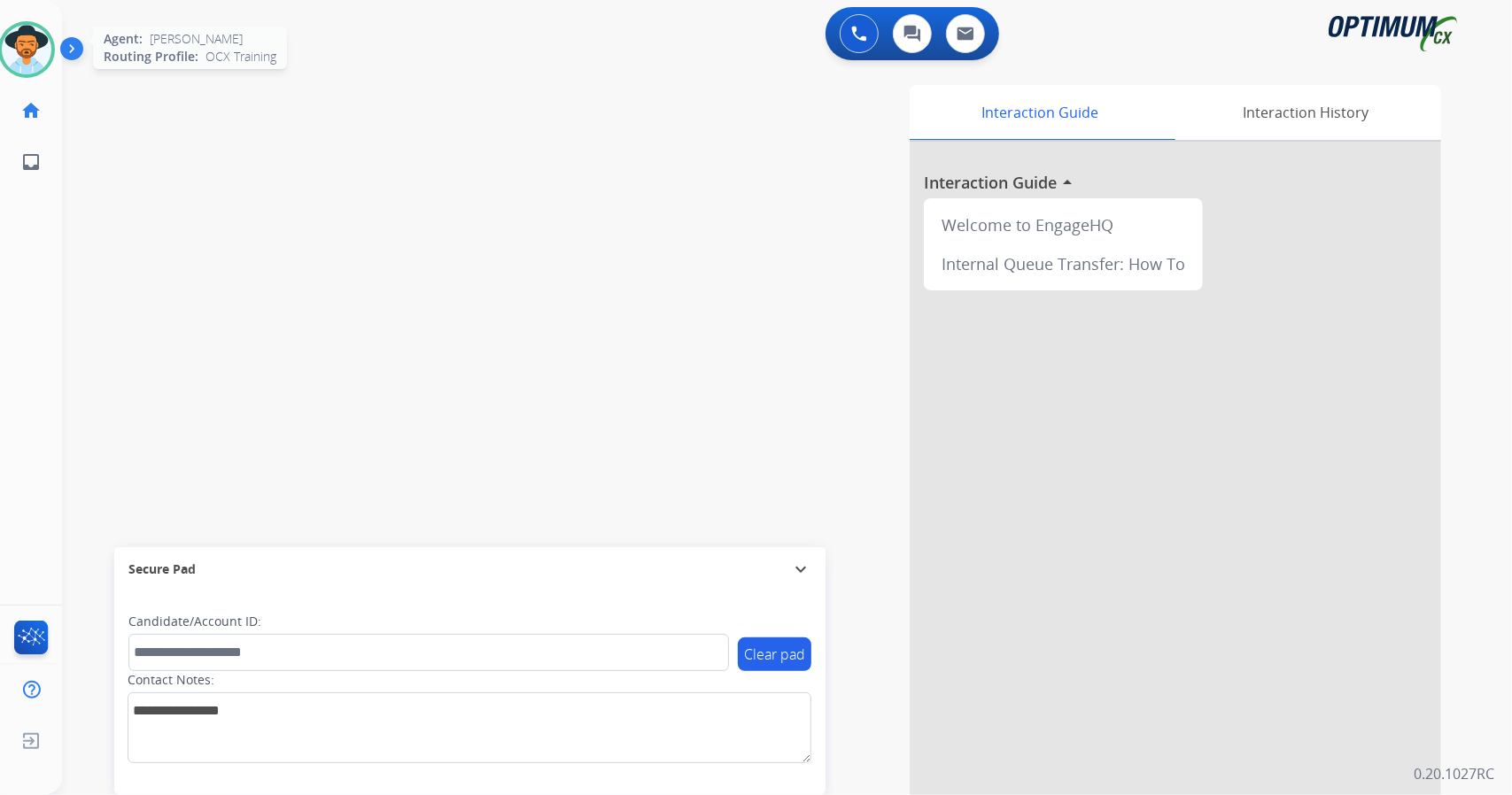
click at [21, 66] on img at bounding box center [27, 49] width 49 height 49
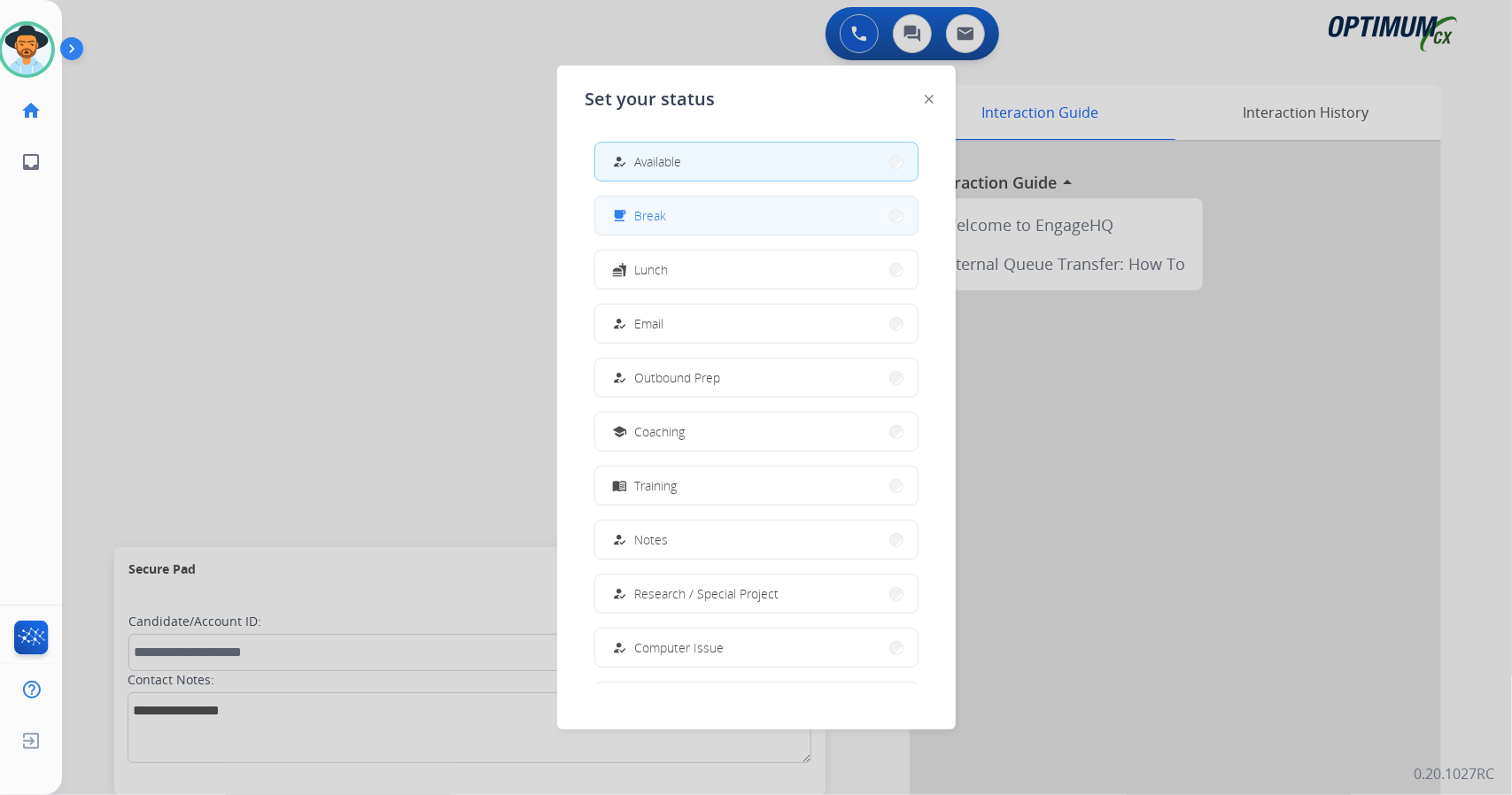
click at [812, 232] on button "free_breakfast Break" at bounding box center [756, 215] width 323 height 38
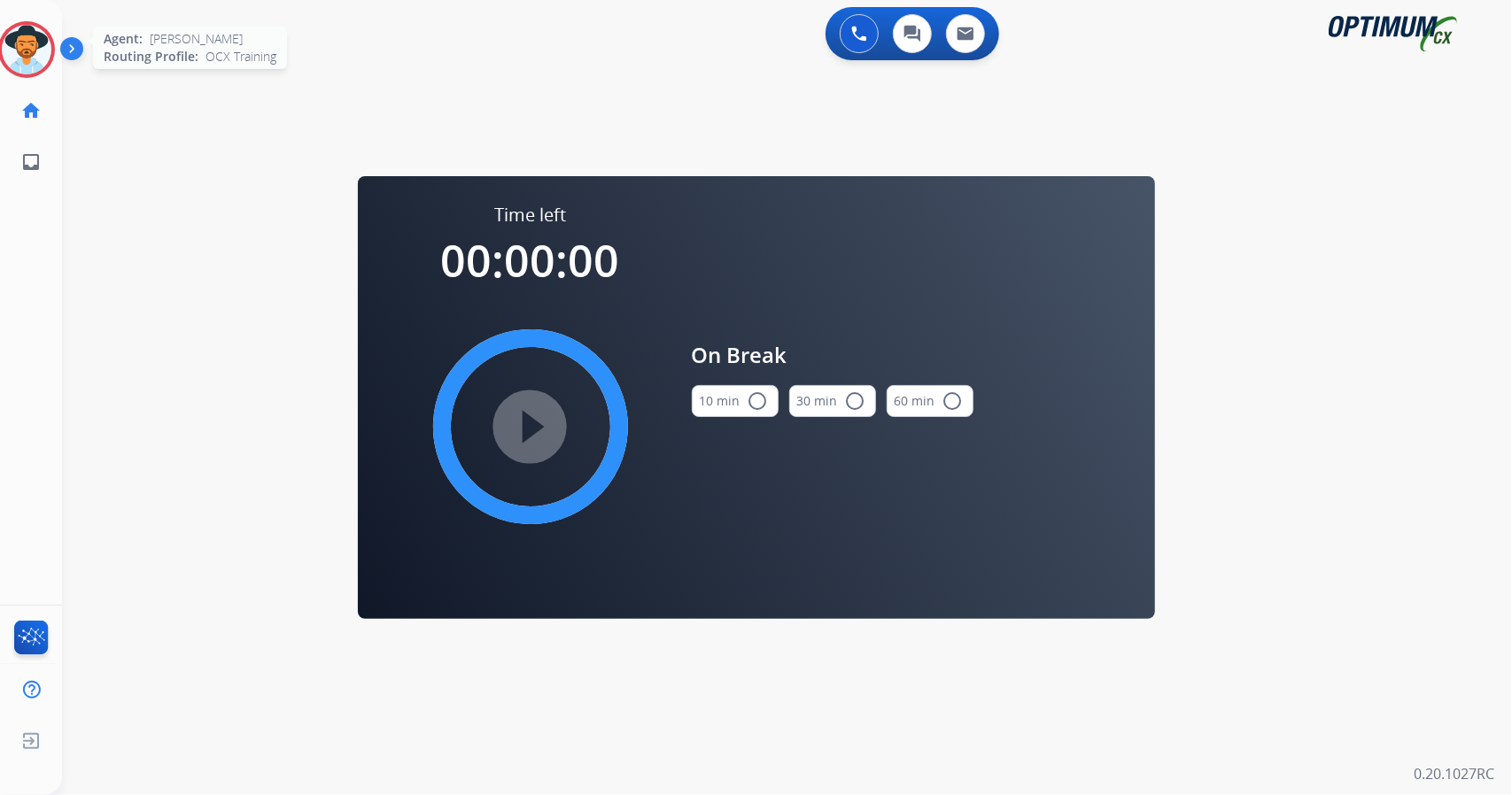
click at [32, 30] on img at bounding box center [27, 49] width 49 height 49
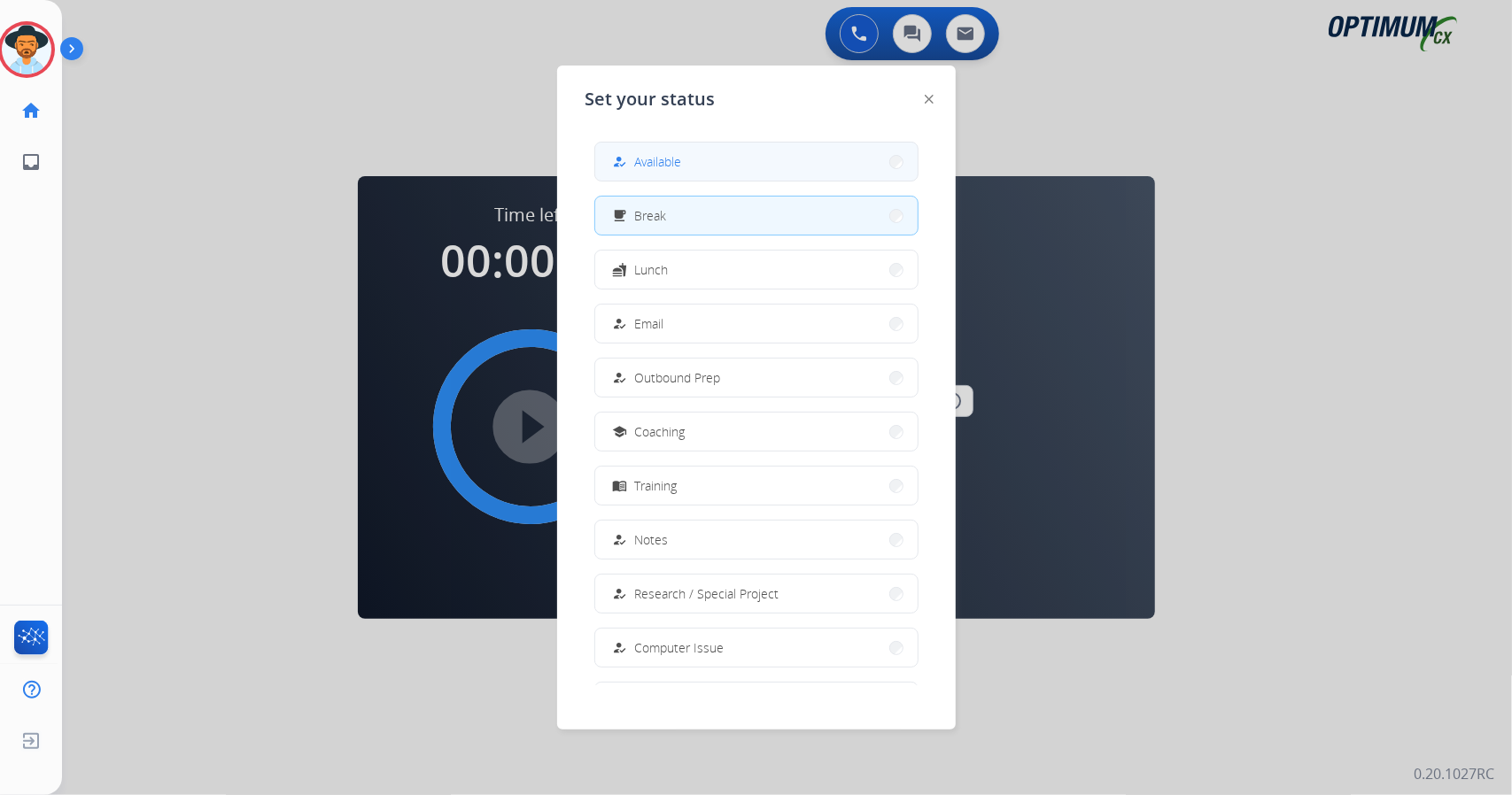
click at [771, 145] on button "how_to_reg Available" at bounding box center [756, 161] width 323 height 38
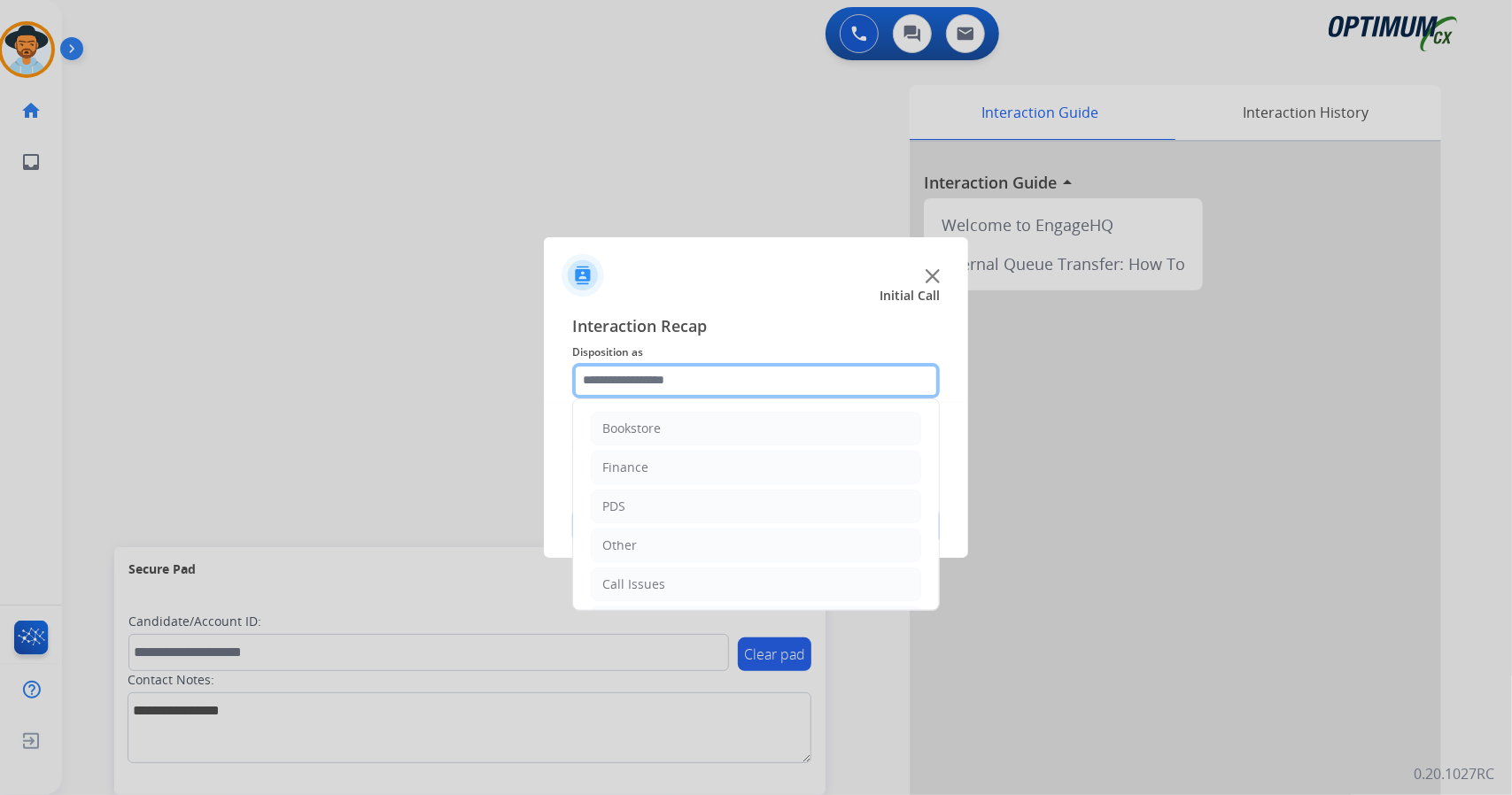
click at [751, 377] on input "text" at bounding box center [756, 380] width 367 height 35
click at [709, 582] on li "Call Issues" at bounding box center [756, 583] width 330 height 33
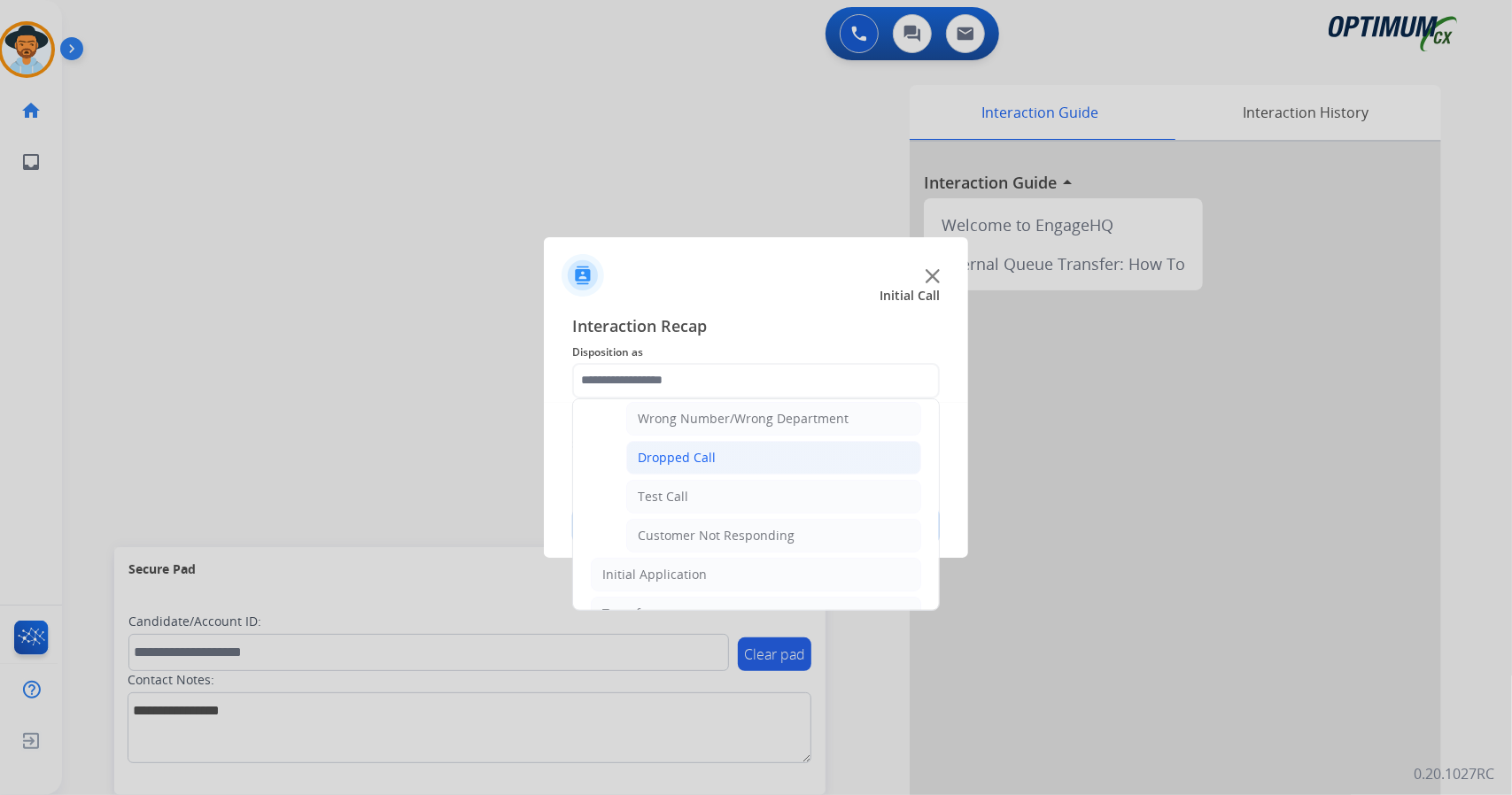
click at [737, 454] on li "Dropped Call" at bounding box center [774, 457] width 295 height 33
type input "**********"
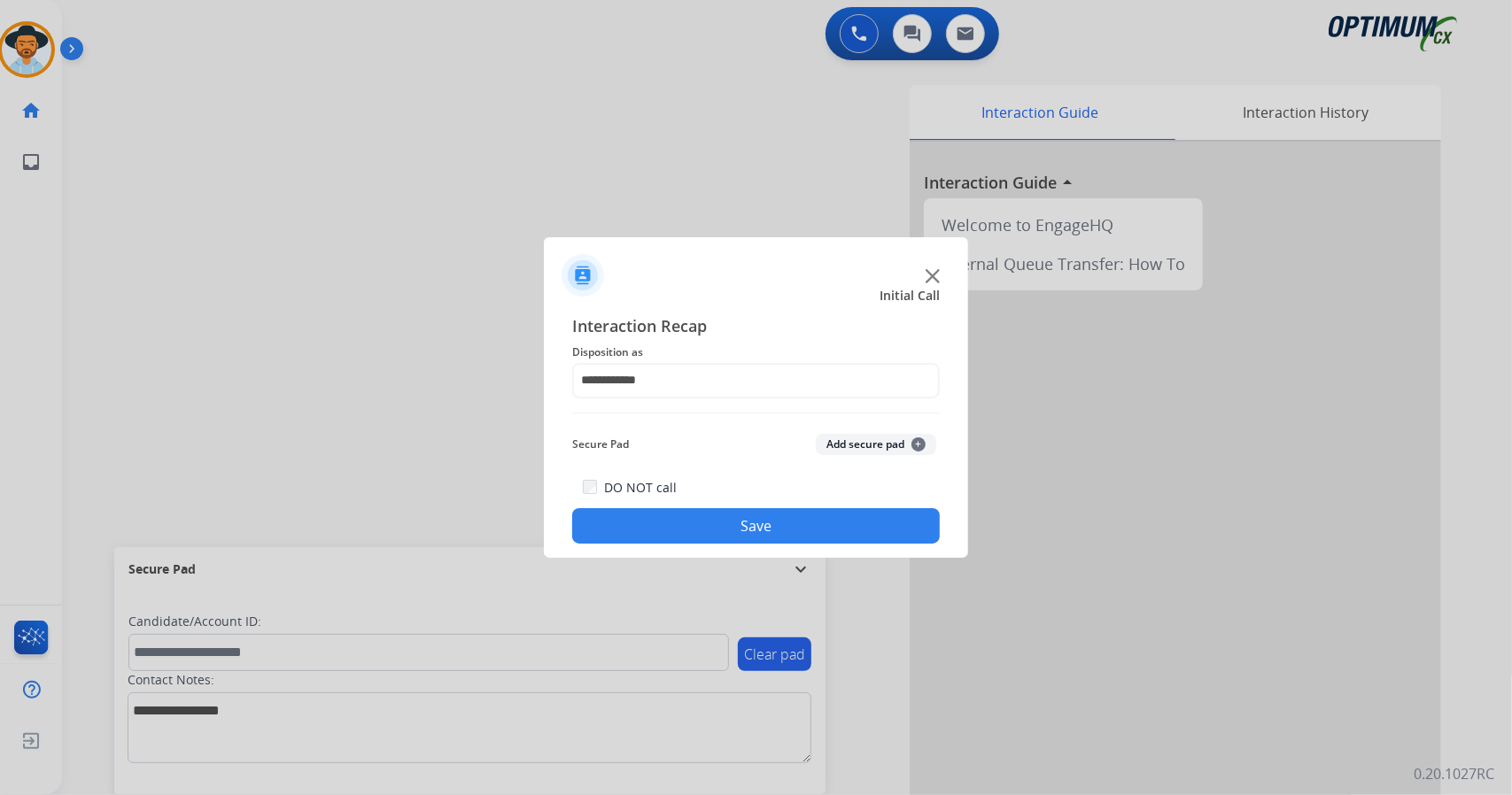
click at [766, 529] on button "Save" at bounding box center [756, 526] width 367 height 35
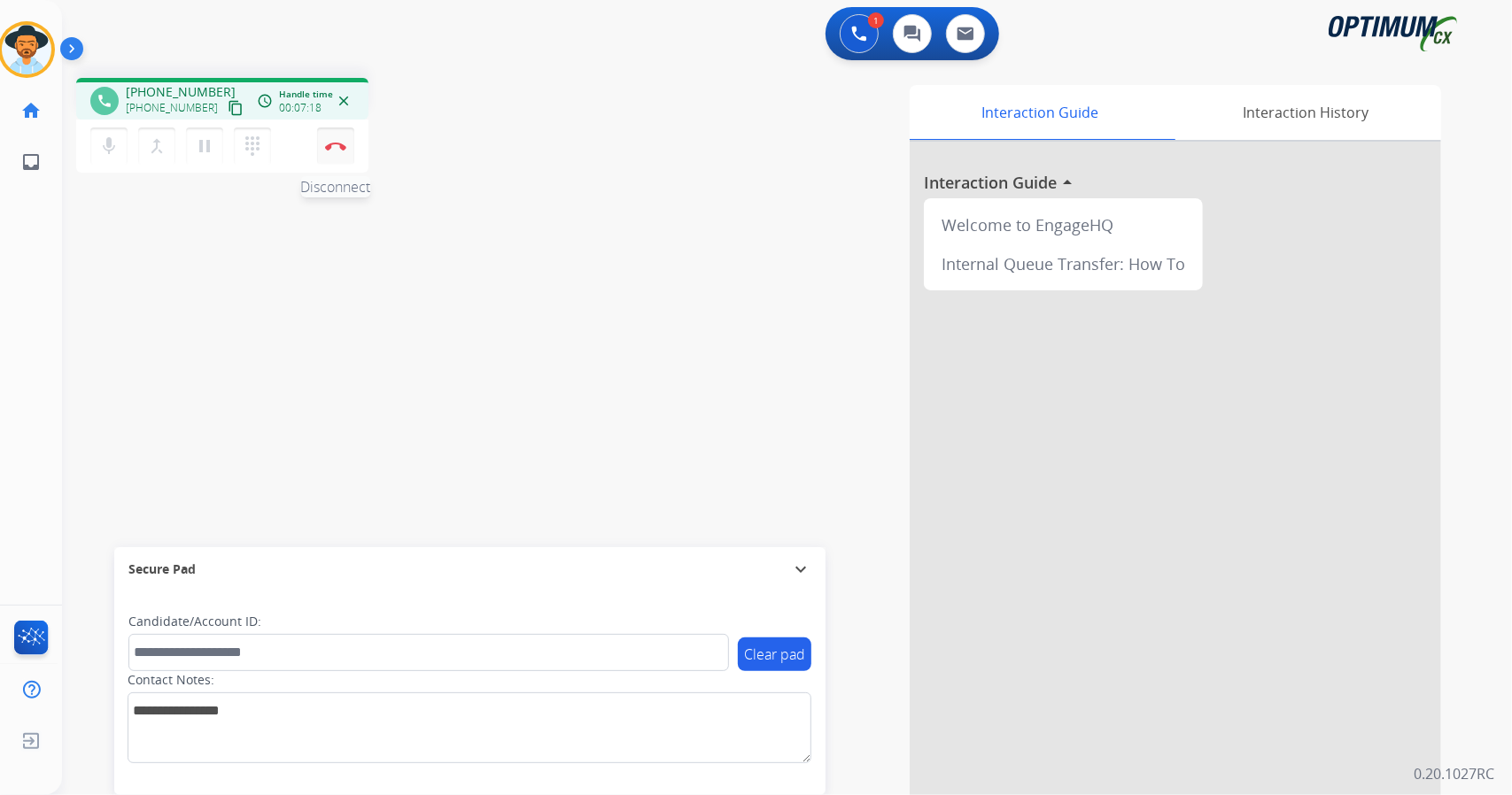
click at [339, 148] on img at bounding box center [335, 145] width 21 height 9
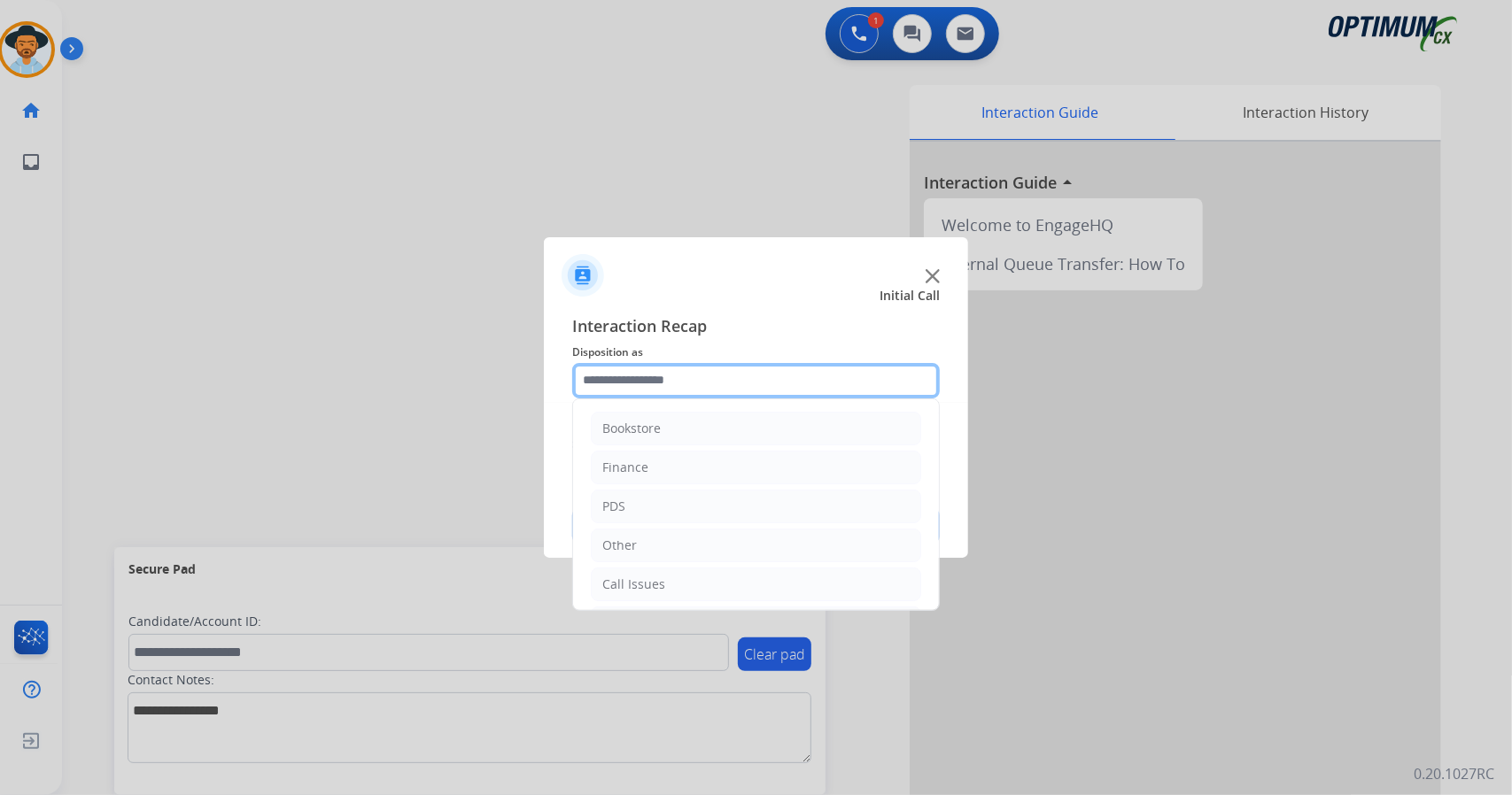
click at [732, 380] on input "text" at bounding box center [756, 380] width 367 height 35
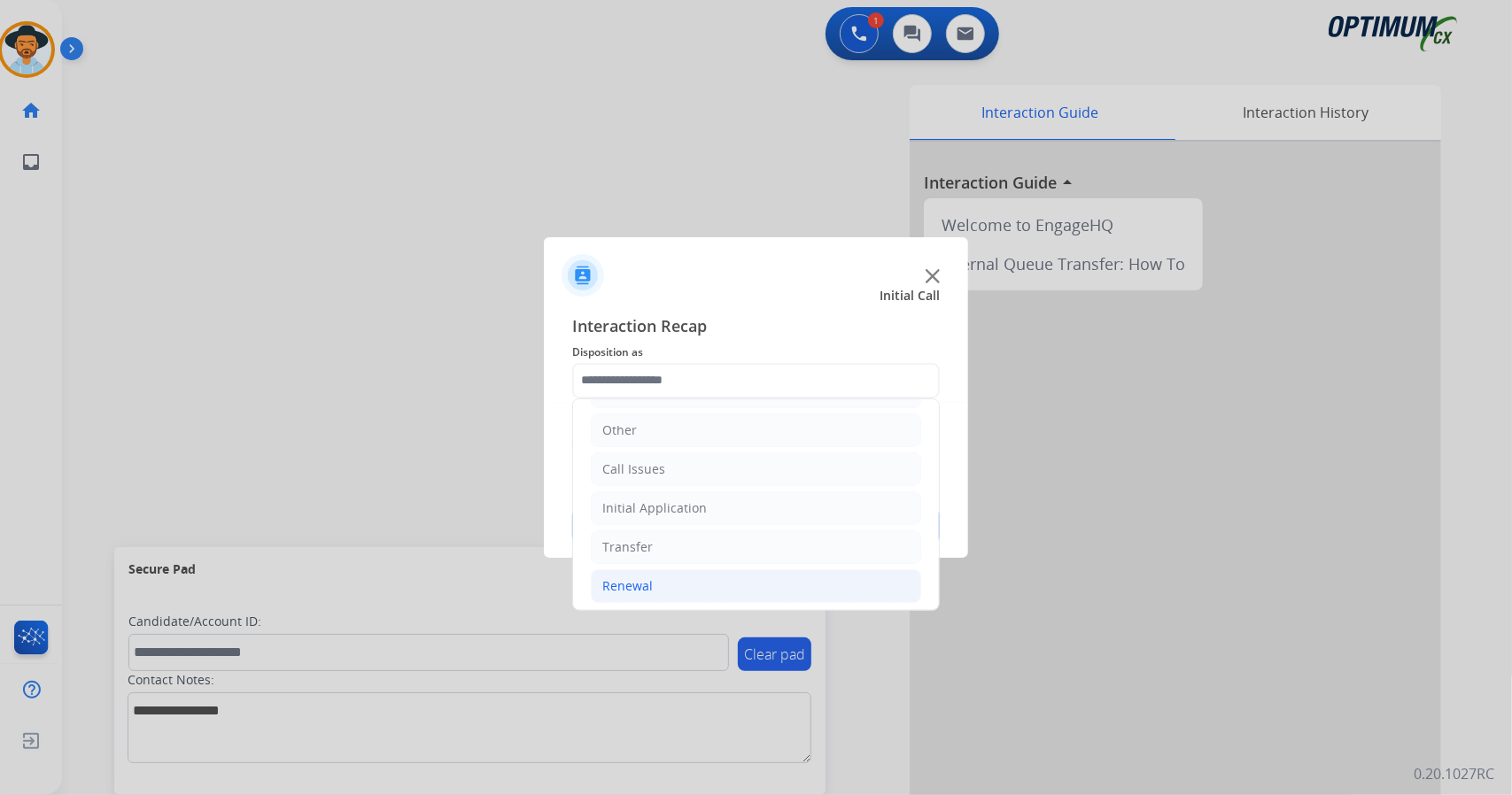
click at [685, 582] on li "Renewal" at bounding box center [756, 585] width 330 height 33
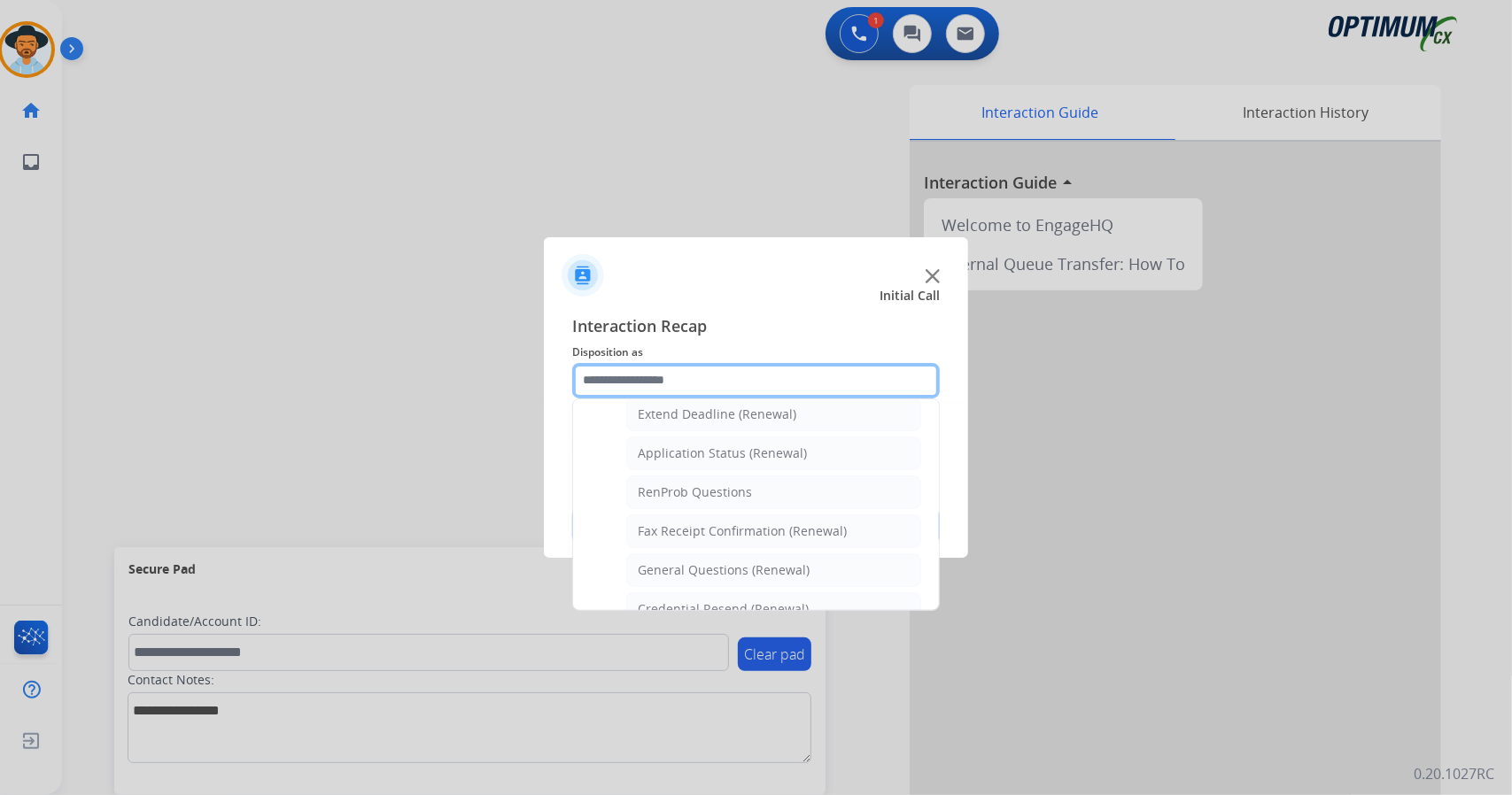
scroll to position [384, 0]
click at [681, 560] on div "General Questions (Renewal)" at bounding box center [723, 568] width 172 height 18
type input "**********"
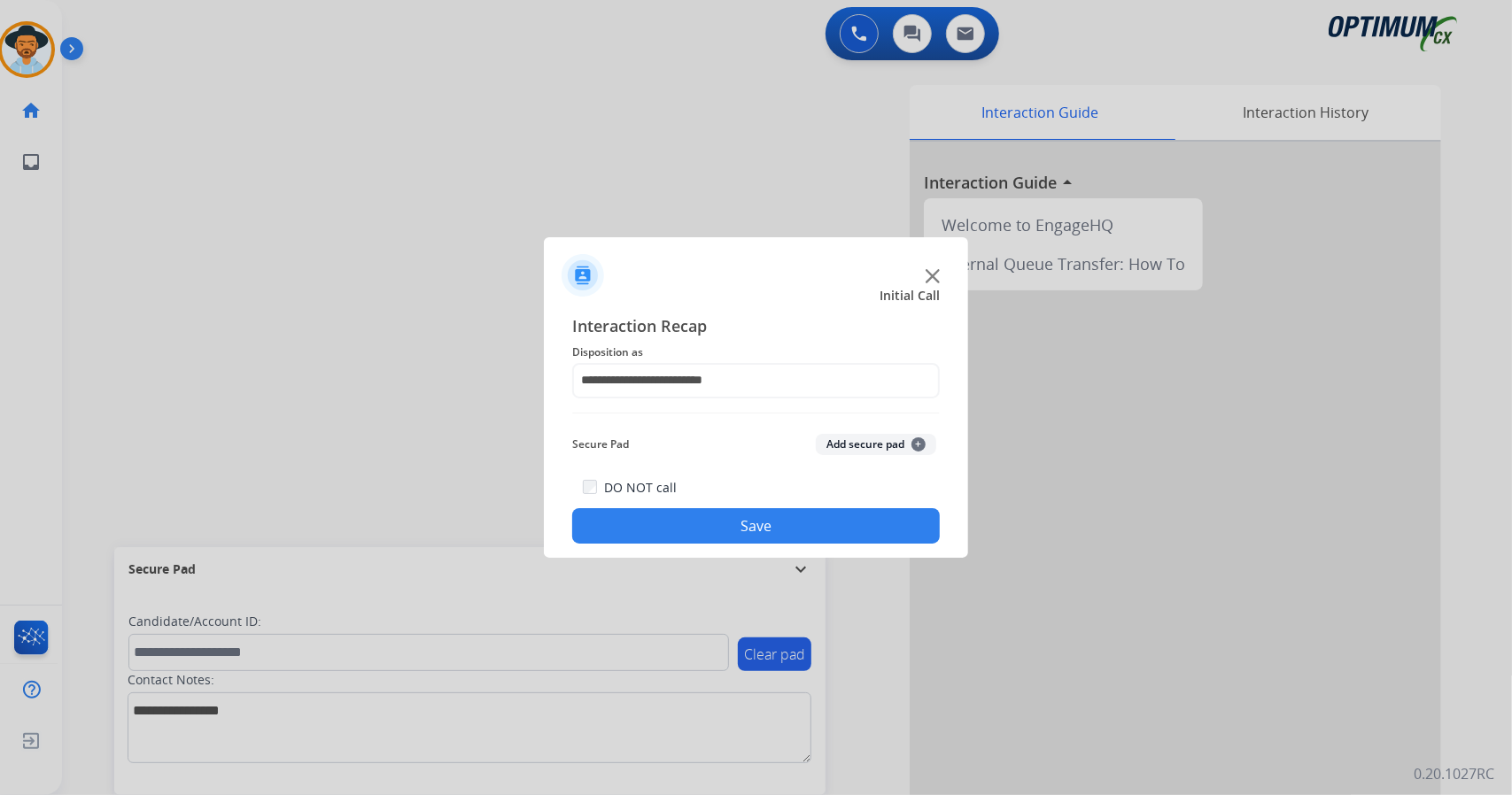
click at [659, 524] on button "Save" at bounding box center [756, 526] width 367 height 35
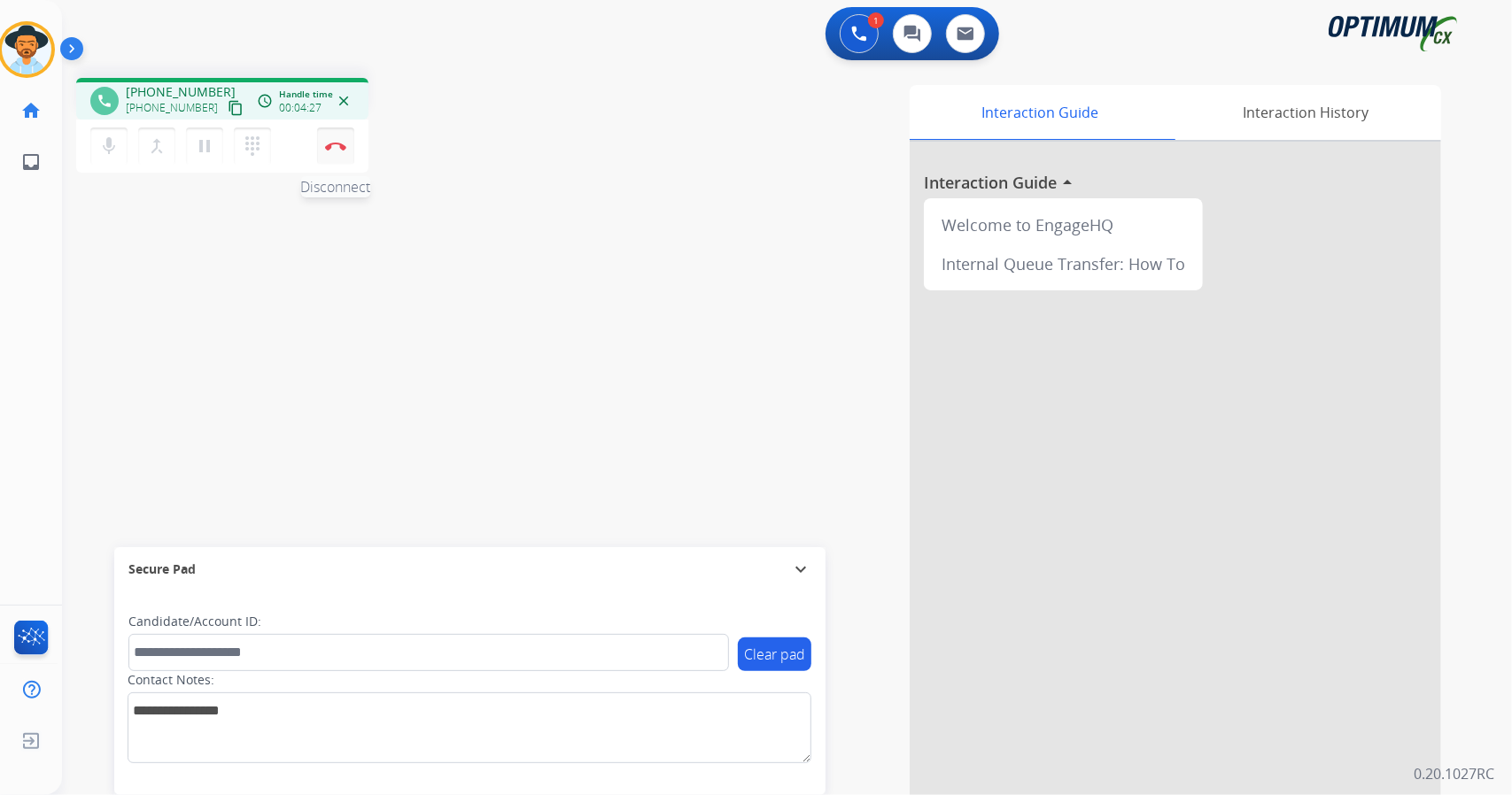
click at [330, 141] on img at bounding box center [335, 145] width 21 height 9
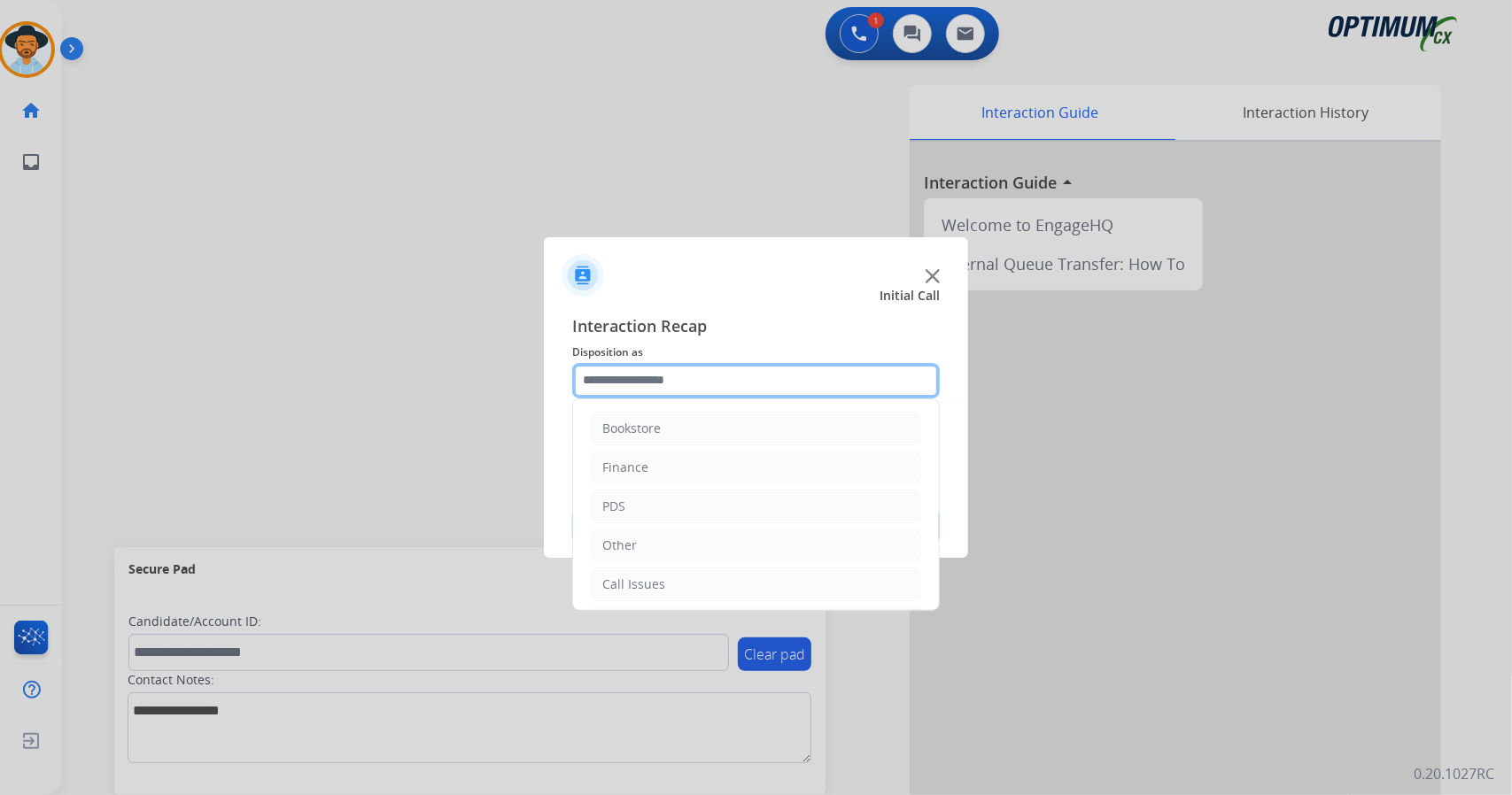
click at [669, 375] on input "text" at bounding box center [756, 380] width 367 height 35
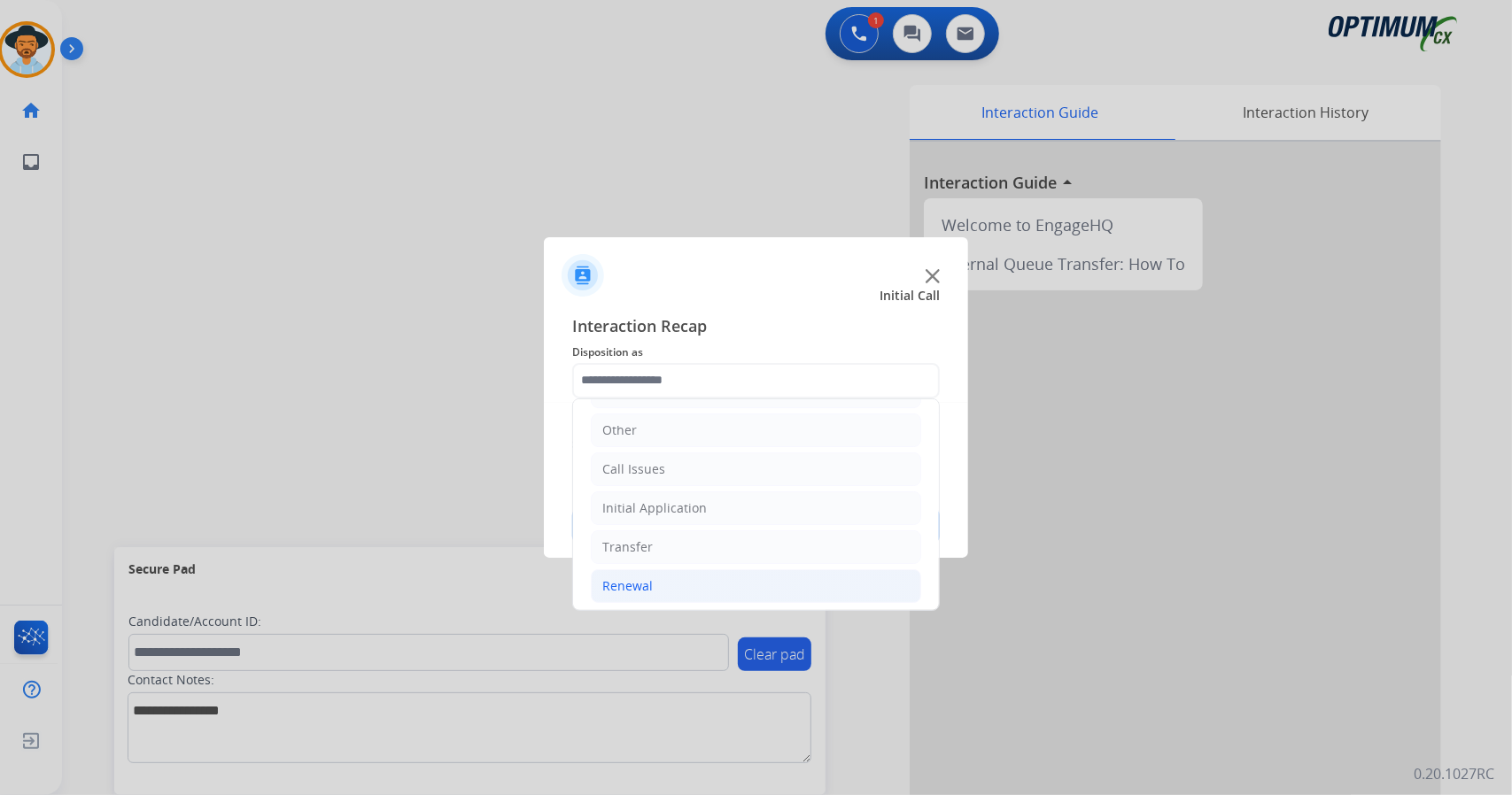
click at [664, 583] on li "Renewal" at bounding box center [756, 585] width 330 height 33
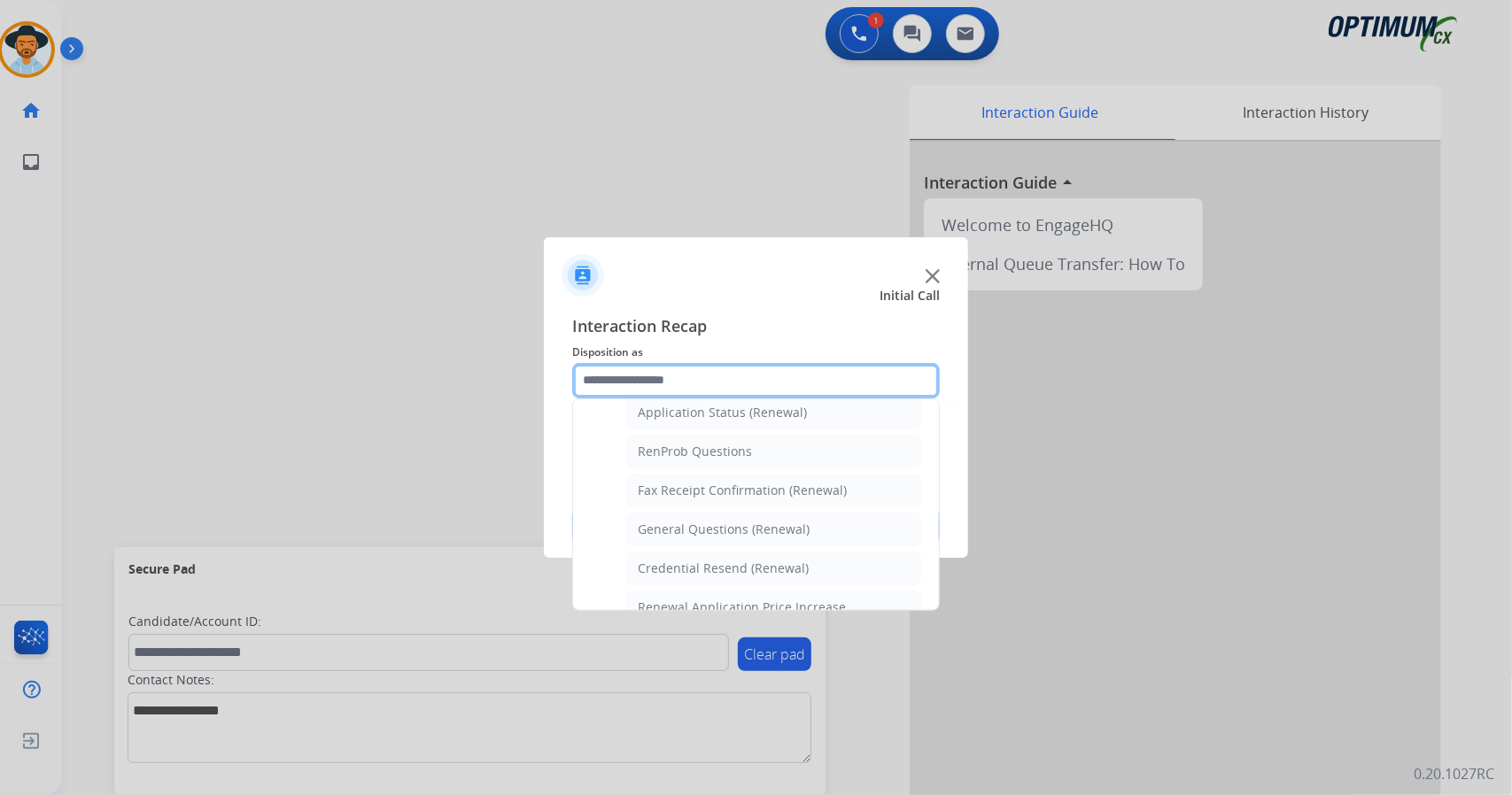
scroll to position [670, 0]
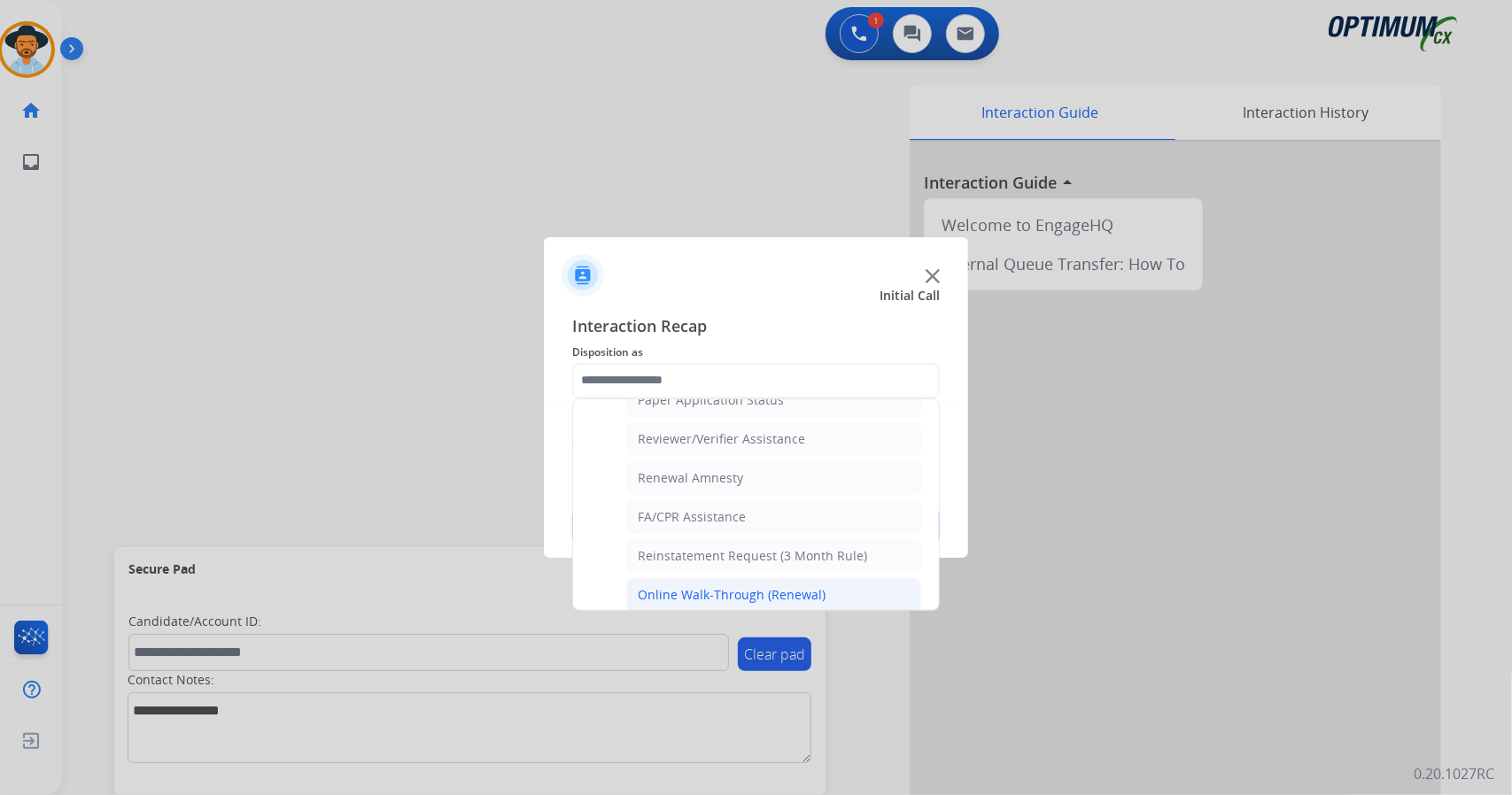
click at [698, 588] on div "Online Walk-Through (Renewal)" at bounding box center [732, 595] width 188 height 18
type input "**********"
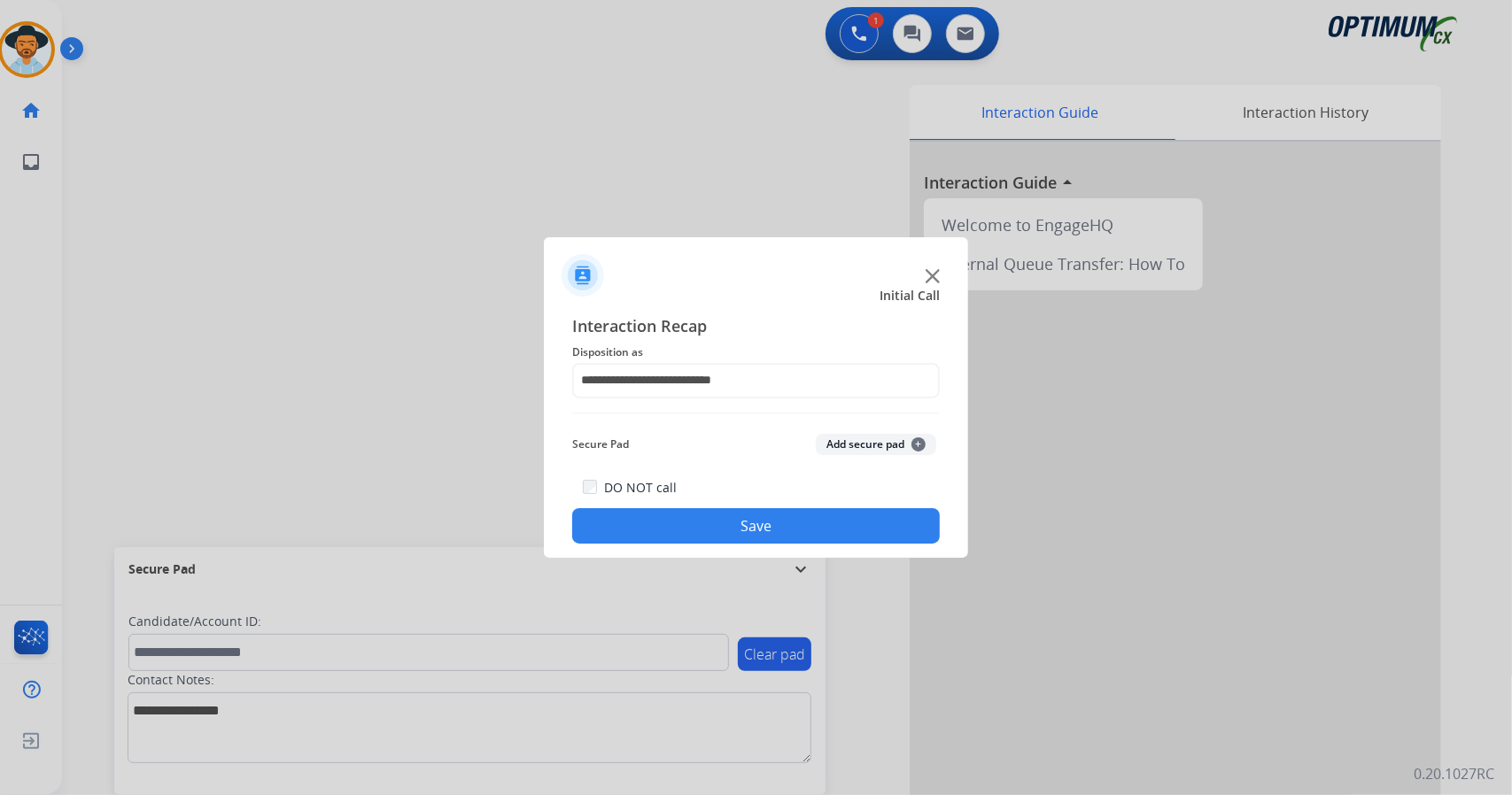
click at [696, 527] on button "Save" at bounding box center [756, 526] width 367 height 35
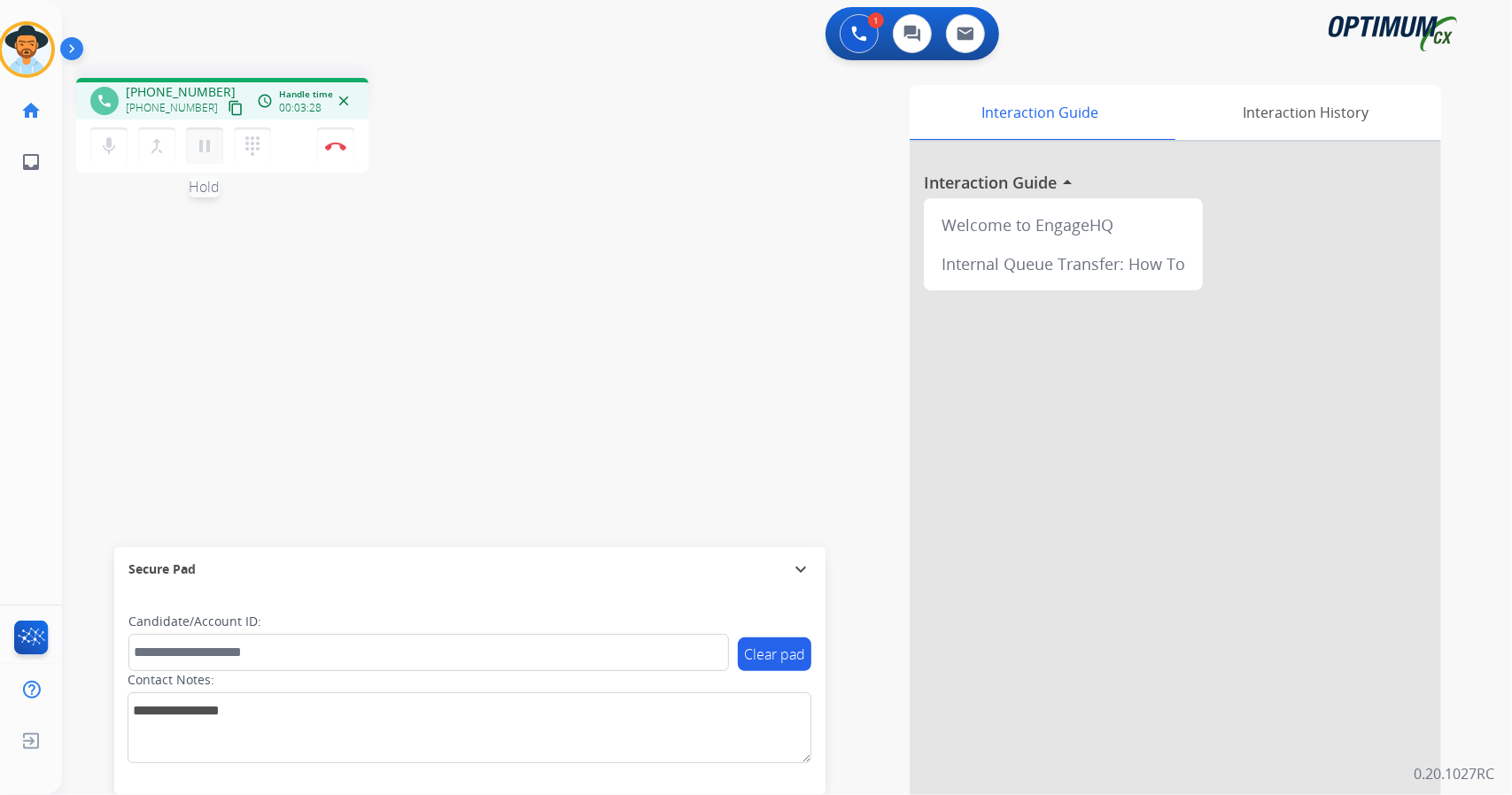
click at [198, 155] on mat-icon "pause" at bounding box center [204, 146] width 21 height 21
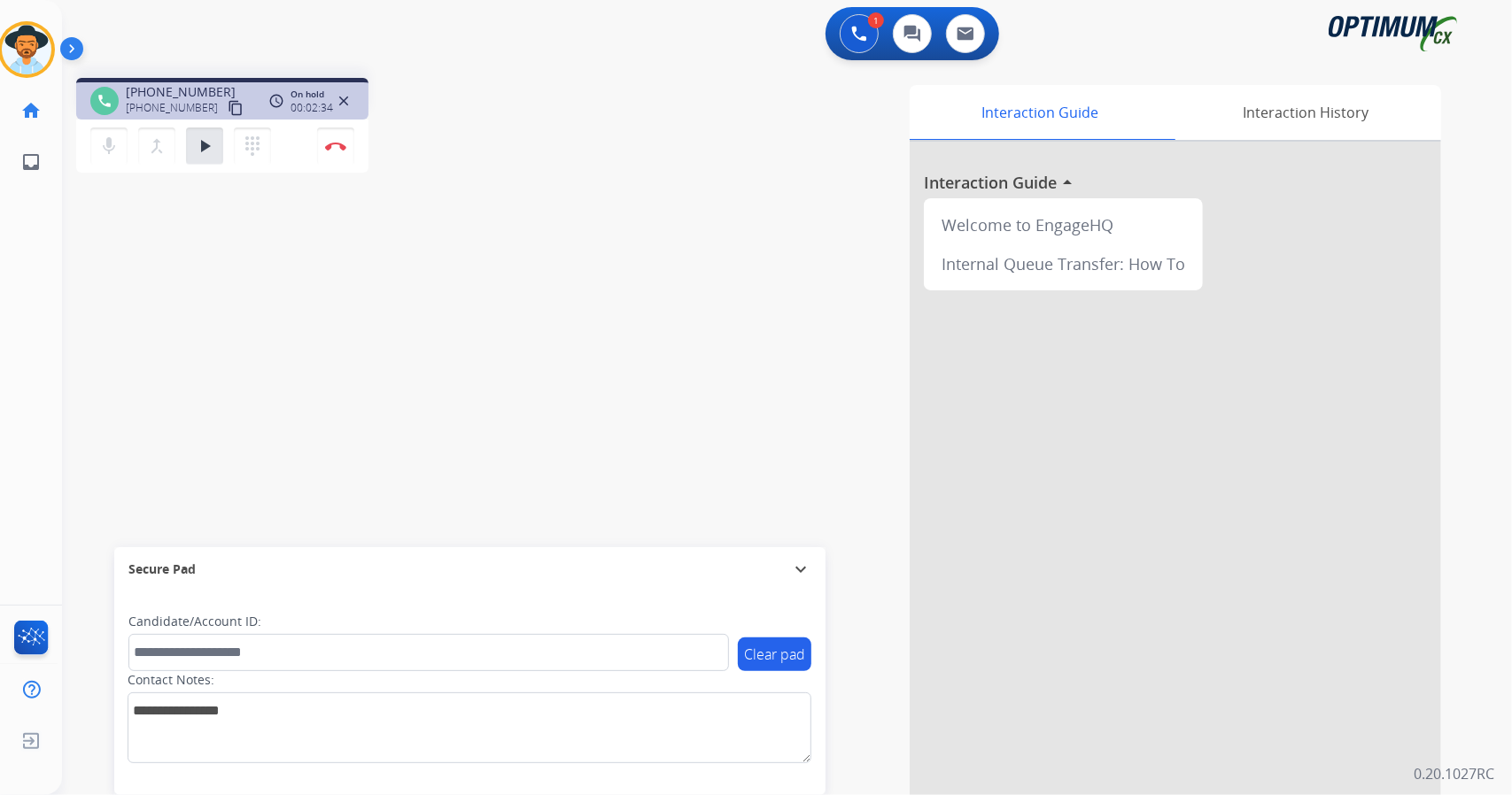
click at [114, 13] on div "1 Voice Interactions 0 Chat Interactions 0 Email Interactions" at bounding box center [776, 35] width 1386 height 57
click at [212, 143] on mat-icon "play_arrow" at bounding box center [204, 146] width 21 height 21
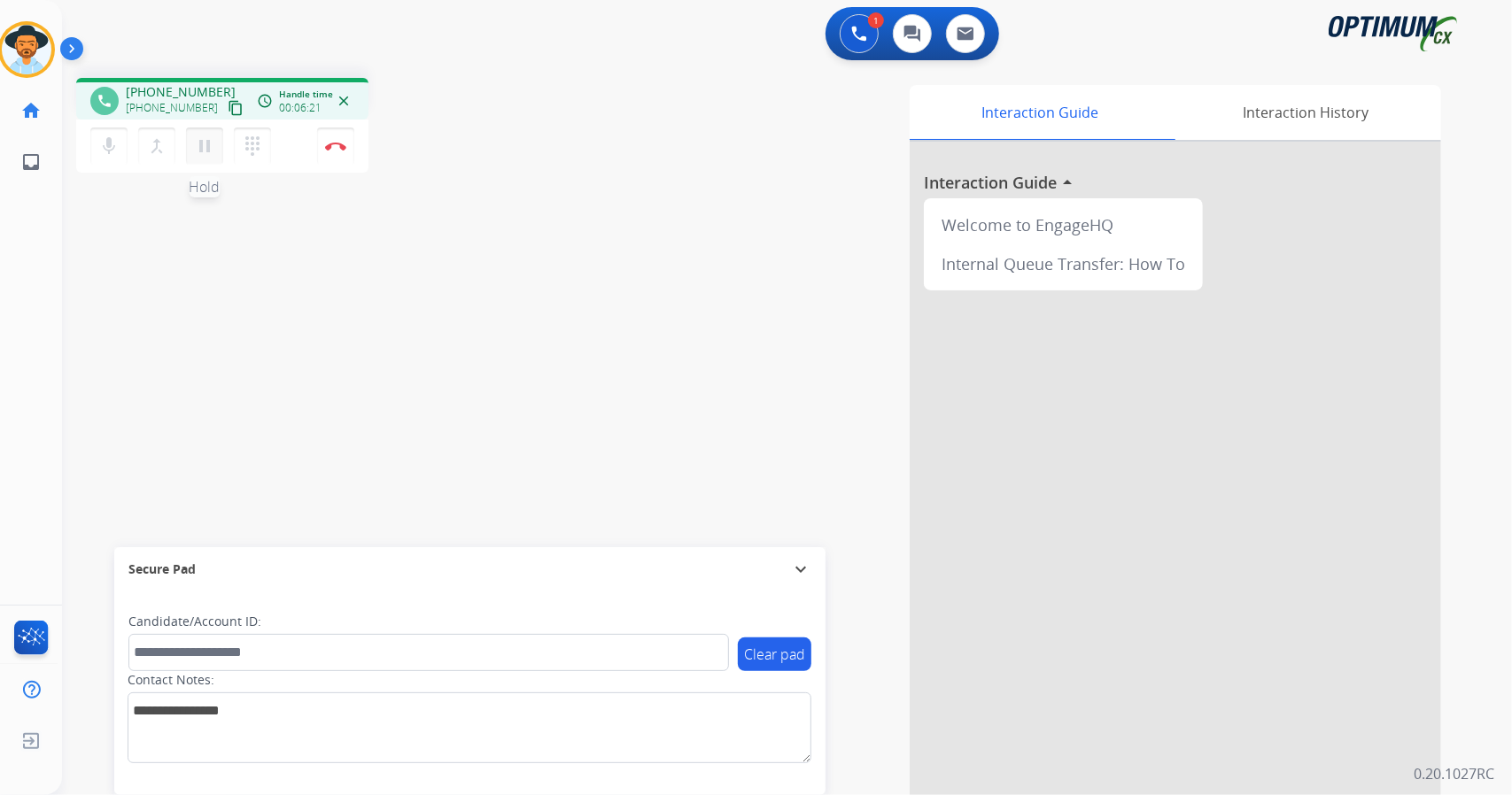
click at [207, 153] on mat-icon "pause" at bounding box center [204, 146] width 21 height 21
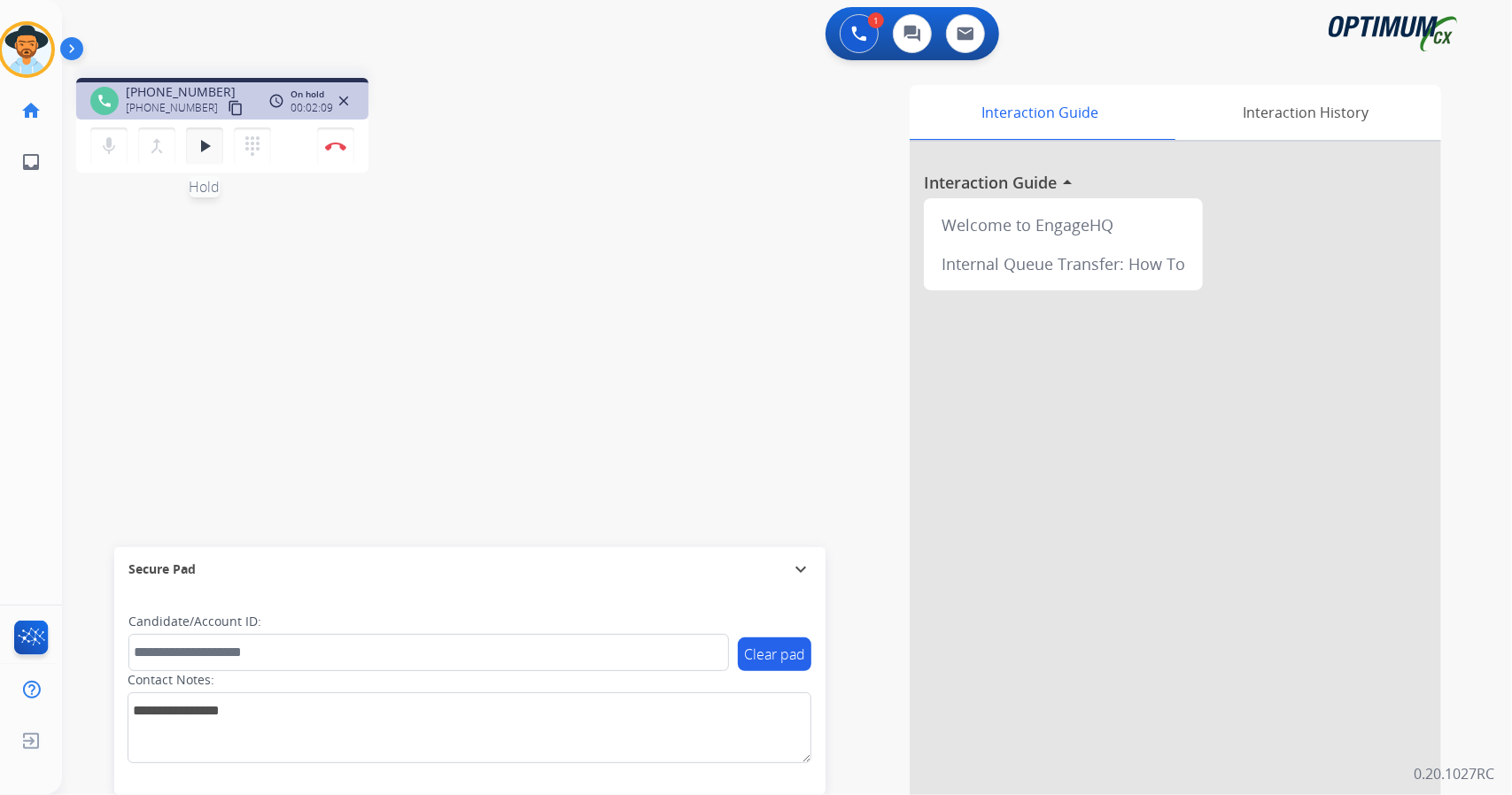
click at [206, 132] on button "play_arrow Hold" at bounding box center [204, 145] width 37 height 37
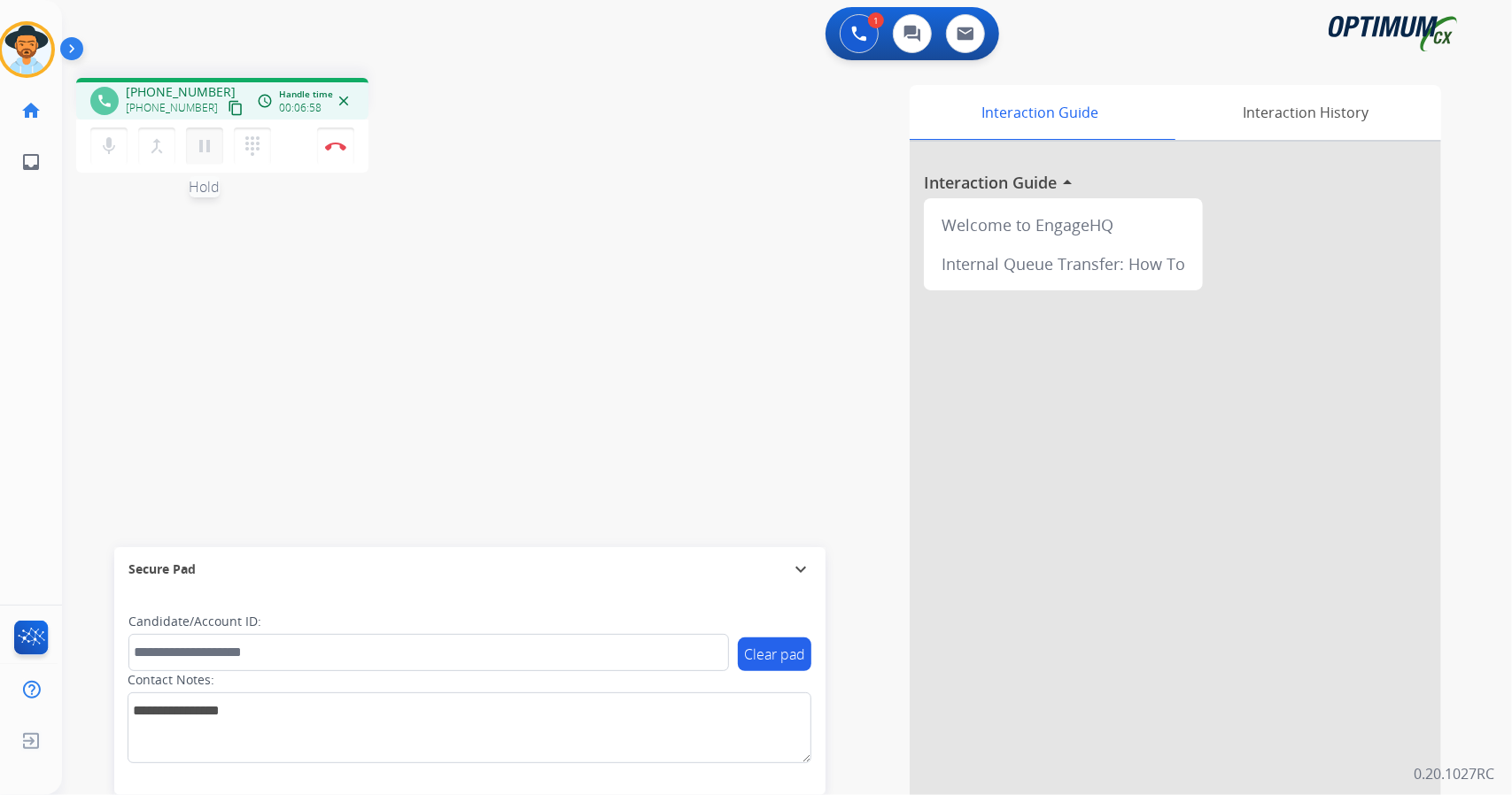
click at [206, 139] on mat-icon "pause" at bounding box center [204, 146] width 21 height 21
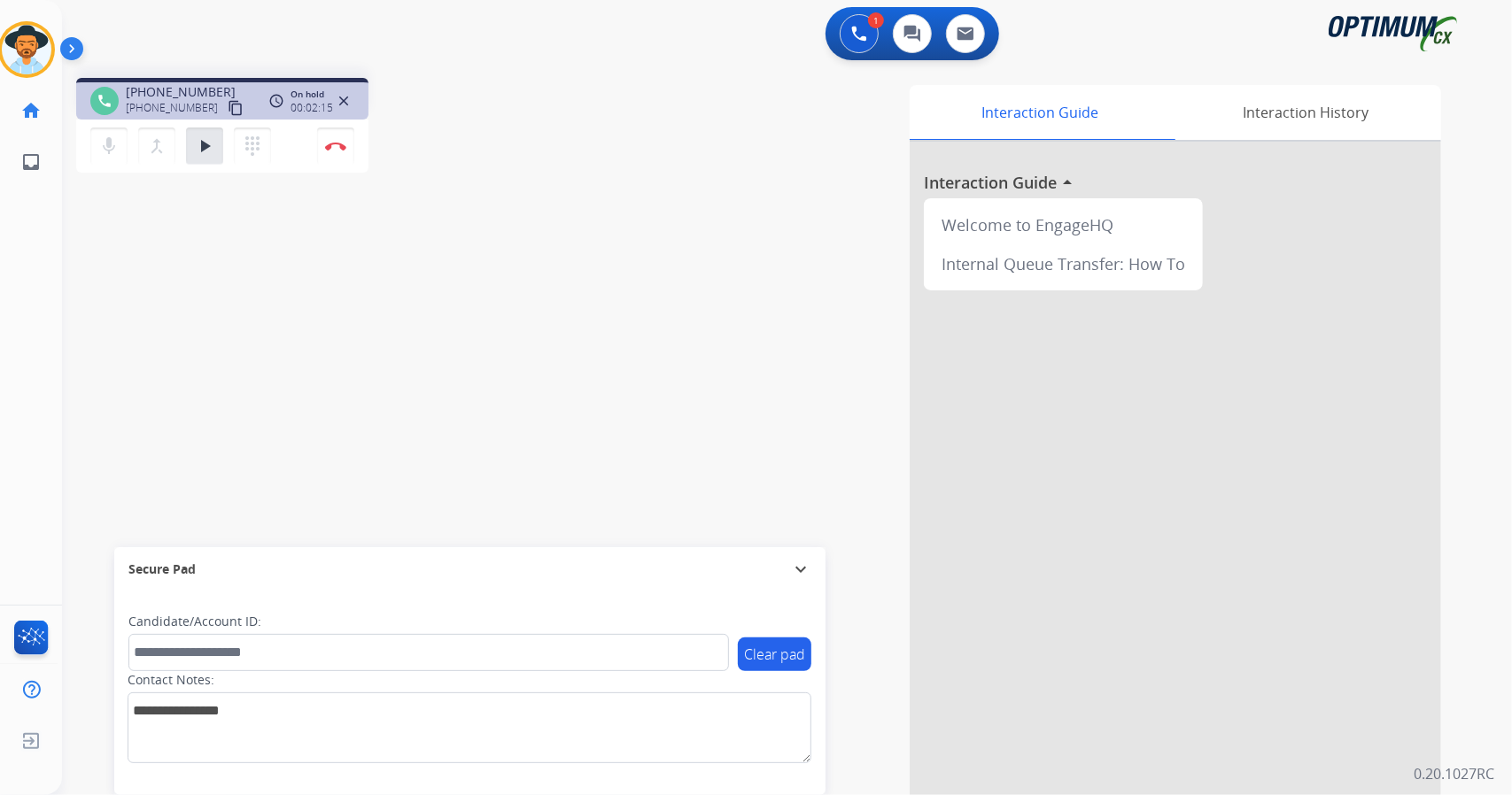
click at [191, 6] on app-navbar "1 Voice Interactions 0 Chat Interactions 0 Email Interactions" at bounding box center [765, 31] width 1408 height 64
click at [201, 160] on button "play_arrow Hold" at bounding box center [204, 145] width 37 height 37
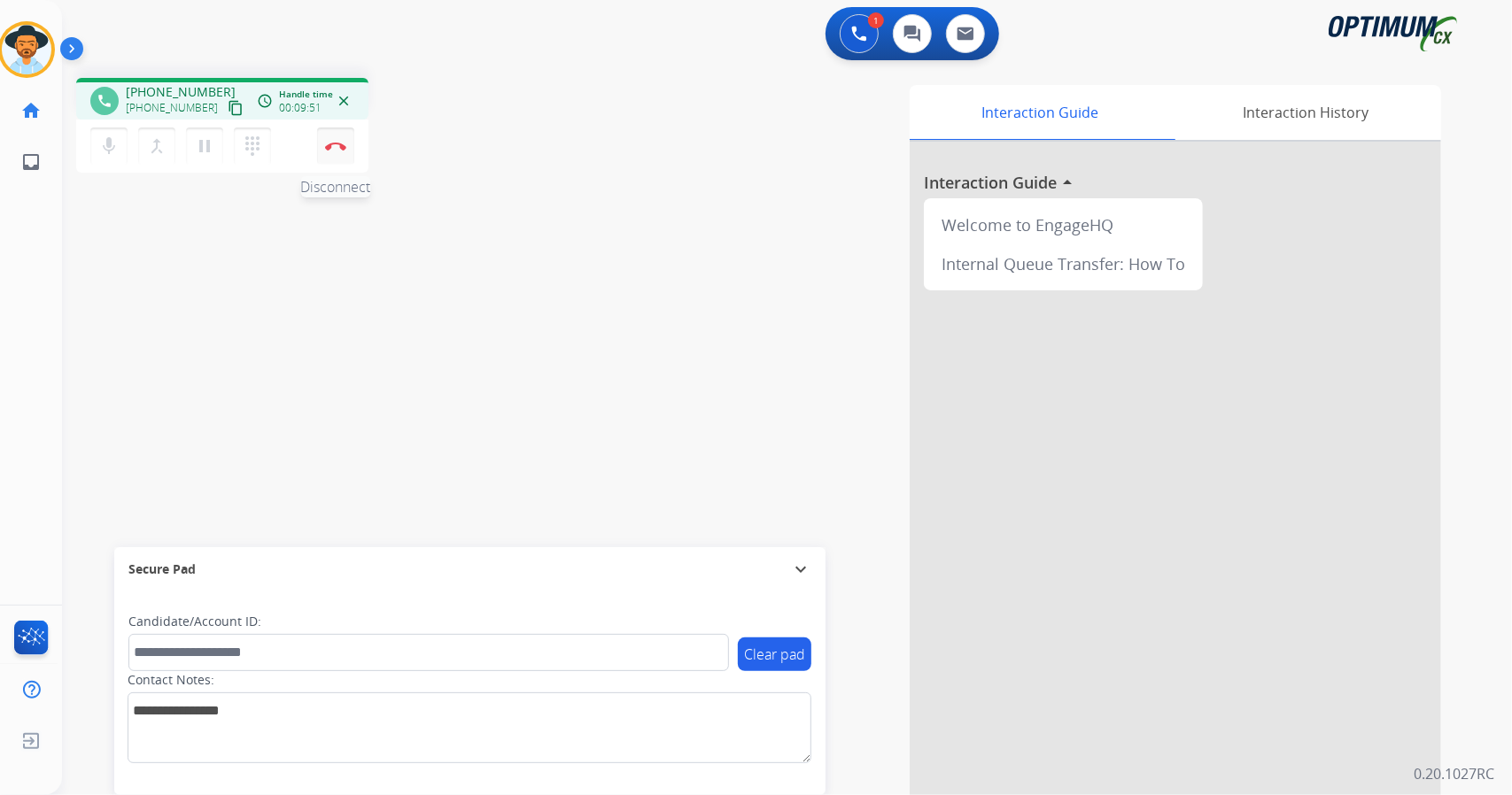
click at [339, 142] on img at bounding box center [335, 145] width 21 height 9
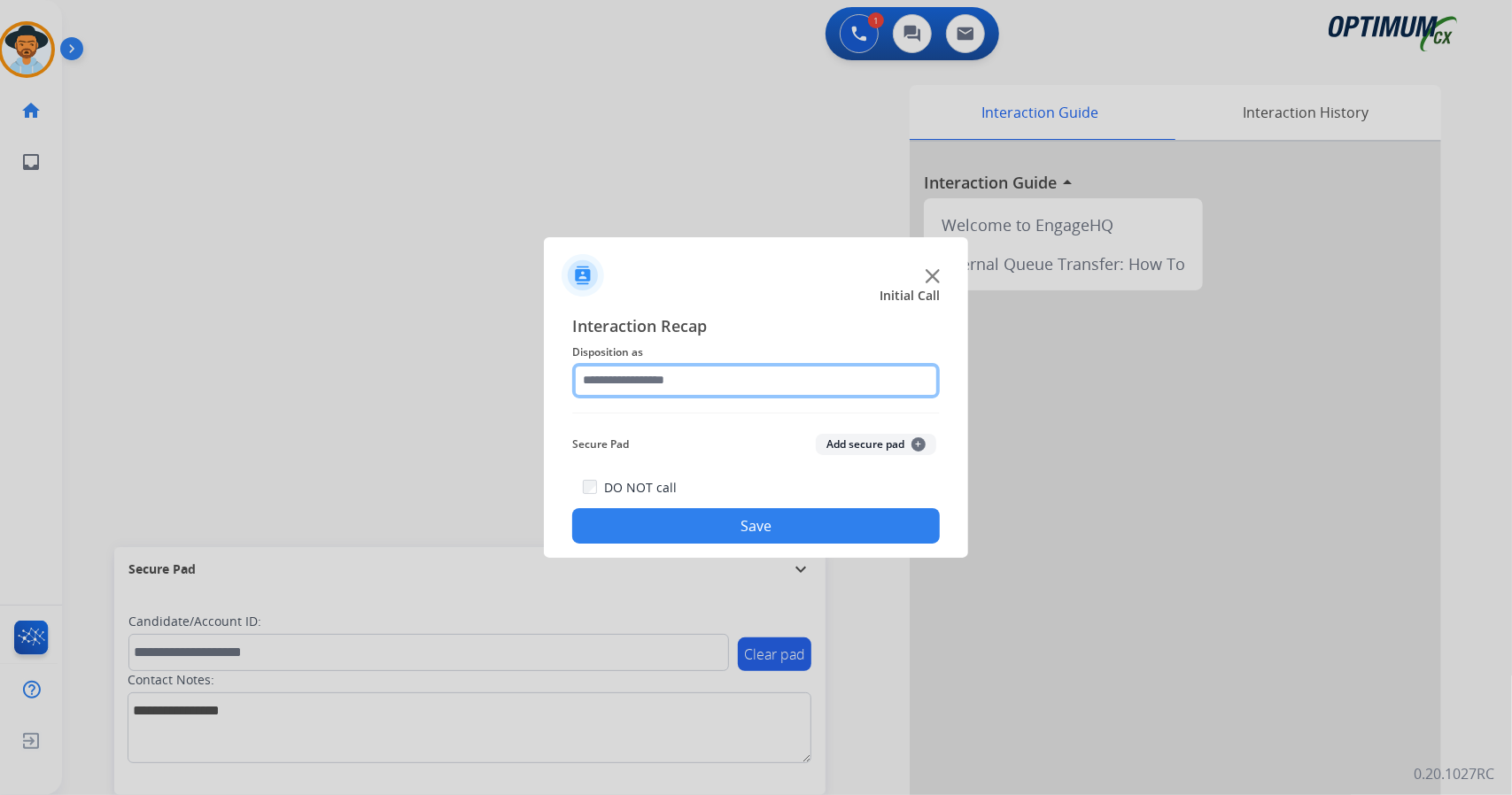
click at [680, 379] on input "text" at bounding box center [756, 380] width 367 height 35
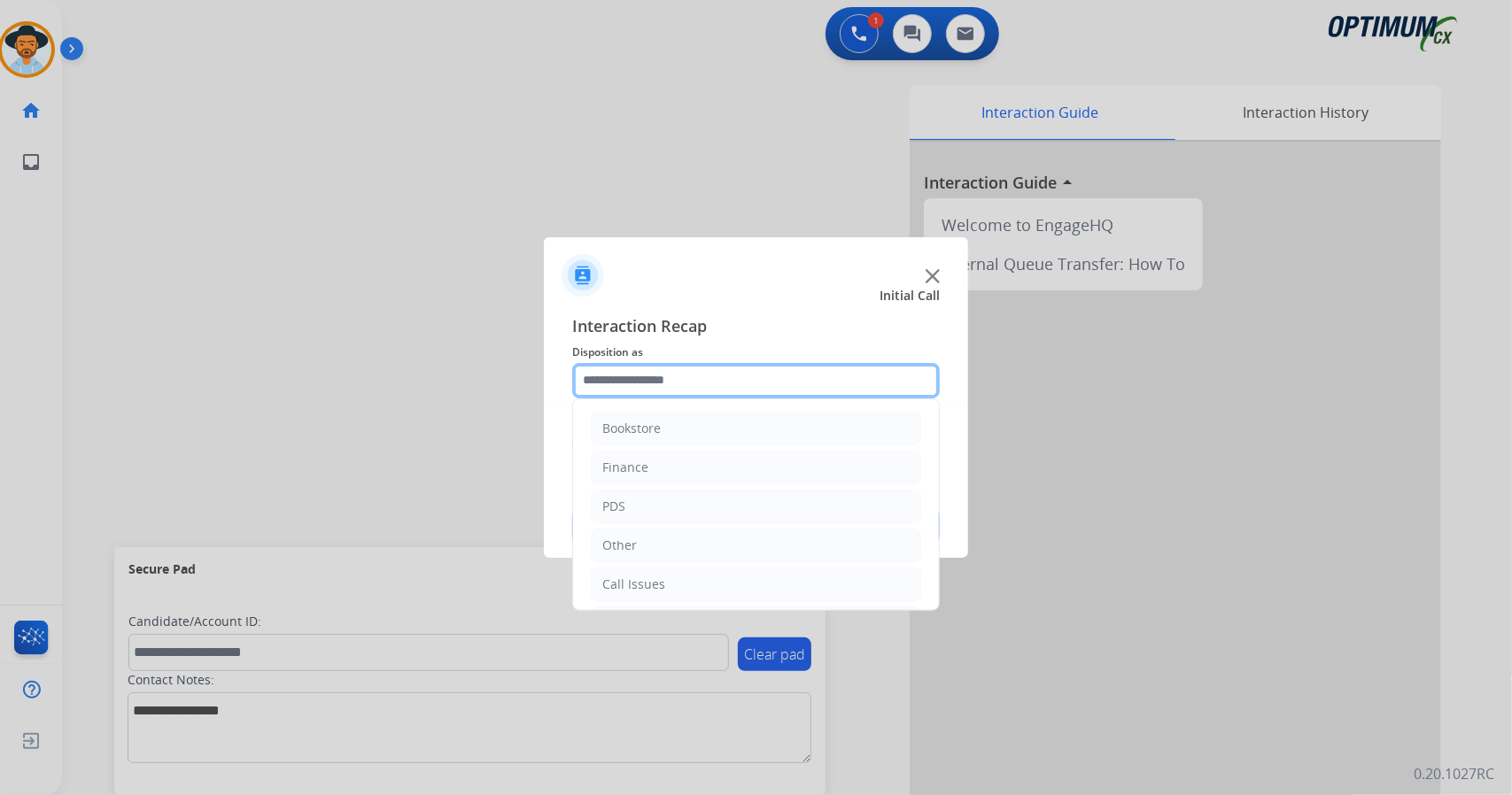
scroll to position [115, 0]
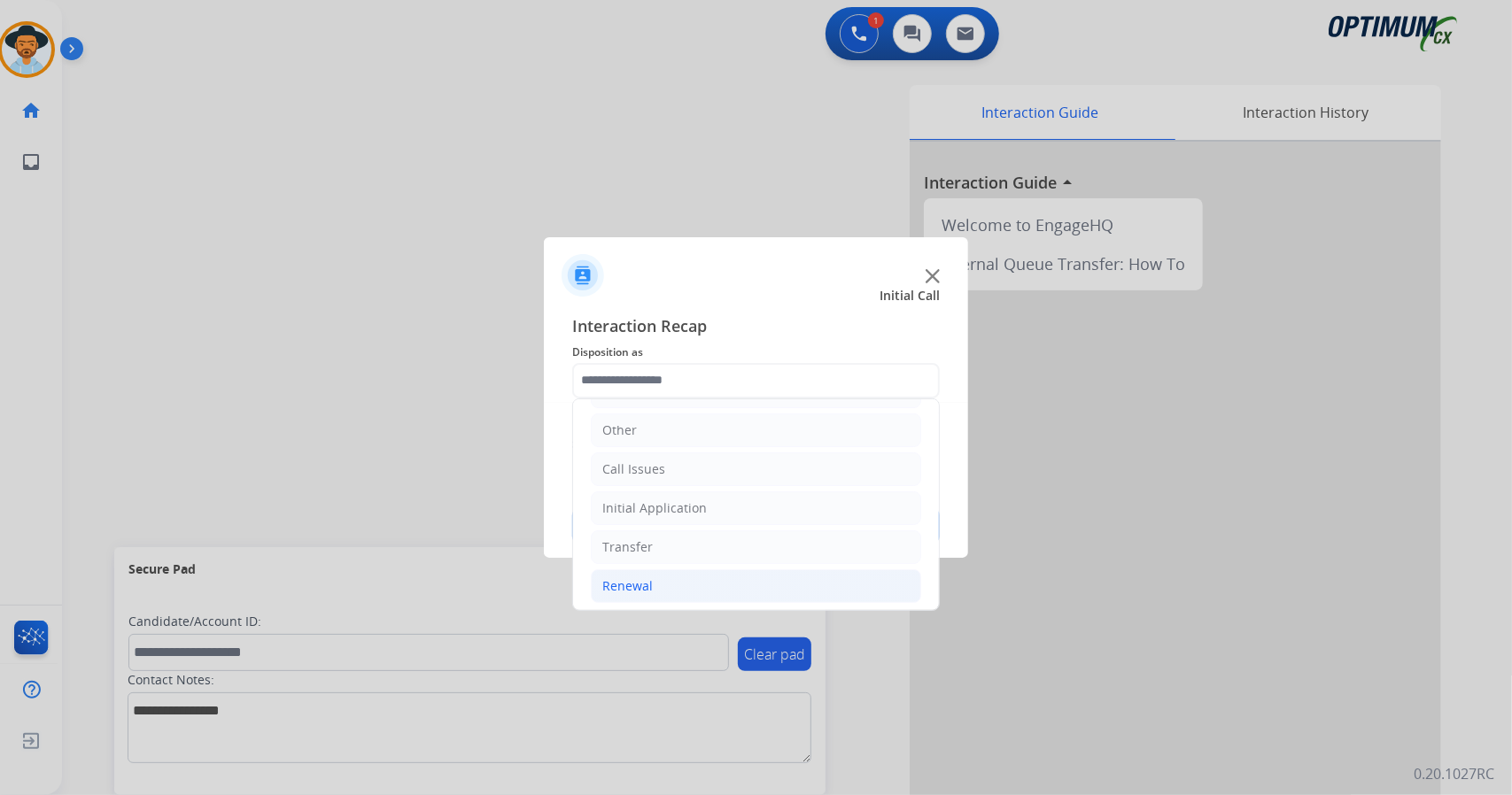
click at [686, 571] on li "Renewal" at bounding box center [756, 585] width 330 height 33
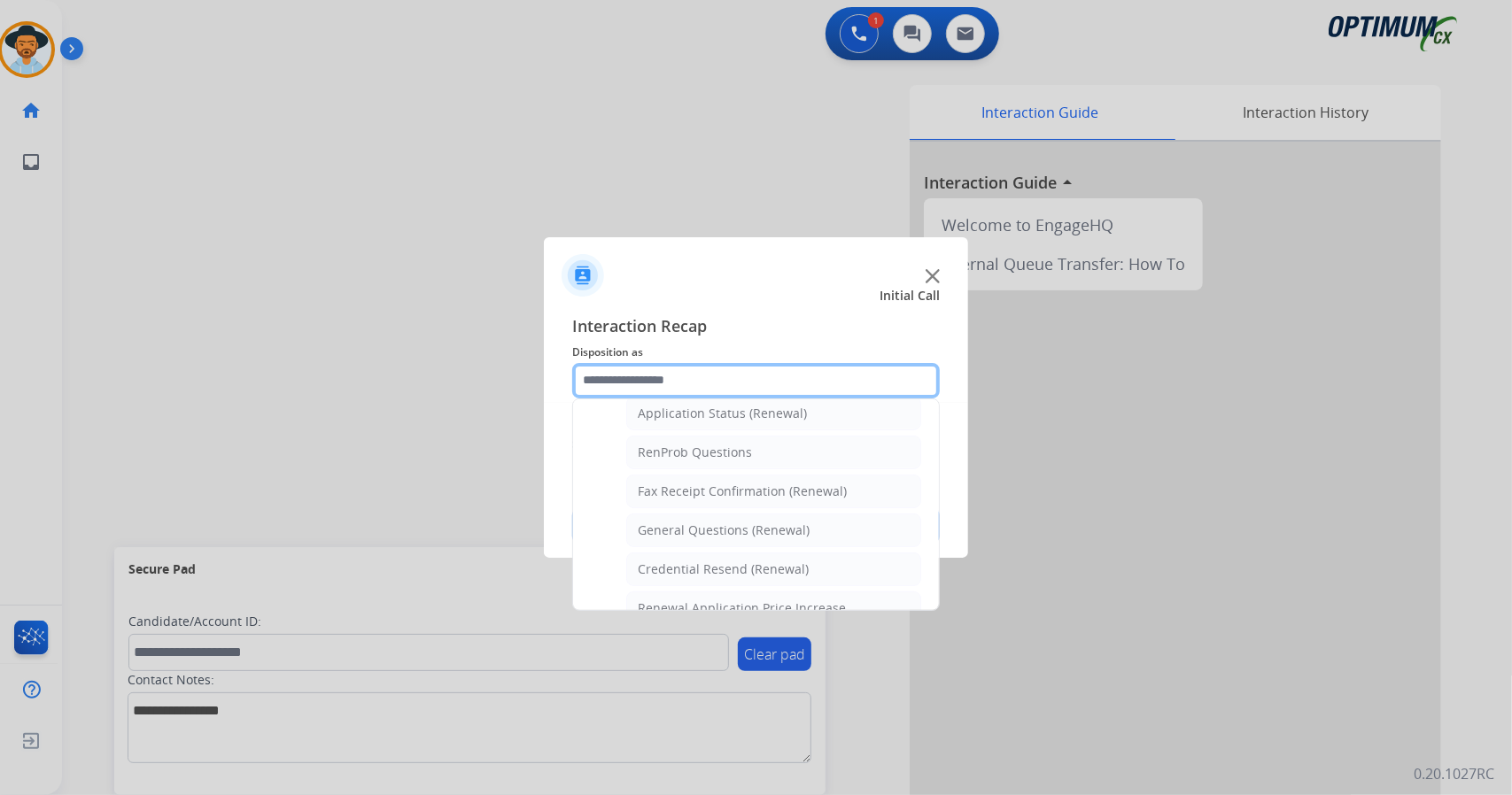
scroll to position [431, 0]
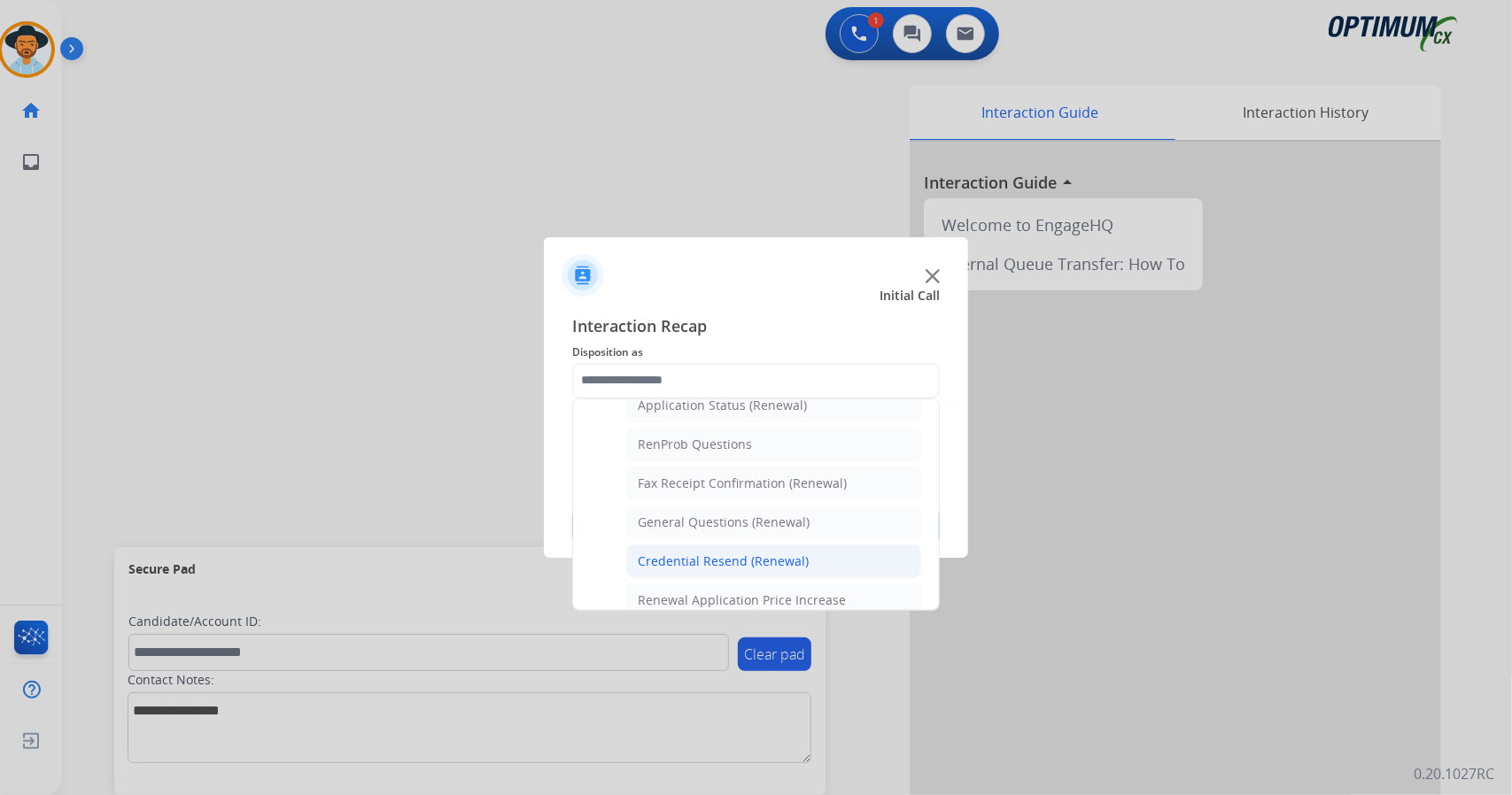
click at [683, 563] on li "Credential Resend (Renewal)" at bounding box center [774, 561] width 295 height 33
type input "**********"
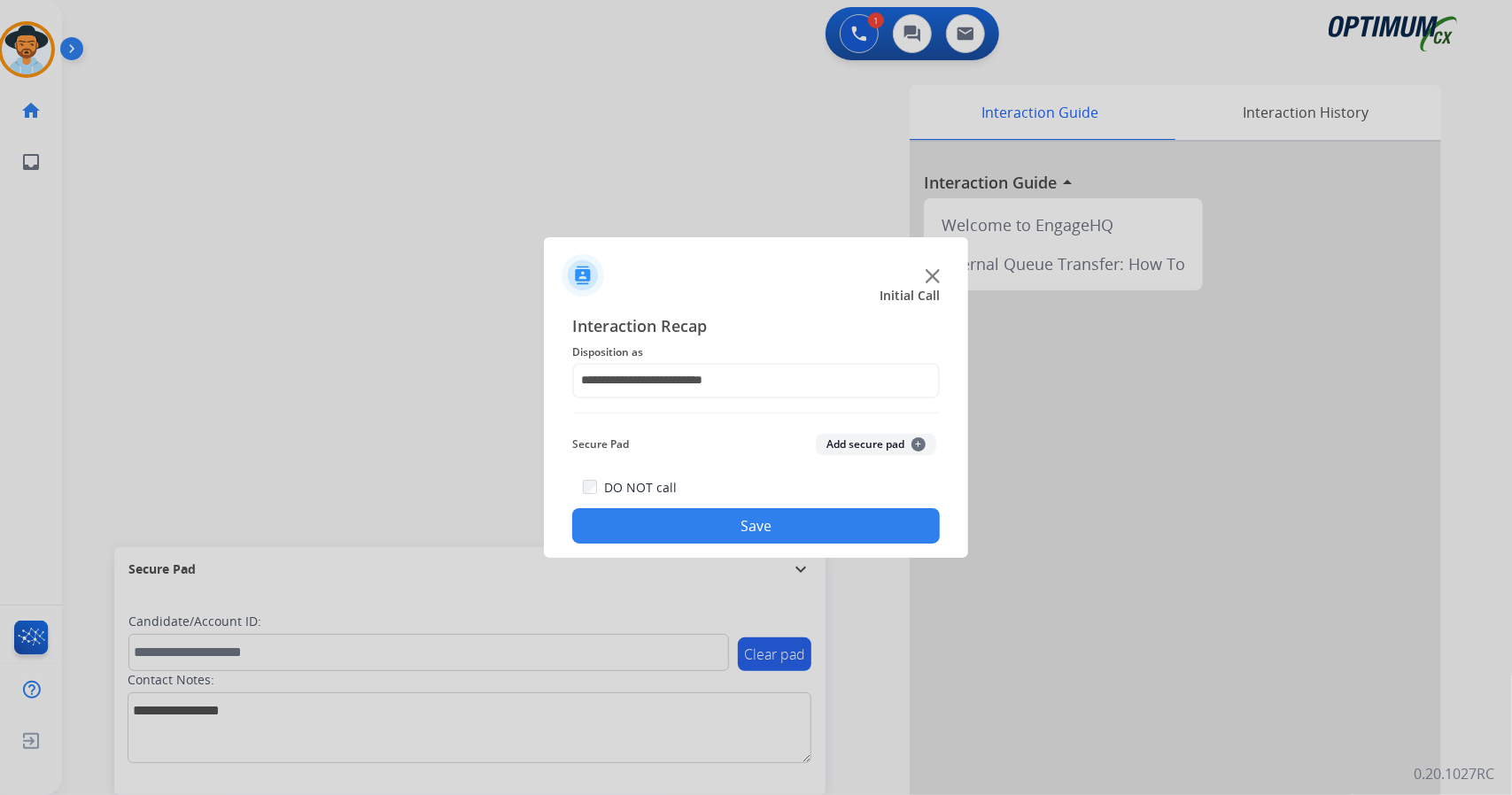
click at [671, 534] on button "Save" at bounding box center [756, 526] width 367 height 35
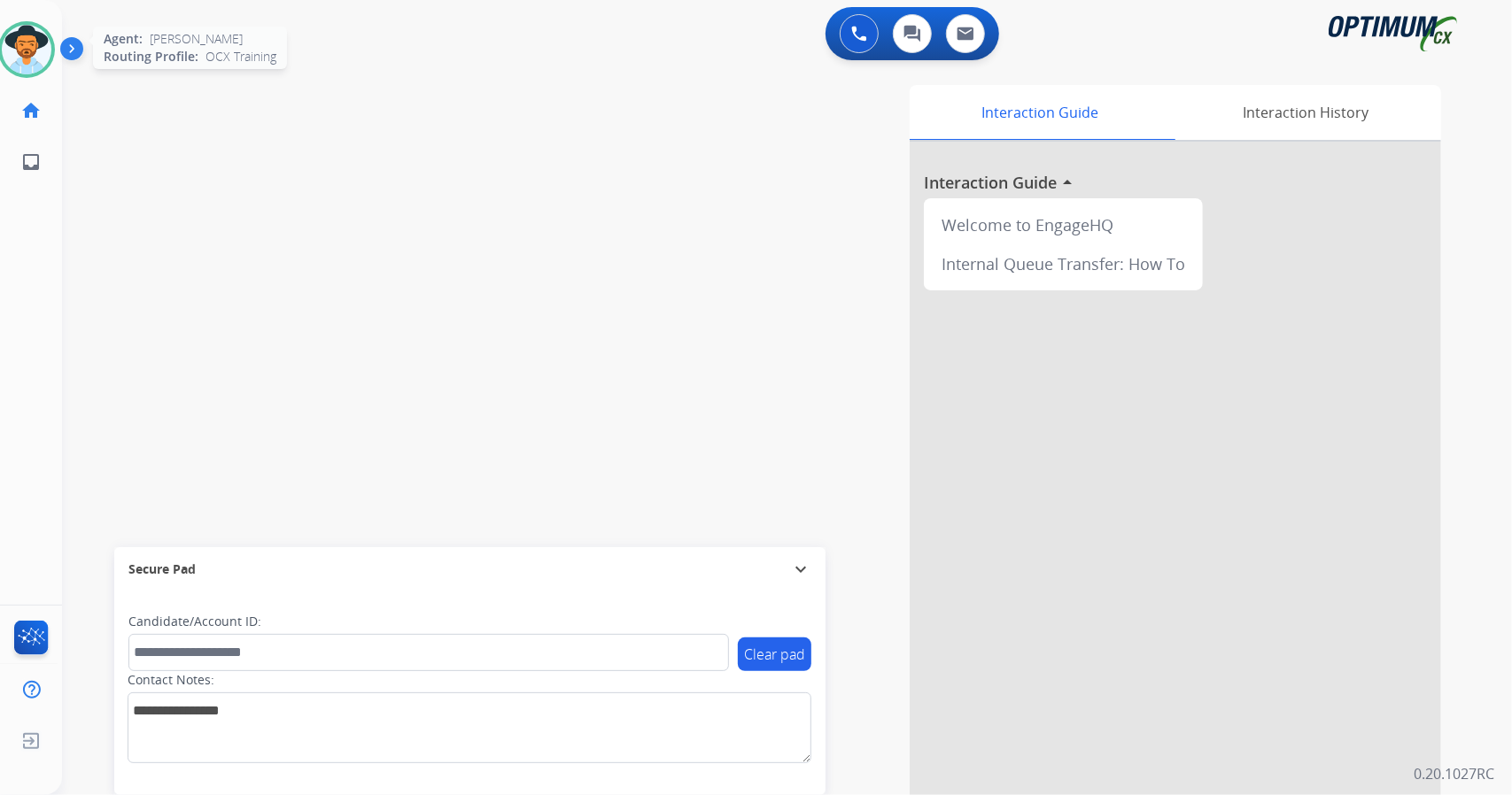
click at [33, 60] on img at bounding box center [27, 49] width 49 height 49
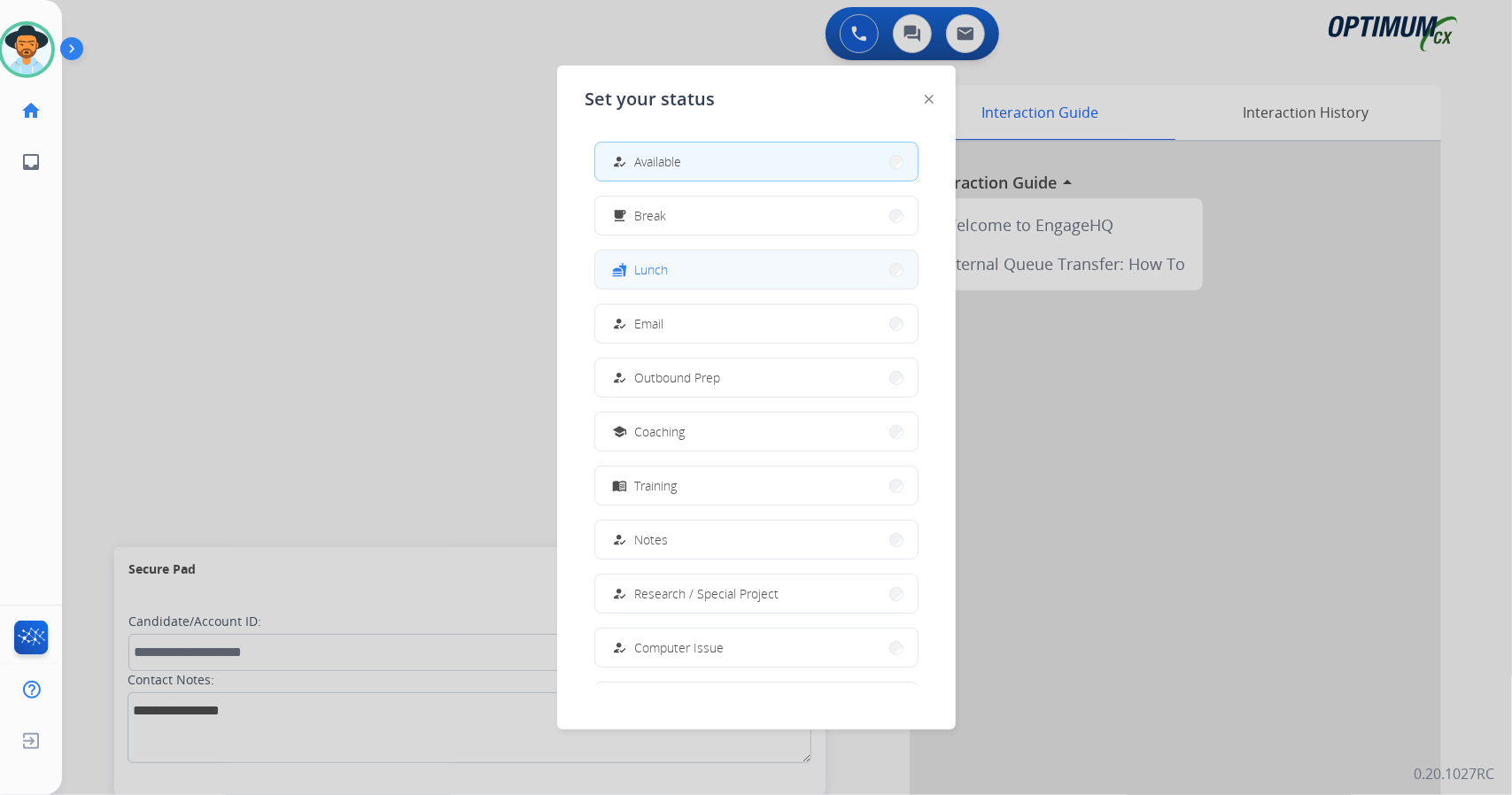
click at [681, 259] on button "fastfood Lunch" at bounding box center [756, 269] width 323 height 38
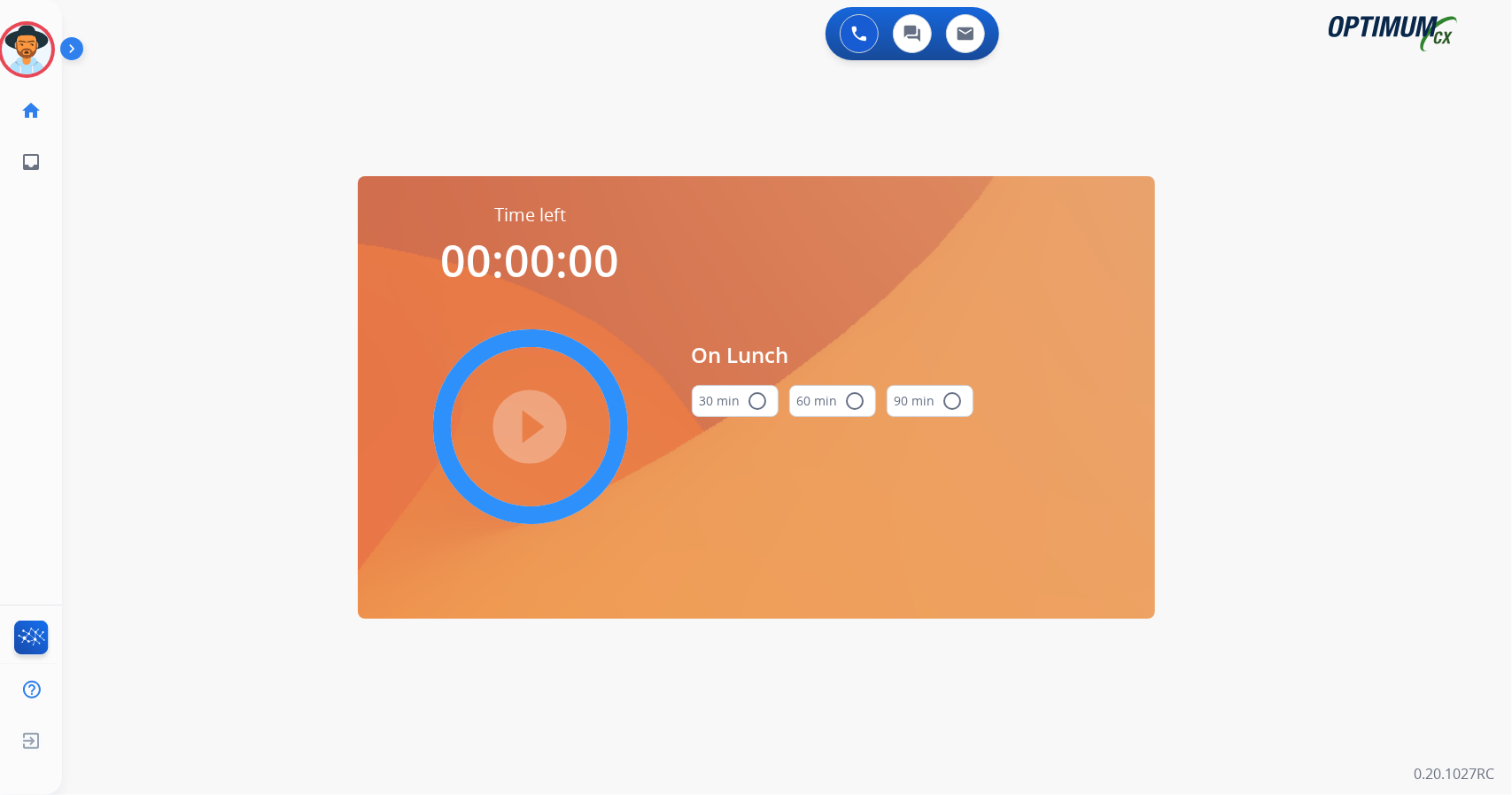
click at [1450, 440] on div "0 Voice Interactions 0 Chat Interactions 0 Email Interactions swap_horiz Break …" at bounding box center [787, 398] width 1450 height 795
click at [717, 389] on button "30 min radio_button_unchecked" at bounding box center [735, 401] width 86 height 32
click at [523, 433] on mat-icon "play_circle_filled" at bounding box center [531, 427] width 21 height 21
